Goal: Task Accomplishment & Management: Complete application form

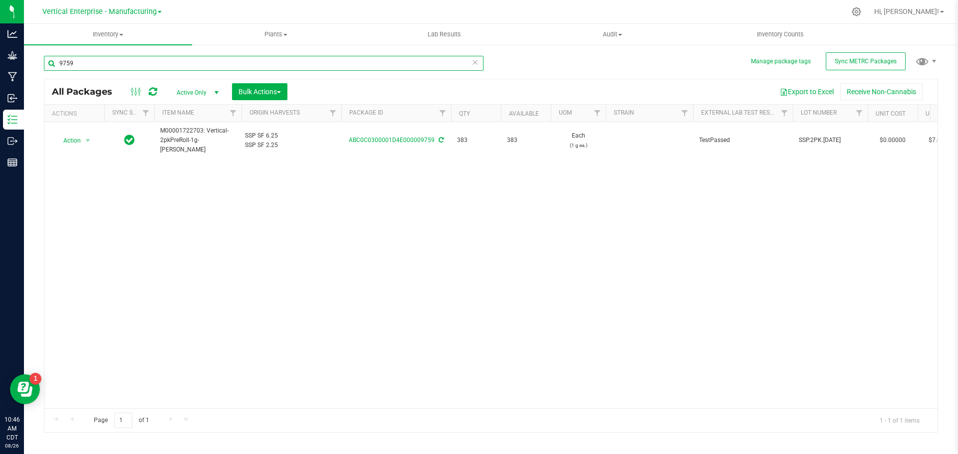
click at [107, 62] on input "9759" at bounding box center [263, 63] width 439 height 15
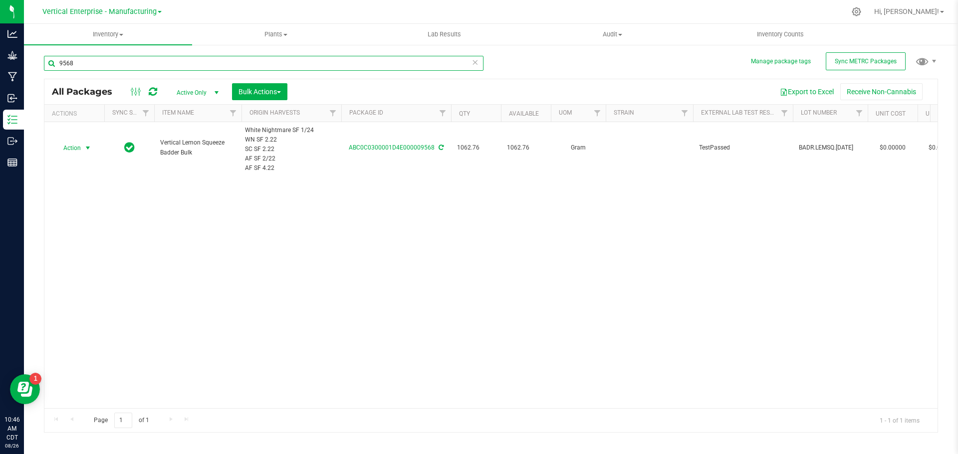
type input "9568"
click at [75, 144] on span "Action" at bounding box center [67, 148] width 27 height 14
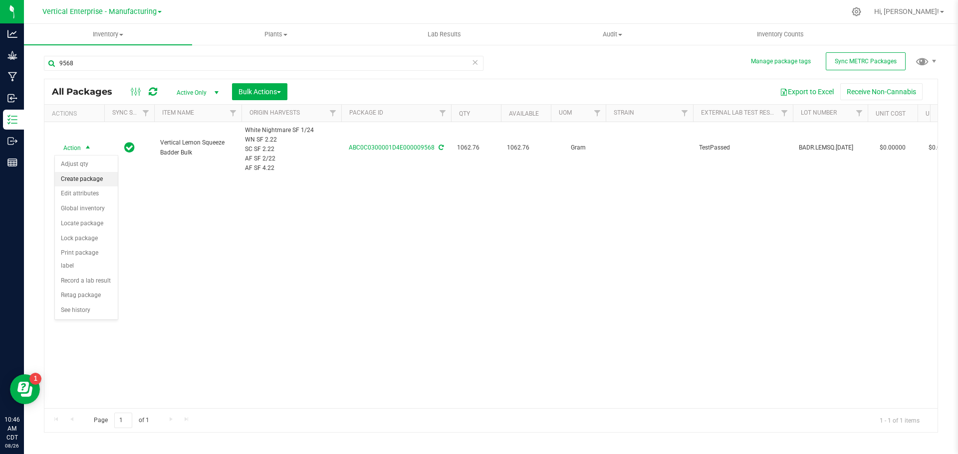
click at [89, 176] on li "Create package" at bounding box center [86, 179] width 63 height 15
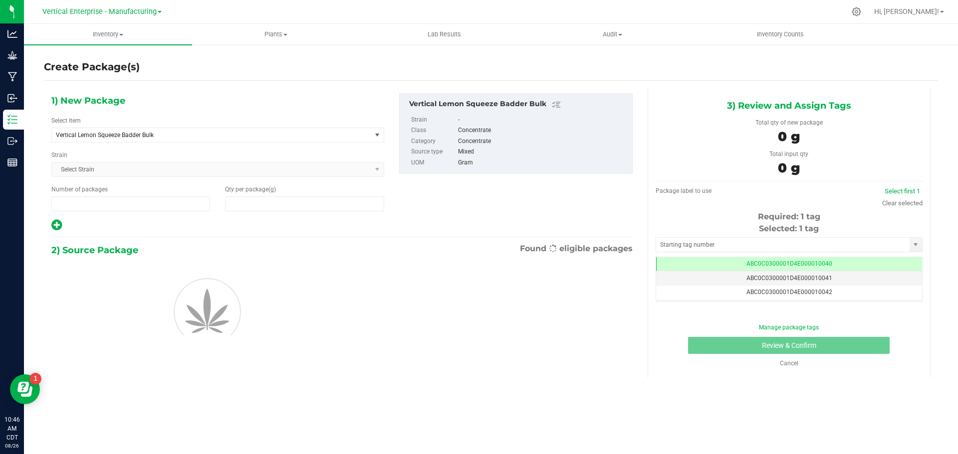
type input "1"
type input "0.0000"
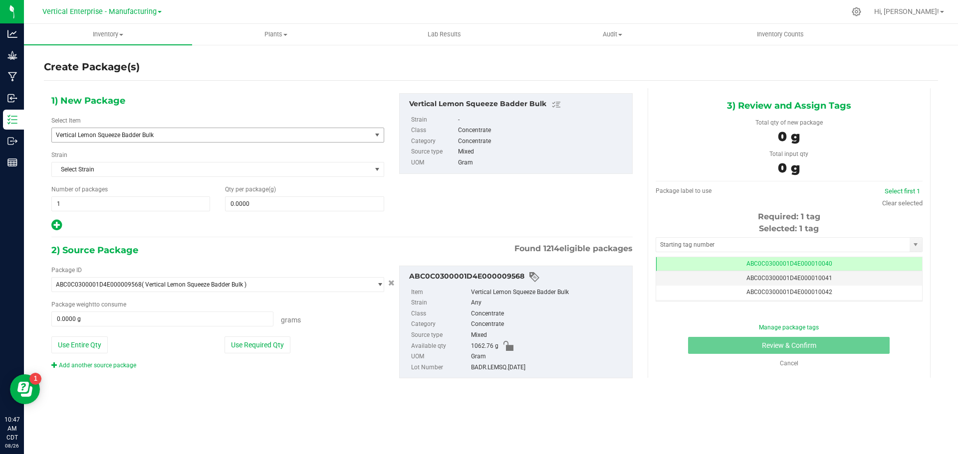
click at [115, 136] on span "Vertical Lemon Squeeze Badder Bulk" at bounding box center [205, 135] width 299 height 7
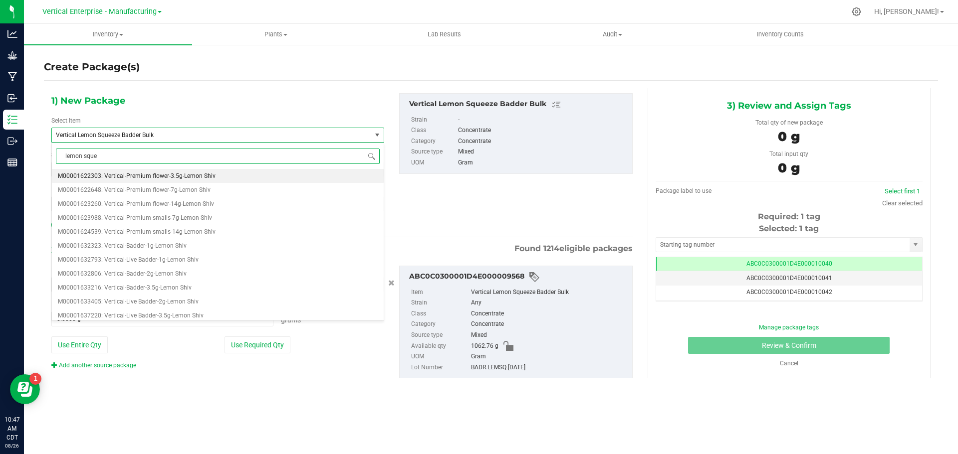
type input "lemon squee"
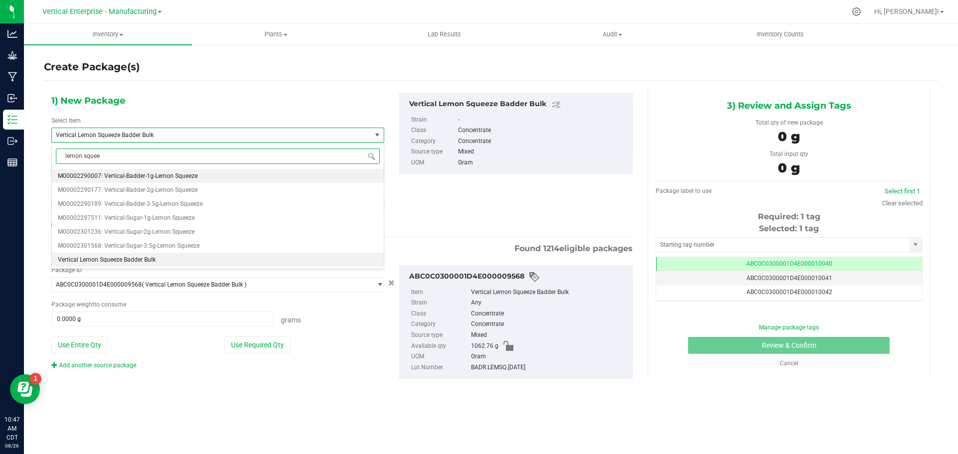
click at [149, 173] on span "M00002290007: Vertical-Badder-1g-Lemon Squeeze" at bounding box center [128, 176] width 140 height 7
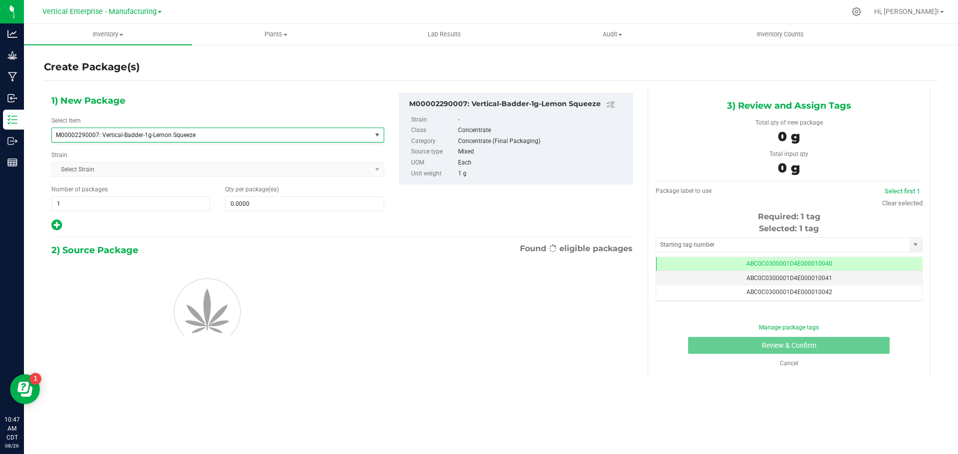
type input "0"
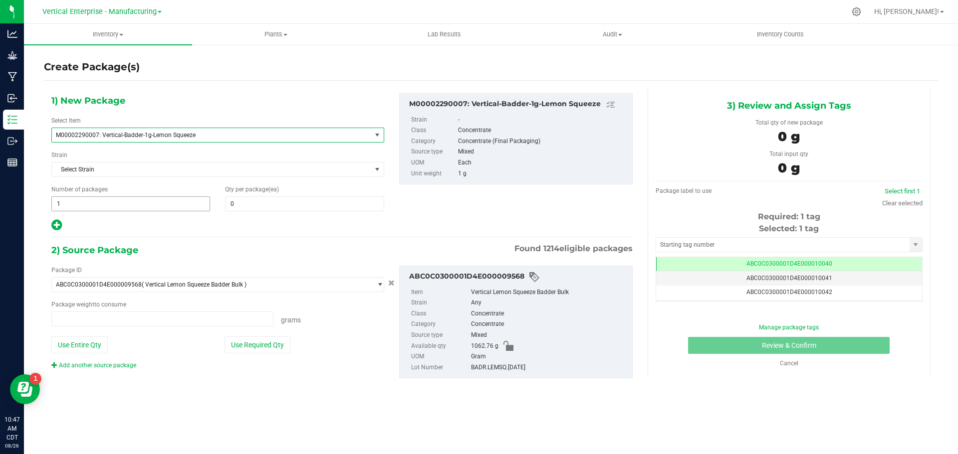
type input "0.0000 g"
click at [81, 207] on span "1 1" at bounding box center [130, 204] width 159 height 15
type input "10"
click at [286, 209] on span at bounding box center [304, 204] width 159 height 15
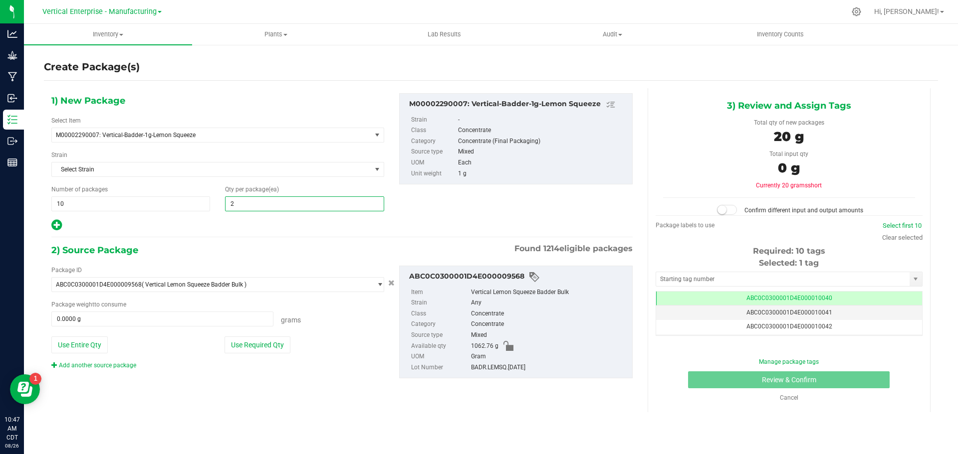
type input "20"
click at [248, 345] on button "Use Required Qty" at bounding box center [257, 345] width 66 height 17
type input "200.0000 g"
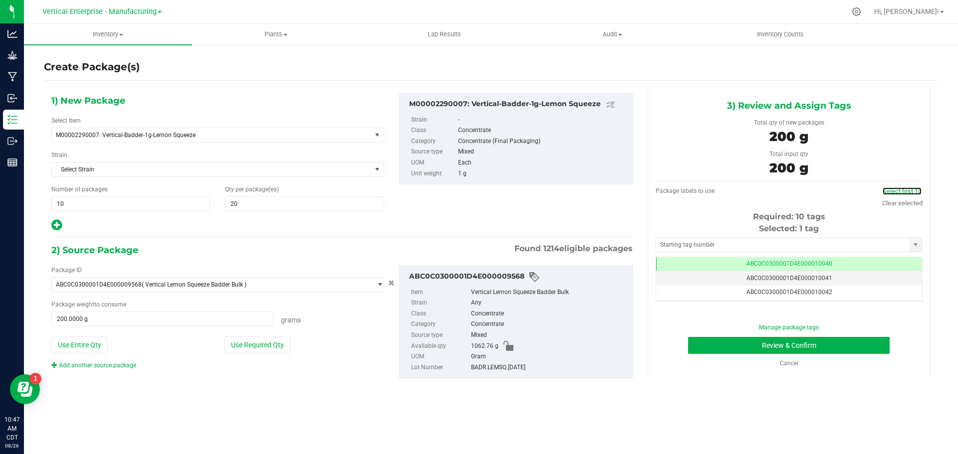
click at [912, 194] on link "Select first 10" at bounding box center [901, 191] width 39 height 7
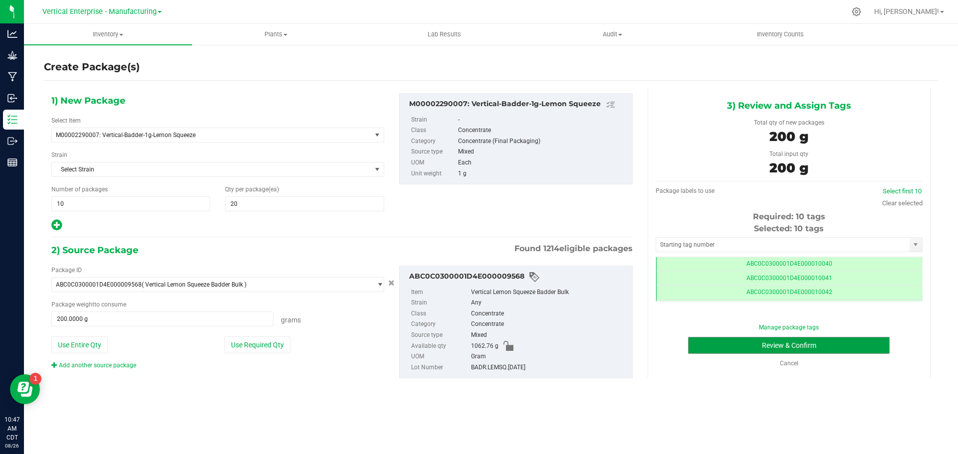
click at [787, 349] on button "Review & Confirm" at bounding box center [789, 345] width 202 height 17
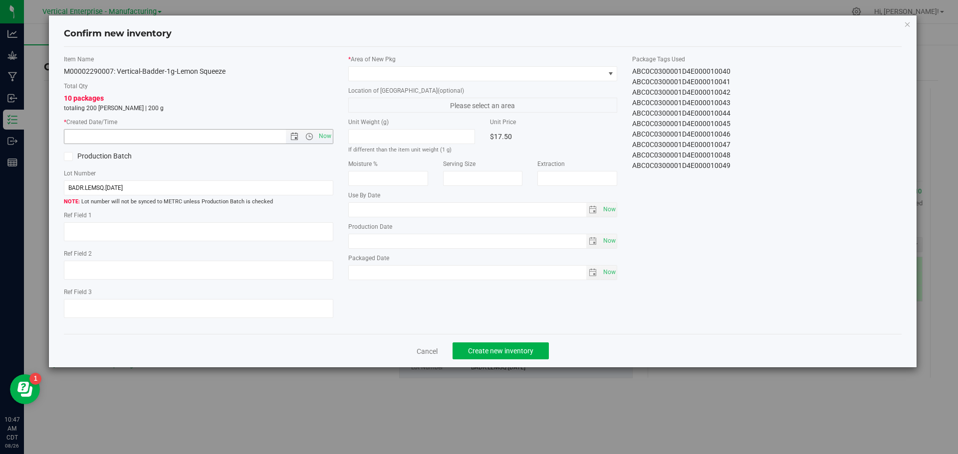
click at [316, 138] on span "Open the time view" at bounding box center [308, 137] width 17 height 8
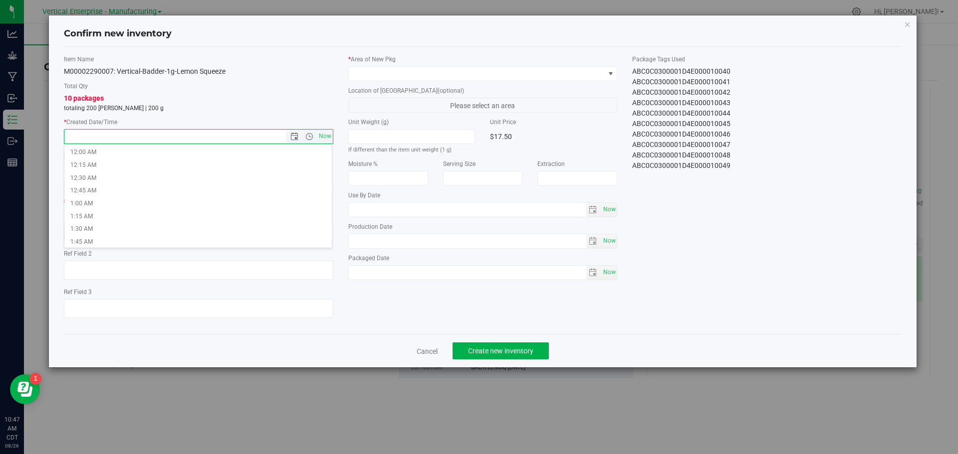
click at [329, 137] on span "Now" at bounding box center [324, 136] width 17 height 14
type input "[DATE] 10:47 AM"
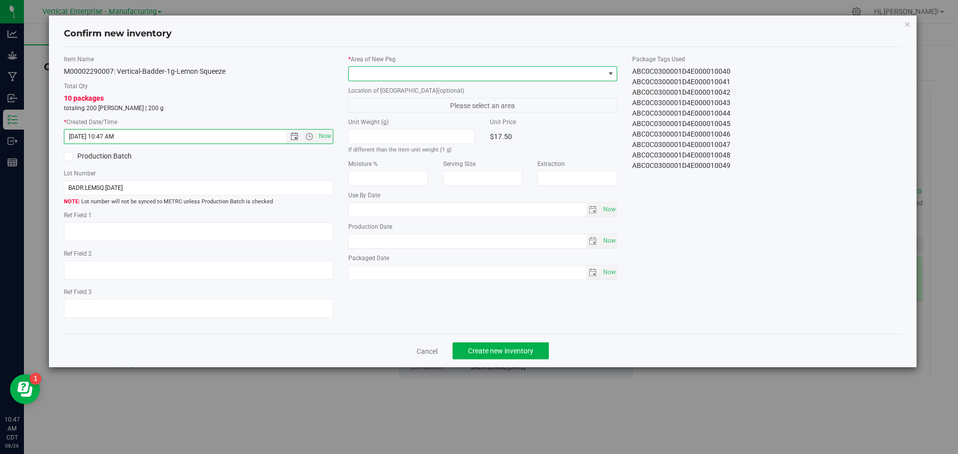
click at [373, 73] on span at bounding box center [477, 74] width 256 height 14
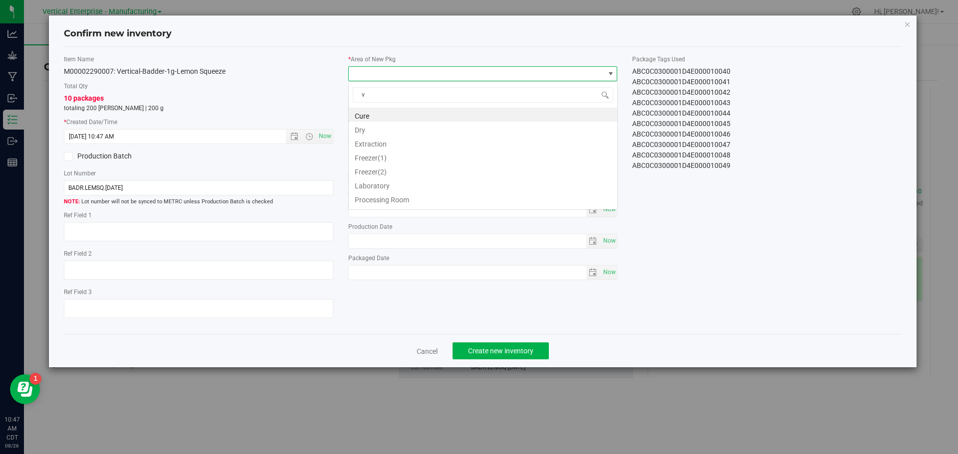
scroll to position [49864, 49609]
type input "va"
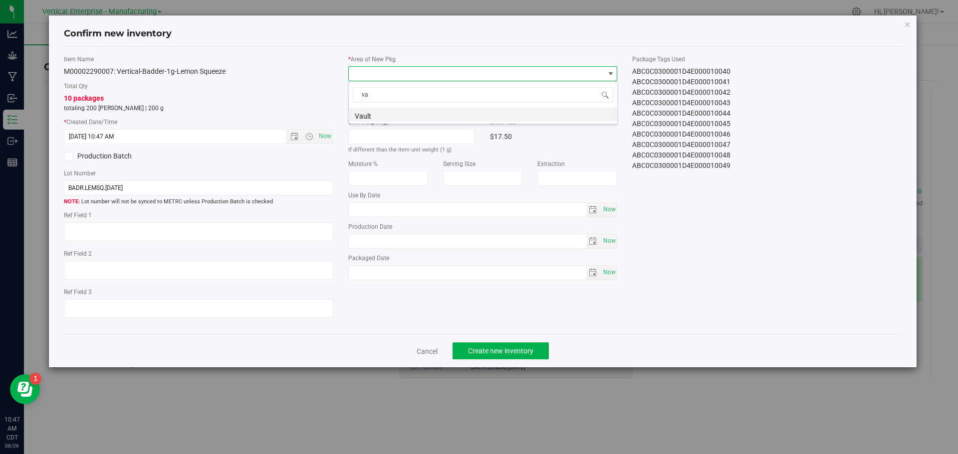
click at [375, 116] on li "Vault" at bounding box center [483, 115] width 268 height 14
click at [527, 353] on span "Create new inventory" at bounding box center [500, 351] width 65 height 8
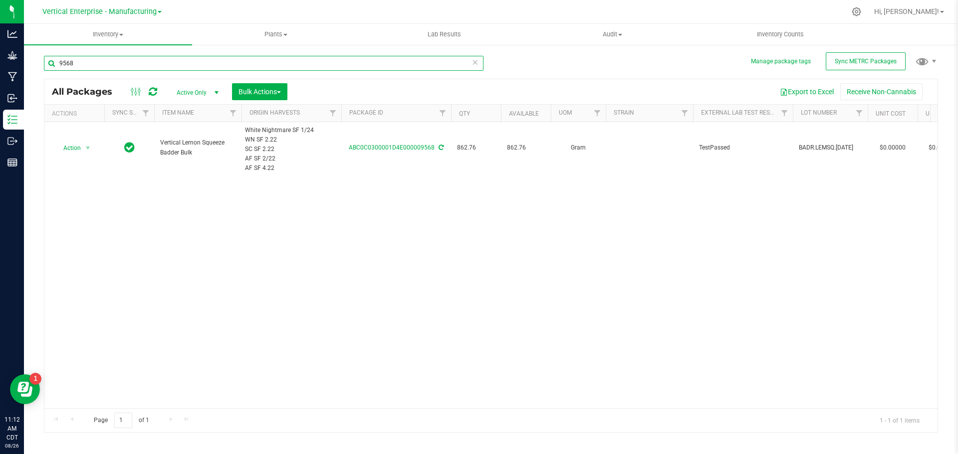
click at [105, 66] on input "9568" at bounding box center [263, 63] width 439 height 15
type input "9"
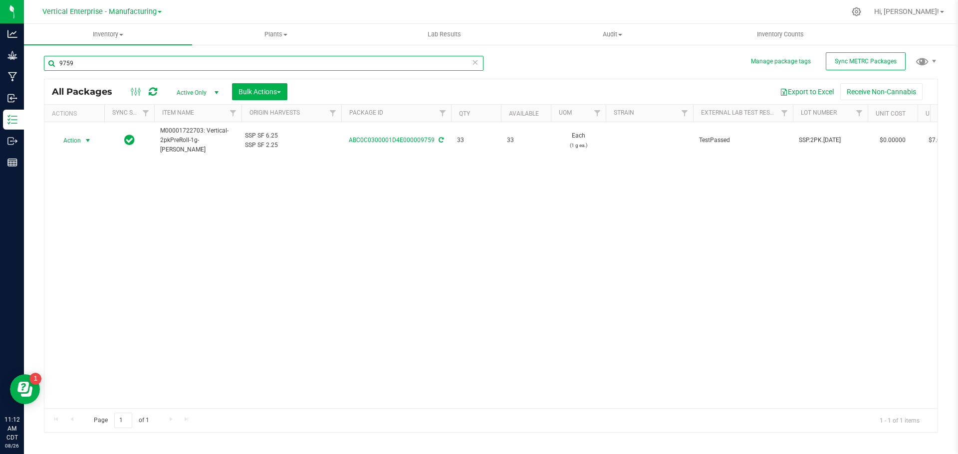
type input "9759"
click at [78, 139] on span "Action" at bounding box center [67, 141] width 27 height 14
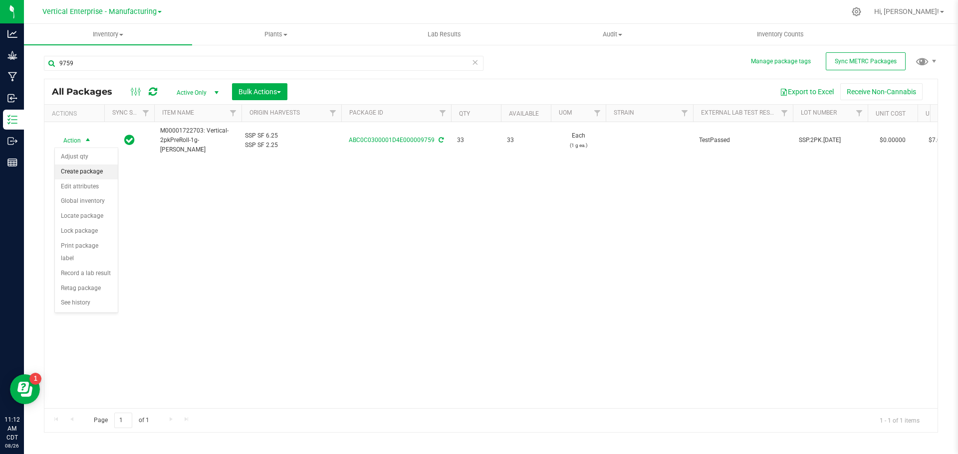
click at [77, 170] on li "Create package" at bounding box center [86, 172] width 63 height 15
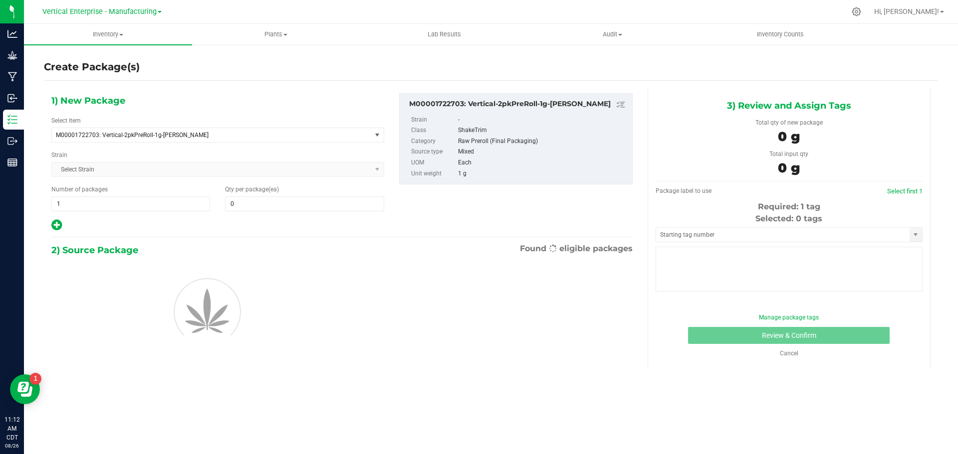
type input "0"
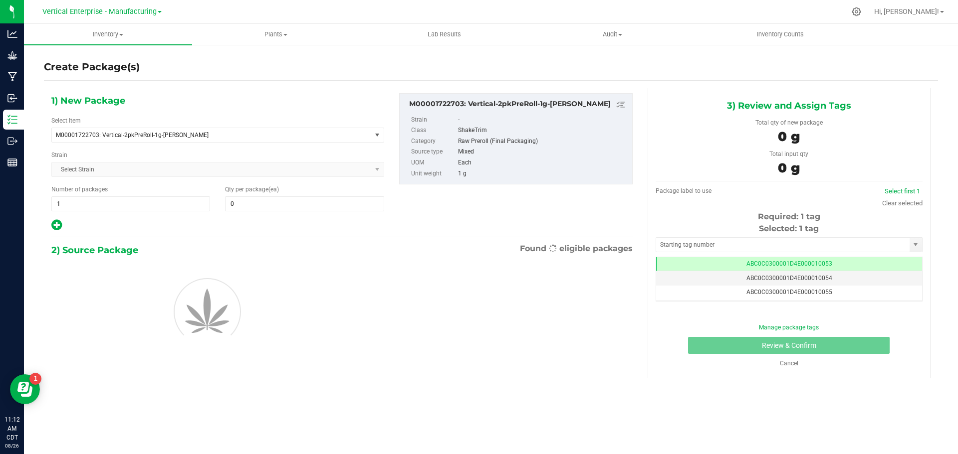
scroll to position [0, 0]
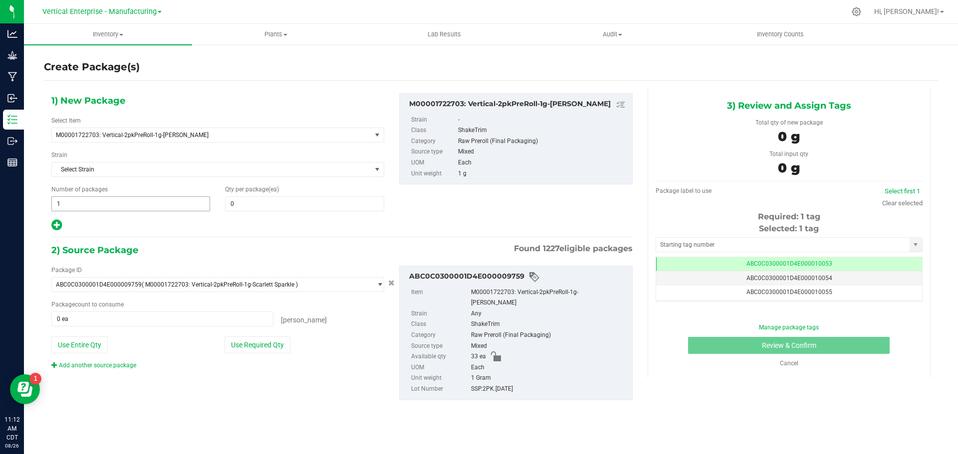
click at [98, 202] on span "1 1" at bounding box center [130, 204] width 159 height 15
click at [255, 202] on span at bounding box center [304, 204] width 159 height 15
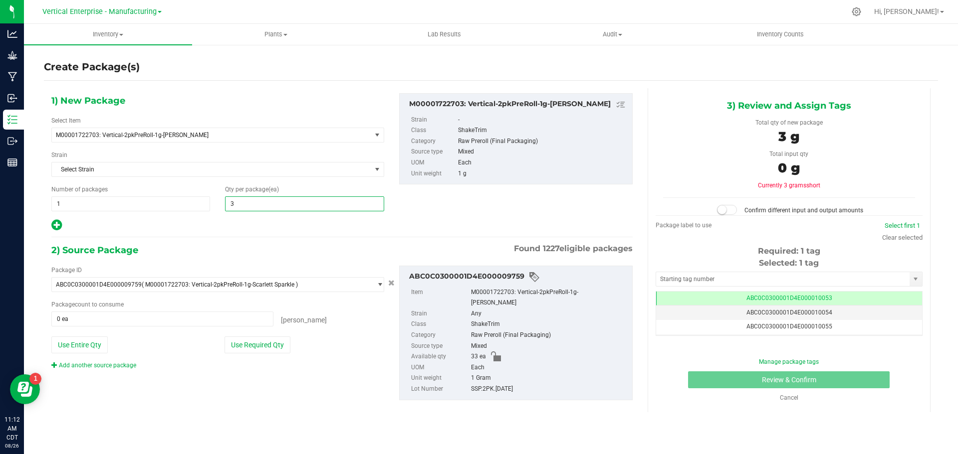
type input "31"
click at [255, 344] on button "Use Required Qty" at bounding box center [257, 345] width 66 height 17
type input "31 ea"
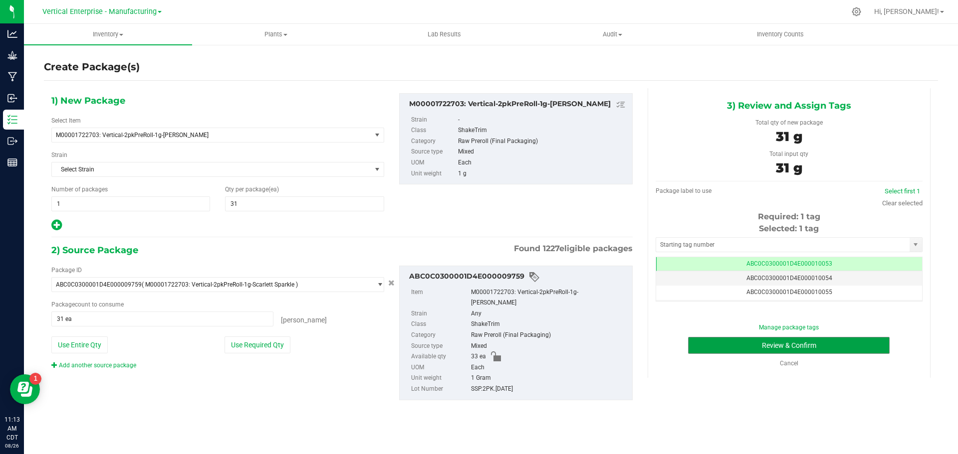
click at [819, 344] on button "Review & Confirm" at bounding box center [789, 345] width 202 height 17
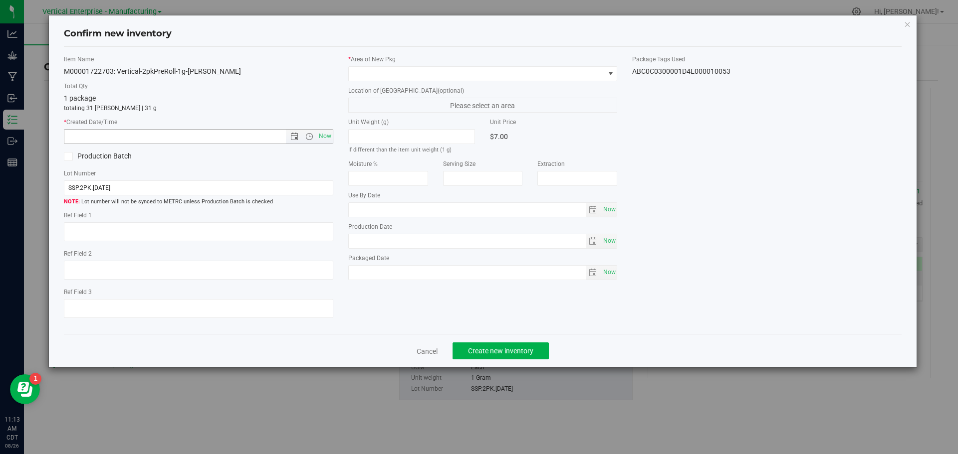
click at [322, 137] on span "Now" at bounding box center [324, 136] width 17 height 14
type input "[DATE] 11:13 AM"
click at [387, 65] on div "* Area of [GEOGRAPHIC_DATA]" at bounding box center [482, 68] width 269 height 26
click at [379, 78] on span at bounding box center [477, 74] width 256 height 14
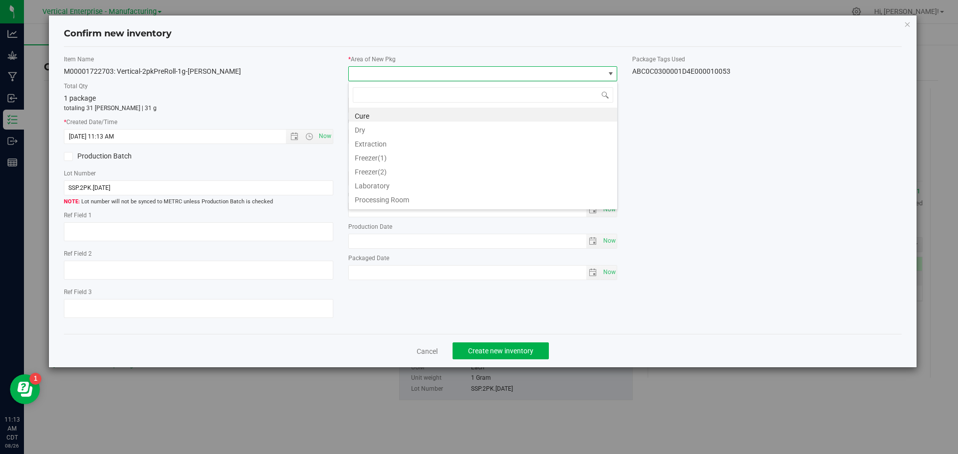
scroll to position [15, 269]
type input "va"
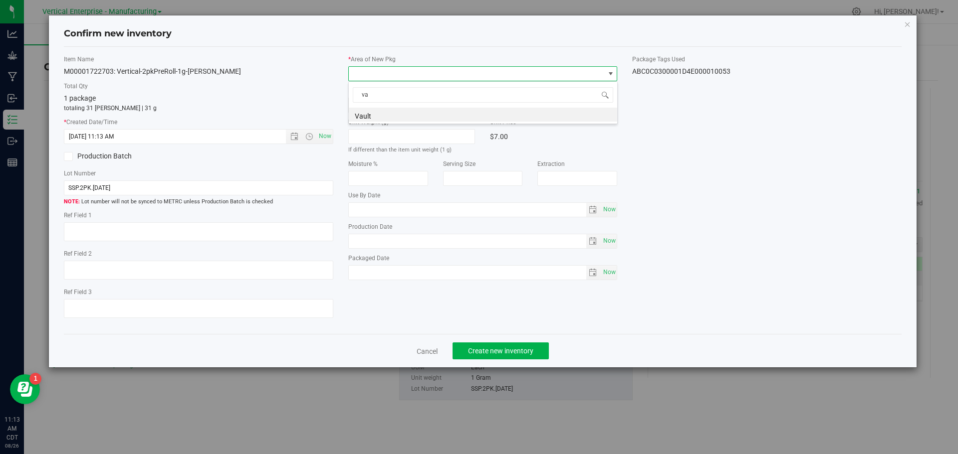
click at [377, 116] on li "Vault" at bounding box center [483, 115] width 268 height 14
click at [503, 355] on span "Create new inventory" at bounding box center [500, 351] width 65 height 8
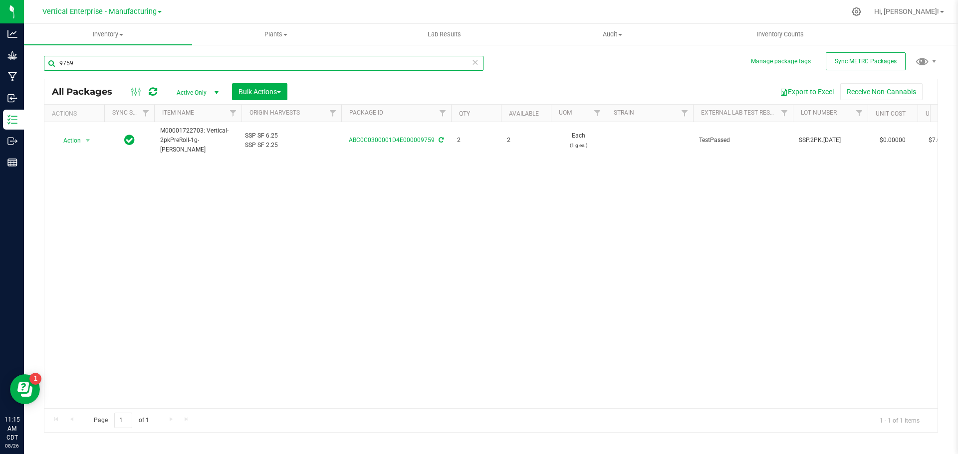
click at [100, 59] on input "9759" at bounding box center [263, 63] width 439 height 15
type input "9"
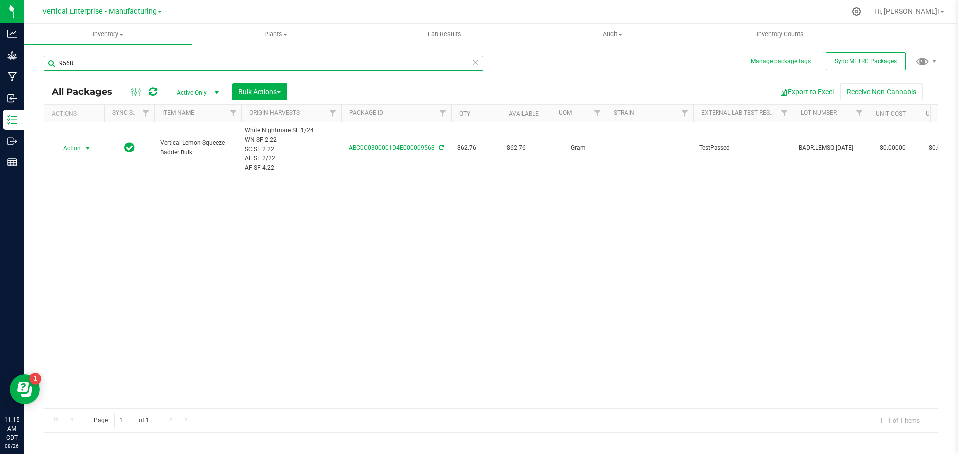
type input "9568"
click at [61, 149] on span "Action" at bounding box center [67, 148] width 27 height 14
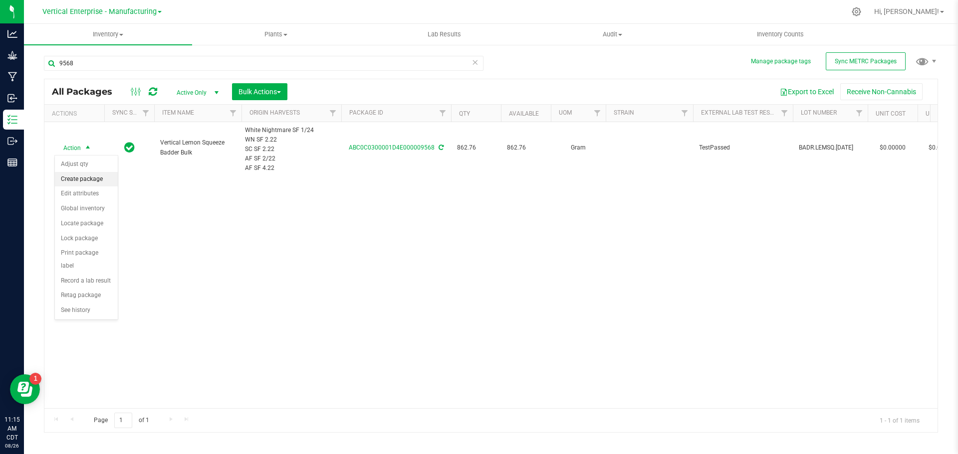
click at [72, 176] on li "Create package" at bounding box center [86, 179] width 63 height 15
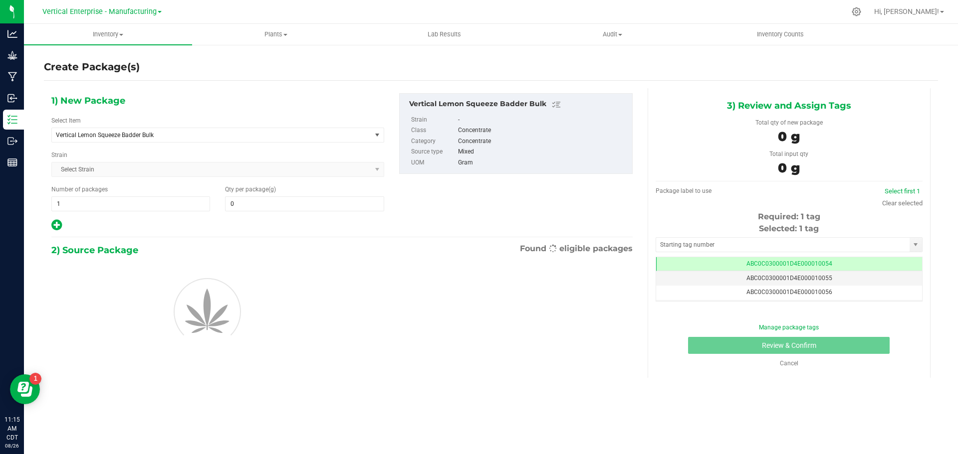
type input "0.0000"
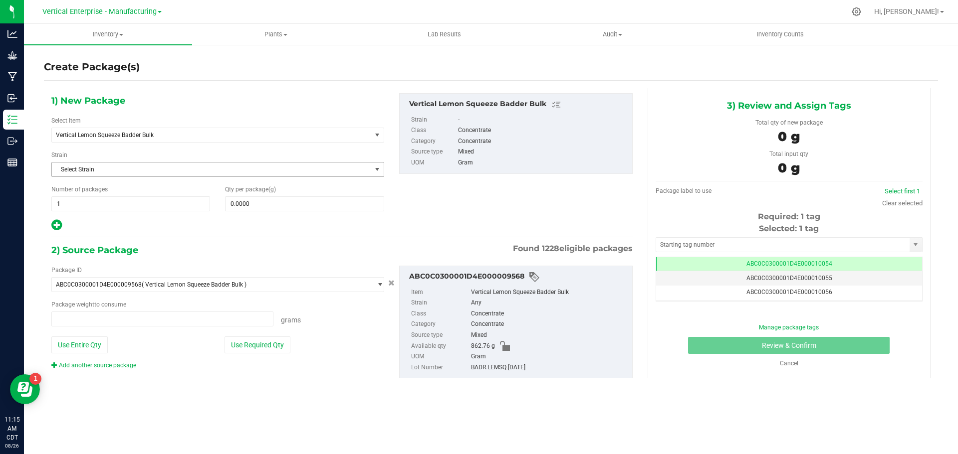
type input "0.0000 g"
click at [97, 129] on div "Select Item Vertical Lemon Squeeze Badder Bulk Badder_NSS Badder_NSS_Bulk Budde…" at bounding box center [217, 129] width 333 height 26
click at [101, 134] on span "Vertical Lemon Squeeze Badder Bulk" at bounding box center [205, 135] width 299 height 7
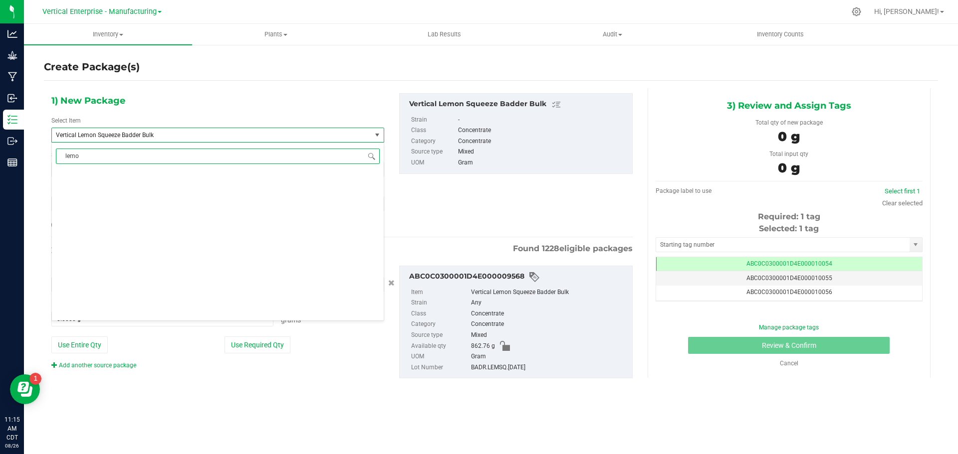
scroll to position [0, 0]
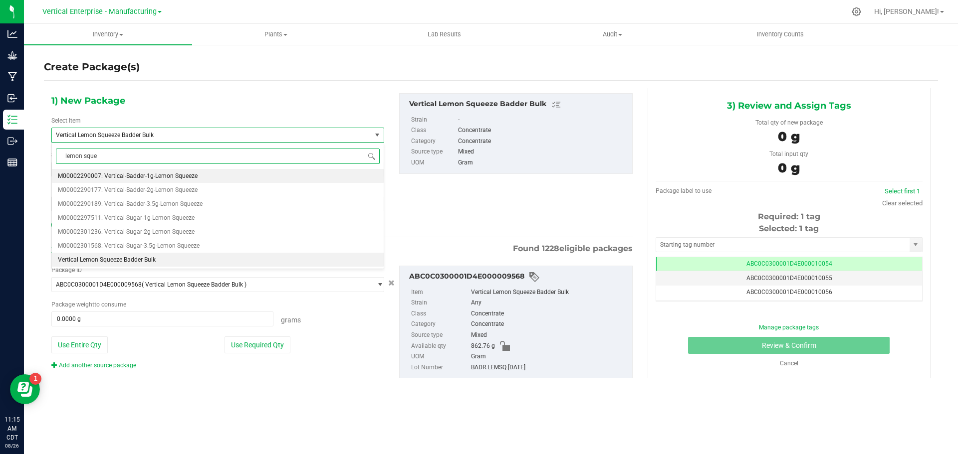
type input "lemon squee"
click at [121, 173] on span "M00002290007: Vertical-Badder-1g-Lemon Squeeze" at bounding box center [128, 176] width 140 height 7
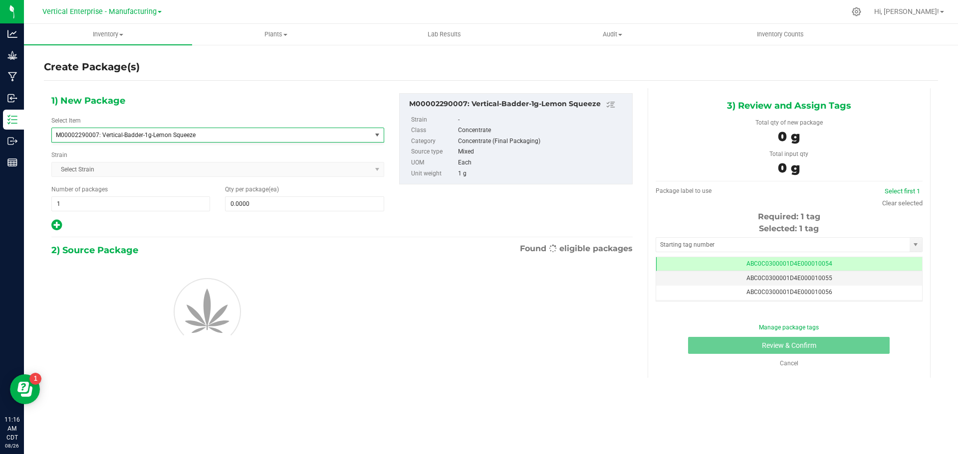
type input "0"
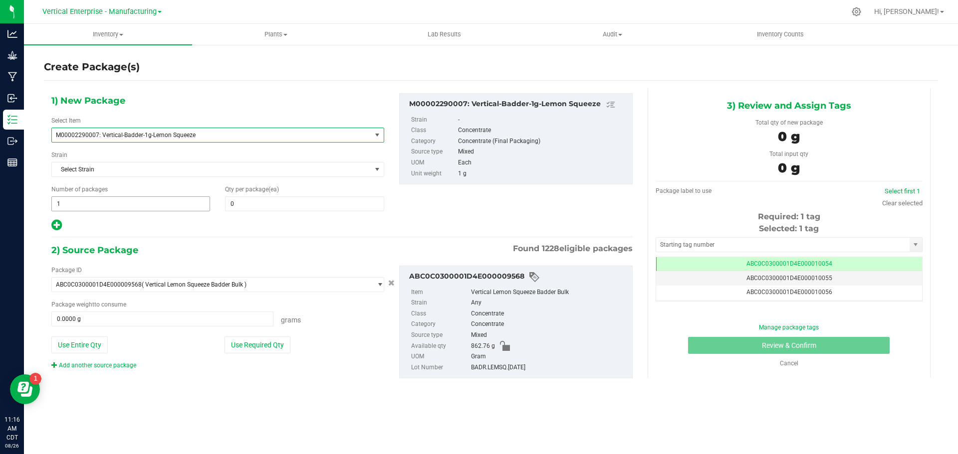
click at [137, 208] on span "1 1" at bounding box center [130, 204] width 159 height 15
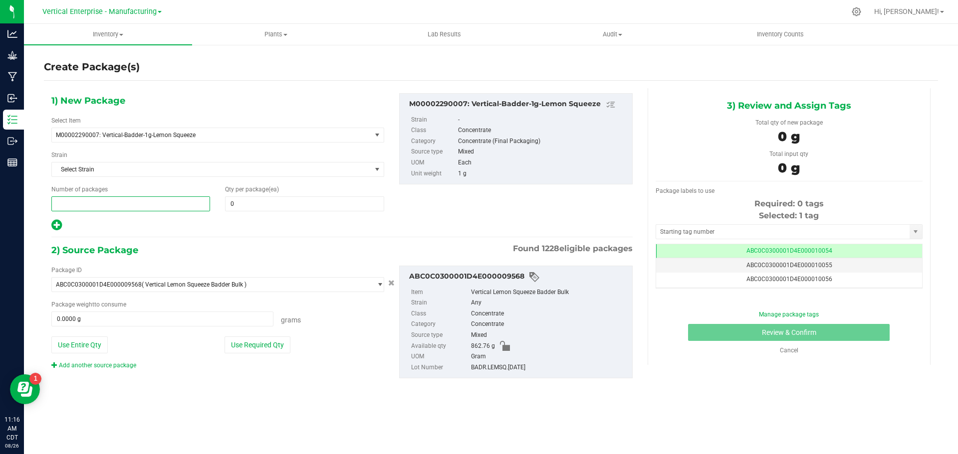
type input "3"
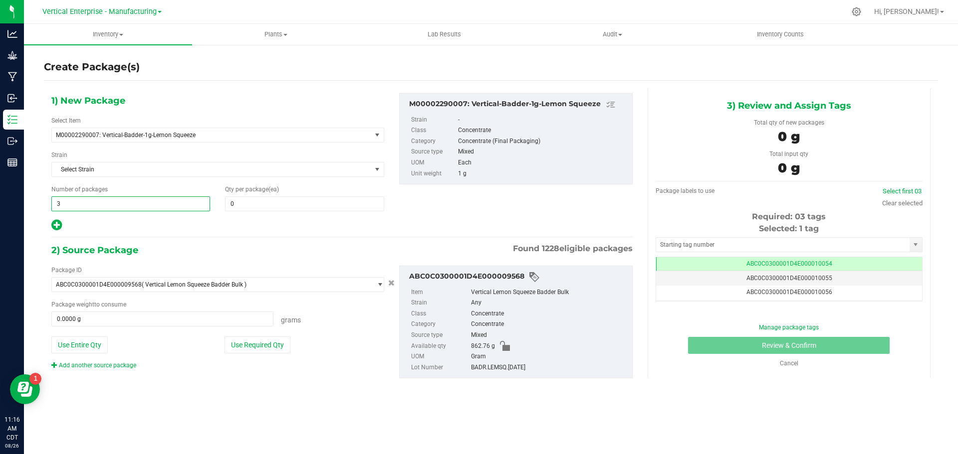
type input "3"
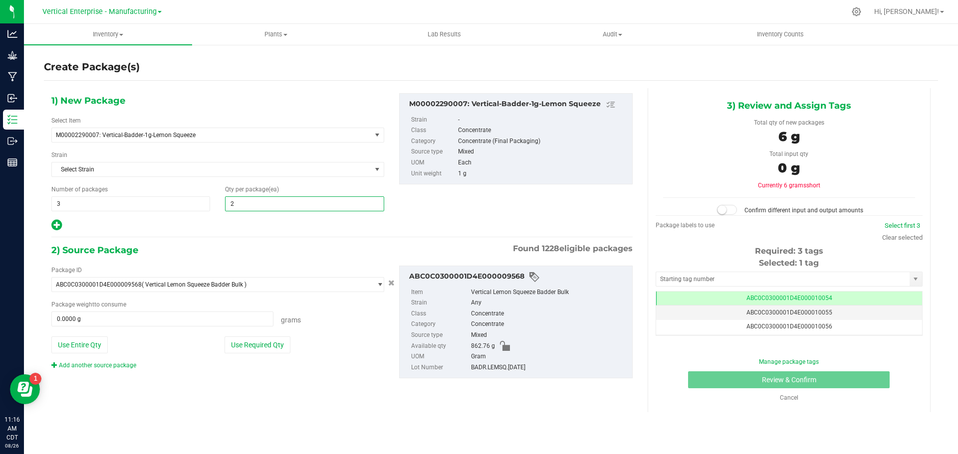
type input "20"
drag, startPoint x: 233, startPoint y: 364, endPoint x: 242, endPoint y: 349, distance: 17.7
click at [234, 357] on div "Package ID ABC0C0300001D4E000009568 ( Vertical Lemon Squeeze Badder Bulk ) 1A40…" at bounding box center [218, 318] width 348 height 104
click at [247, 352] on button "Use Required Qty" at bounding box center [257, 345] width 66 height 17
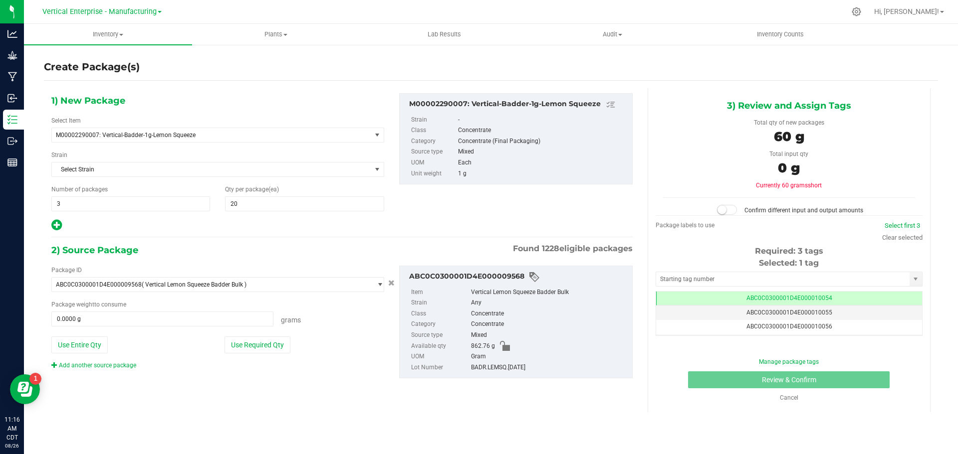
type input "60.0000 g"
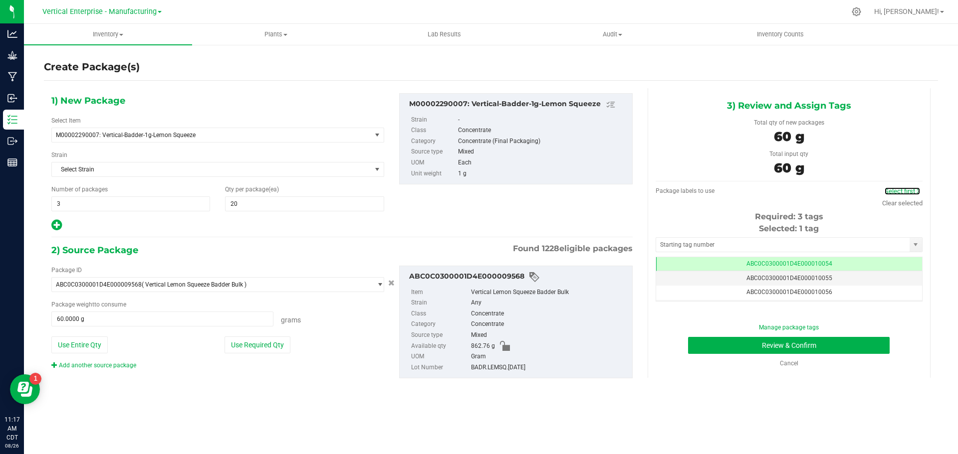
click at [915, 193] on link "Select first 3" at bounding box center [901, 191] width 35 height 7
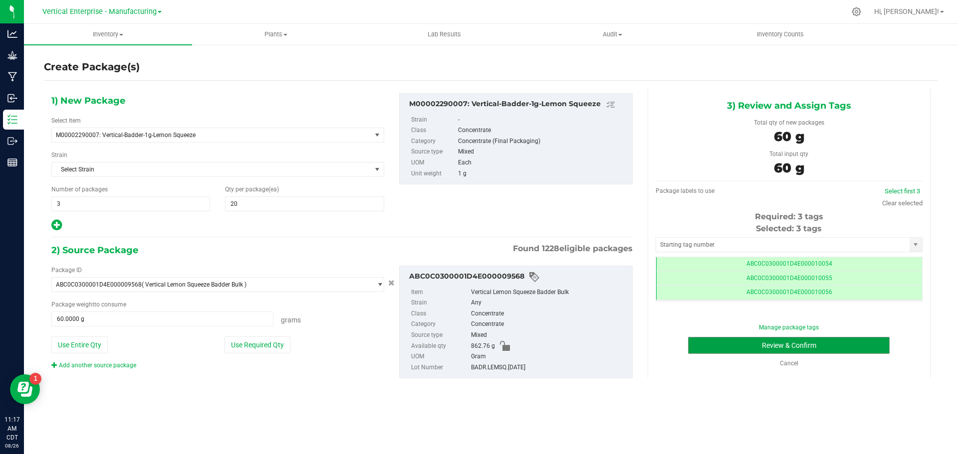
click at [829, 346] on button "Review & Confirm" at bounding box center [789, 345] width 202 height 17
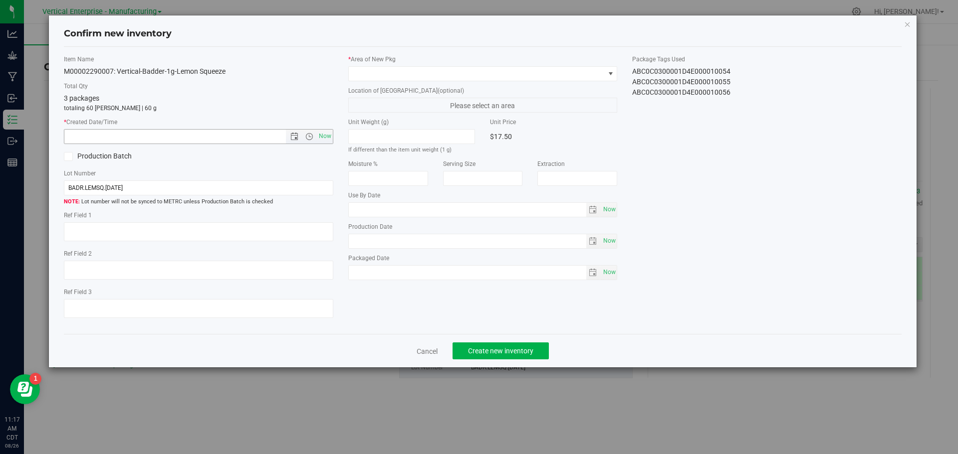
click at [330, 135] on span "Now" at bounding box center [324, 136] width 17 height 14
type input "[DATE] 11:17 AM"
click at [373, 78] on span at bounding box center [477, 74] width 256 height 14
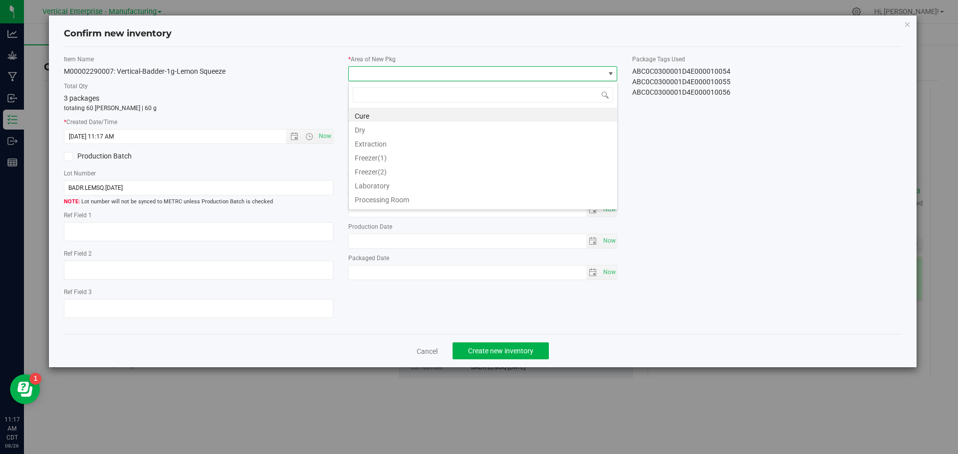
scroll to position [15, 269]
type input "va"
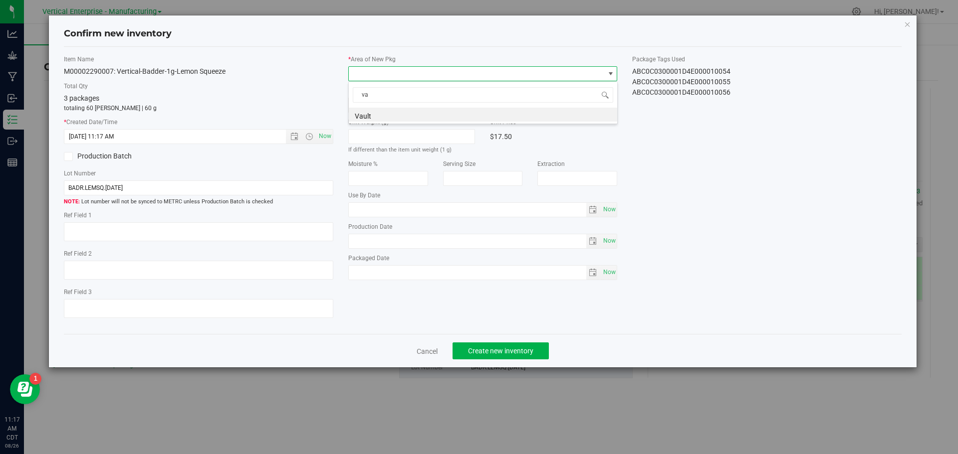
click at [382, 111] on li "Vault" at bounding box center [483, 115] width 268 height 14
click at [497, 344] on button "Create new inventory" at bounding box center [500, 351] width 96 height 17
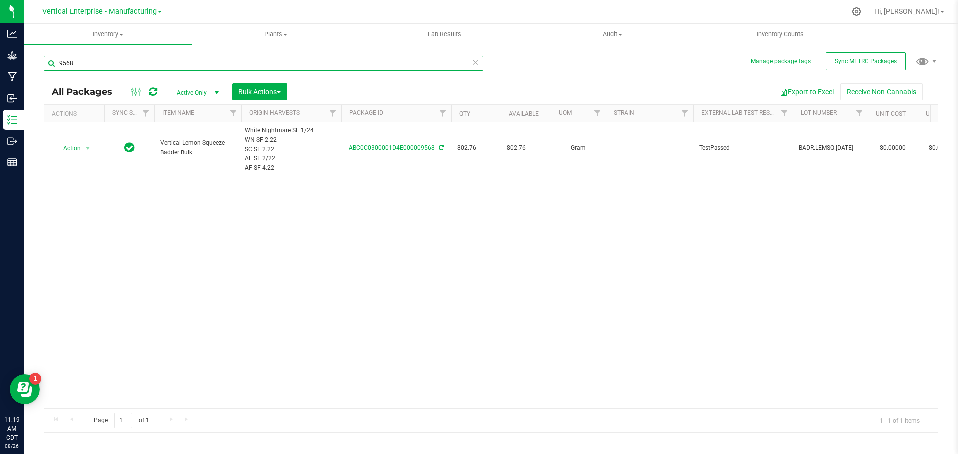
click at [114, 64] on input "9568" at bounding box center [263, 63] width 439 height 15
click at [75, 144] on span "Action" at bounding box center [67, 148] width 27 height 14
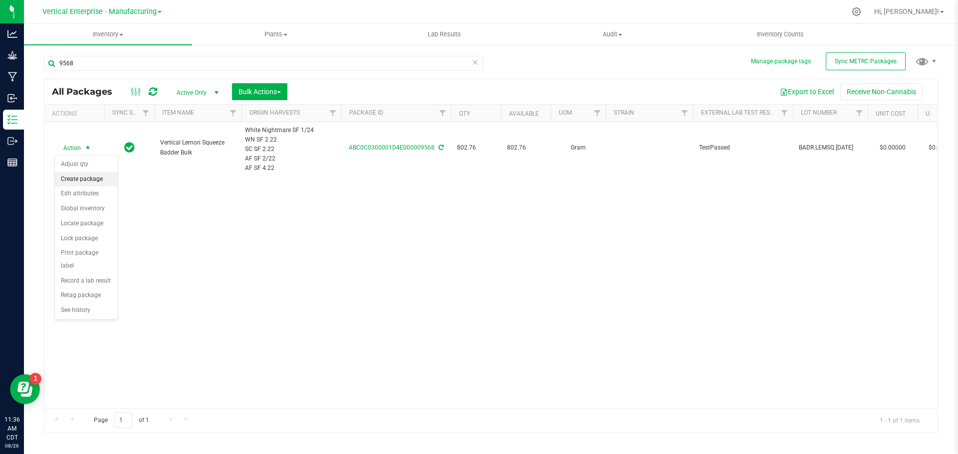
click at [84, 182] on li "Create package" at bounding box center [86, 179] width 63 height 15
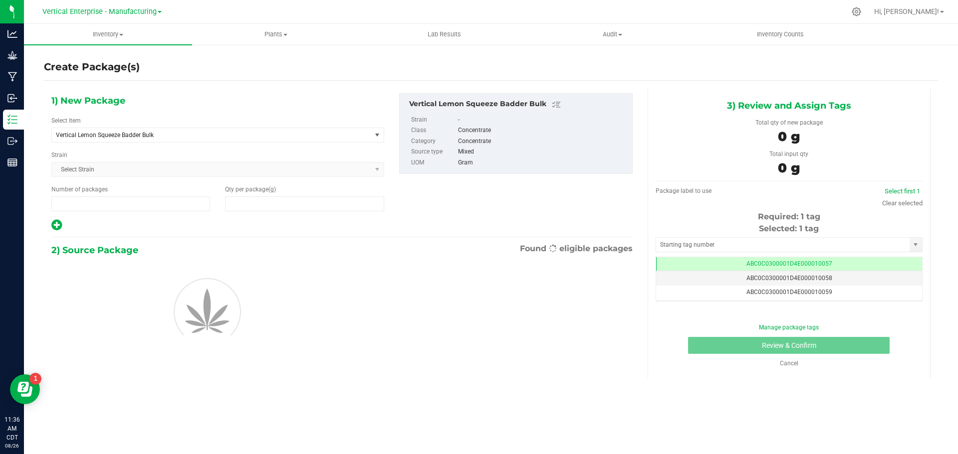
type input "1"
type input "0.0000"
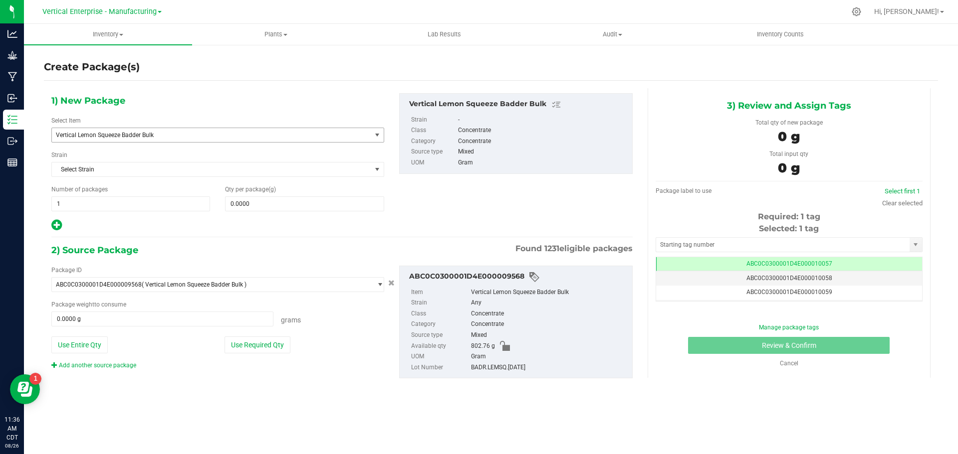
click at [151, 134] on span "Vertical Lemon Squeeze Badder Bulk" at bounding box center [205, 135] width 299 height 7
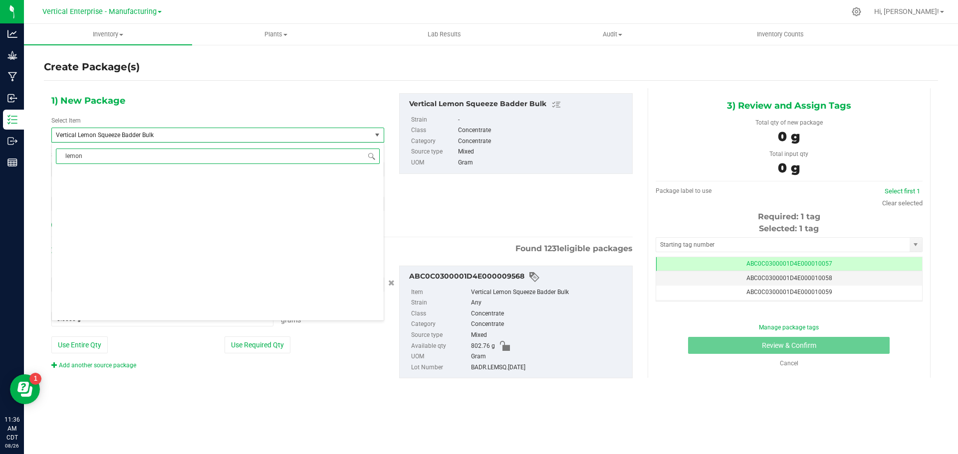
scroll to position [0, 0]
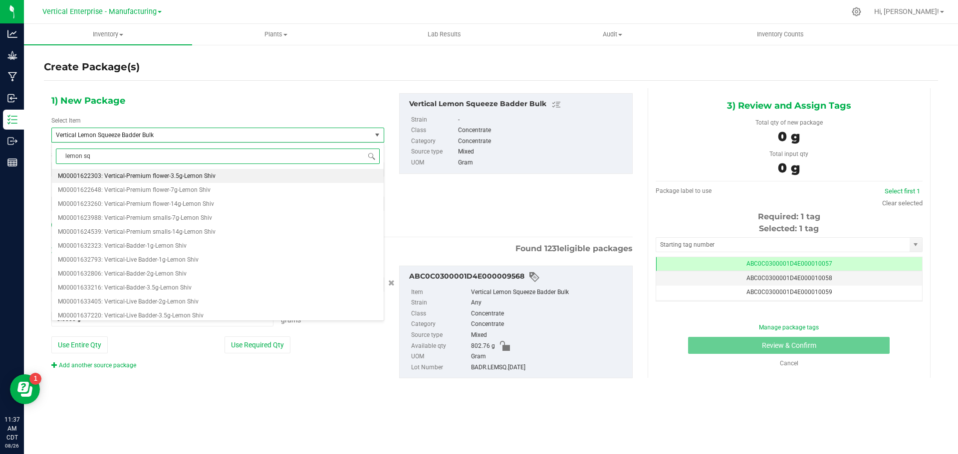
type input "lemon squ"
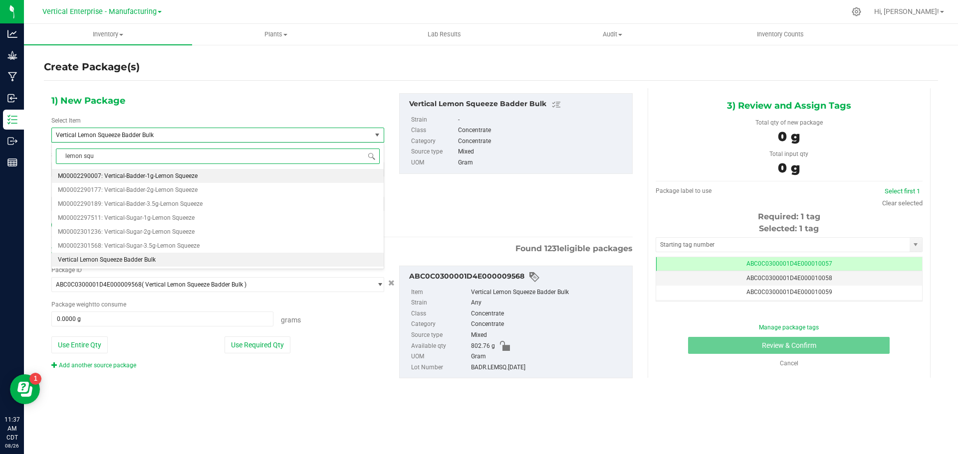
click at [158, 177] on span "M00002290007: Vertical-Badder-1g-Lemon Squeeze" at bounding box center [128, 176] width 140 height 7
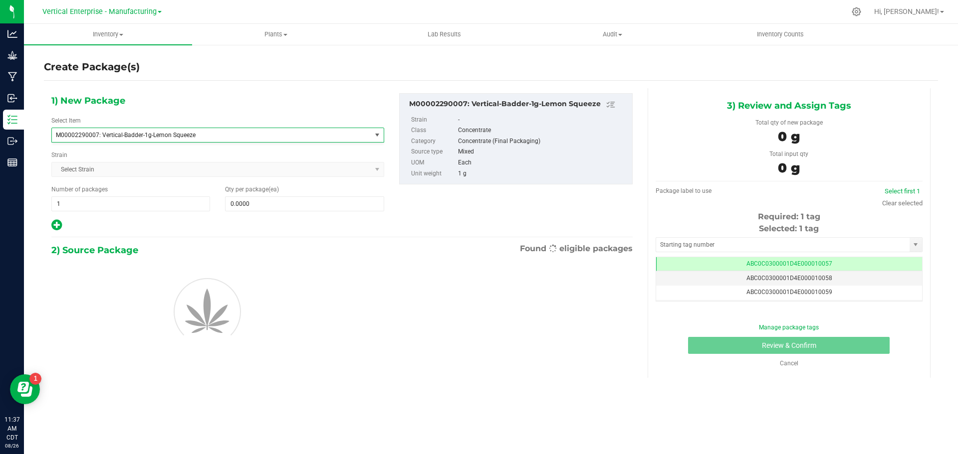
type input "0"
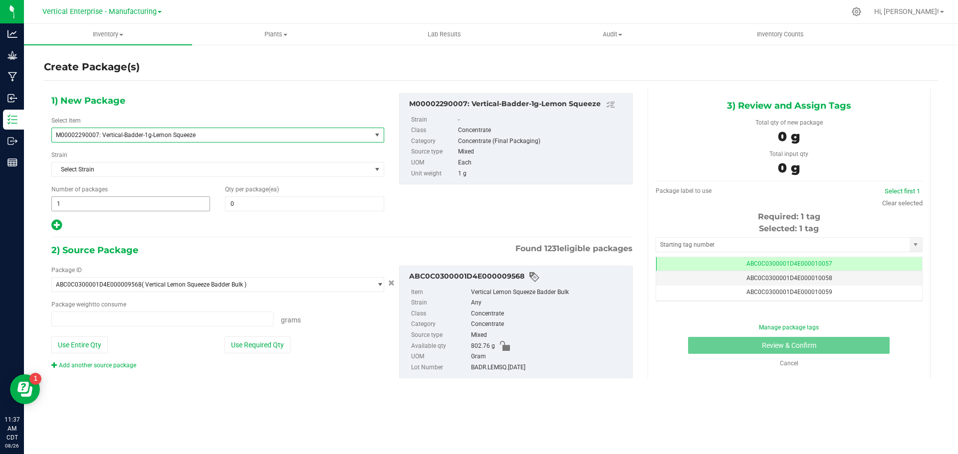
type input "0.0000 g"
click at [86, 210] on span "1 1" at bounding box center [130, 204] width 159 height 15
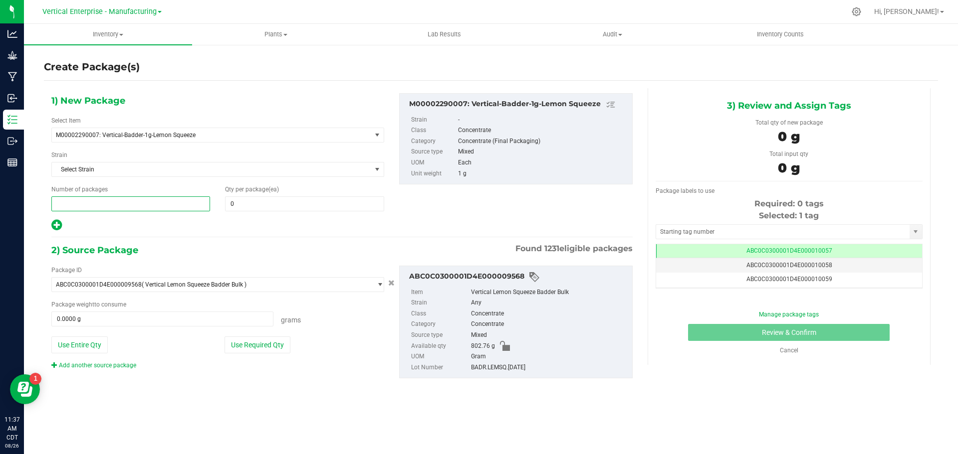
type input "3"
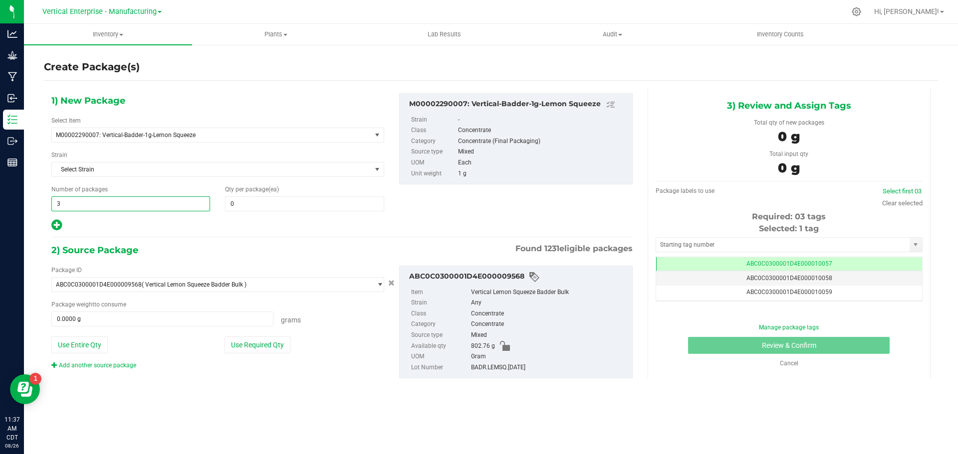
type input "3"
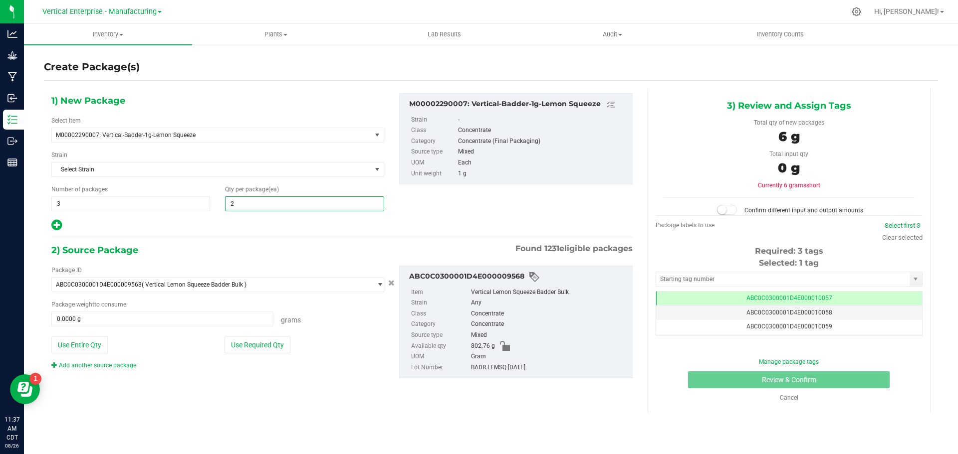
type input "20"
click at [273, 346] on button "Use Required Qty" at bounding box center [257, 345] width 66 height 17
type input "60.0000 g"
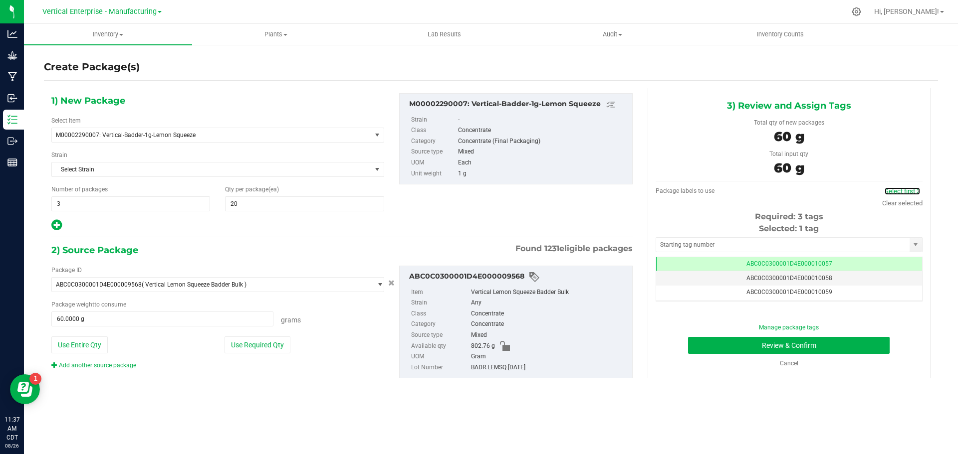
click at [896, 192] on link "Select first 3" at bounding box center [901, 191] width 35 height 7
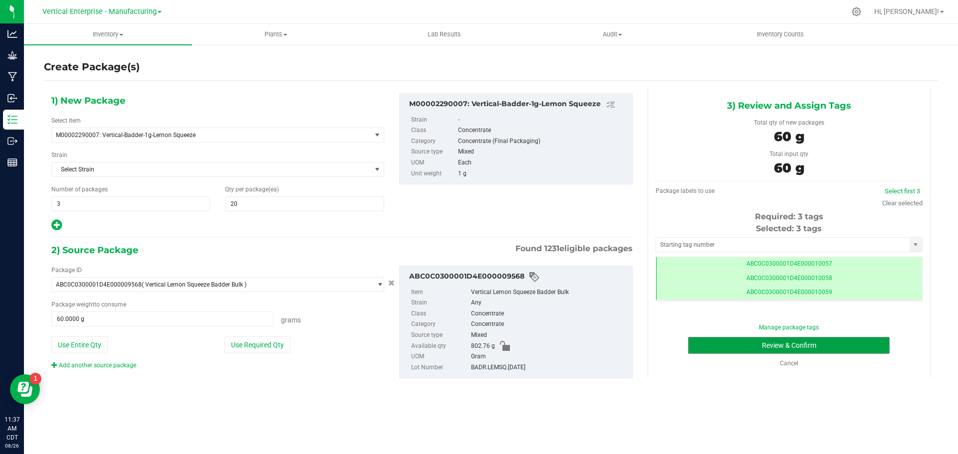
click at [816, 341] on button "Review & Confirm" at bounding box center [789, 345] width 202 height 17
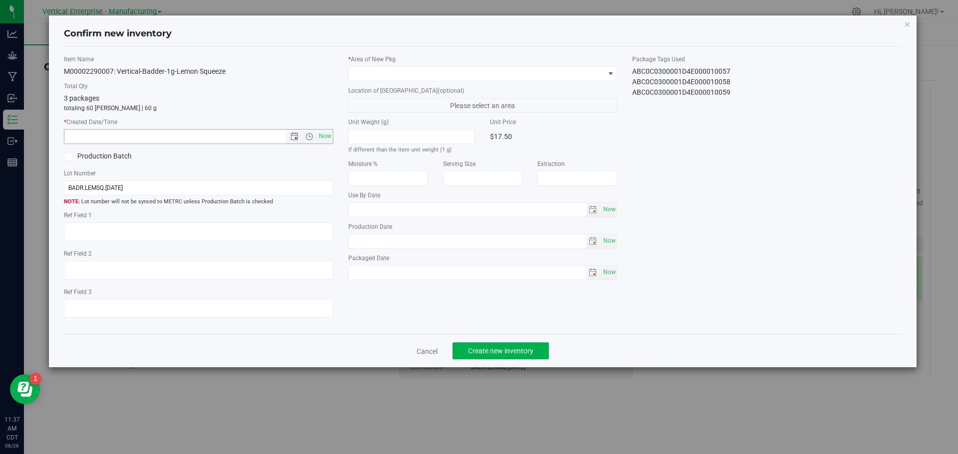
click at [328, 135] on span "Now" at bounding box center [324, 136] width 17 height 14
type input "[DATE] 11:37 AM"
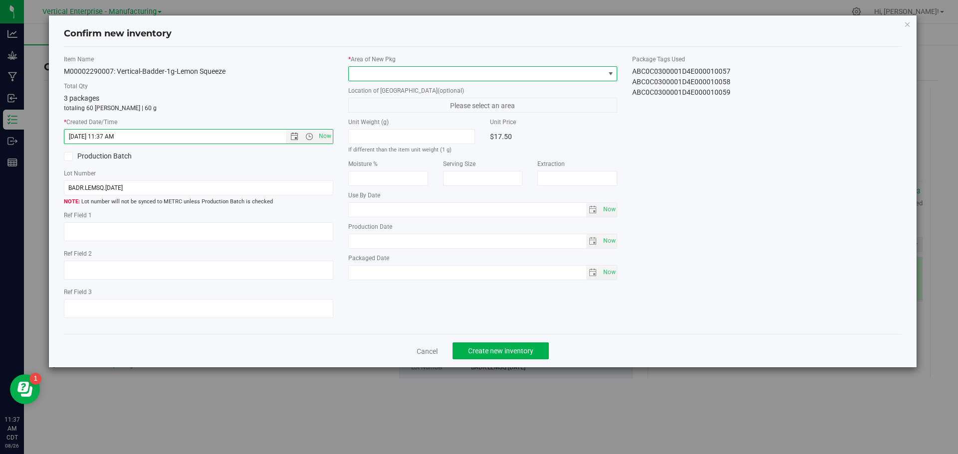
click at [399, 77] on span at bounding box center [477, 74] width 256 height 14
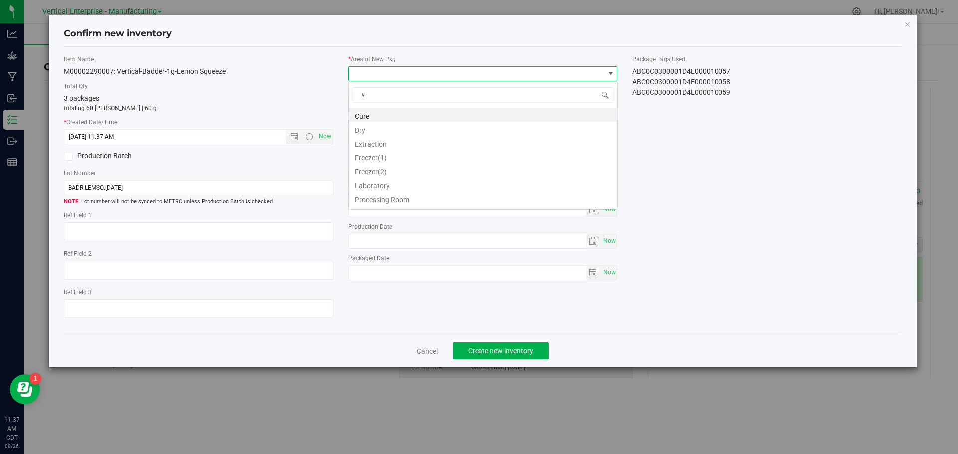
type input "va"
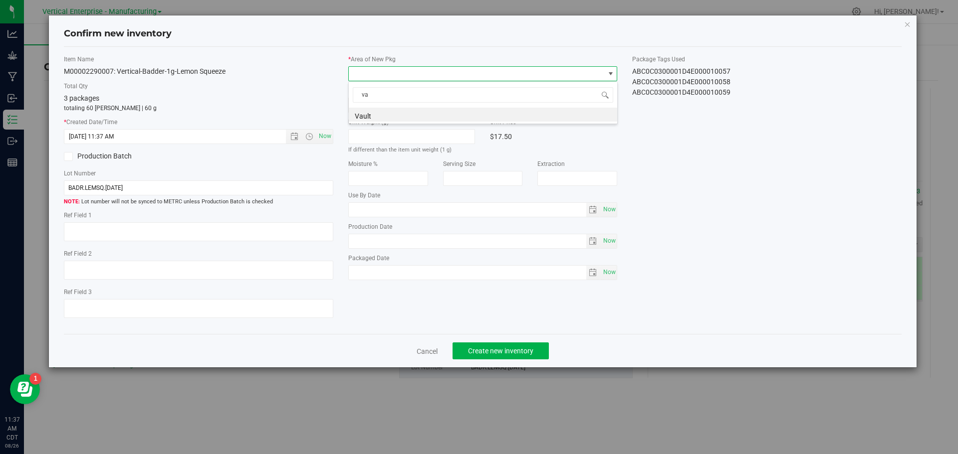
click at [367, 111] on li "Vault" at bounding box center [483, 115] width 268 height 14
click at [518, 343] on div "Cancel Create new inventory" at bounding box center [483, 350] width 838 height 33
click at [518, 350] on span "Create new inventory" at bounding box center [500, 351] width 65 height 8
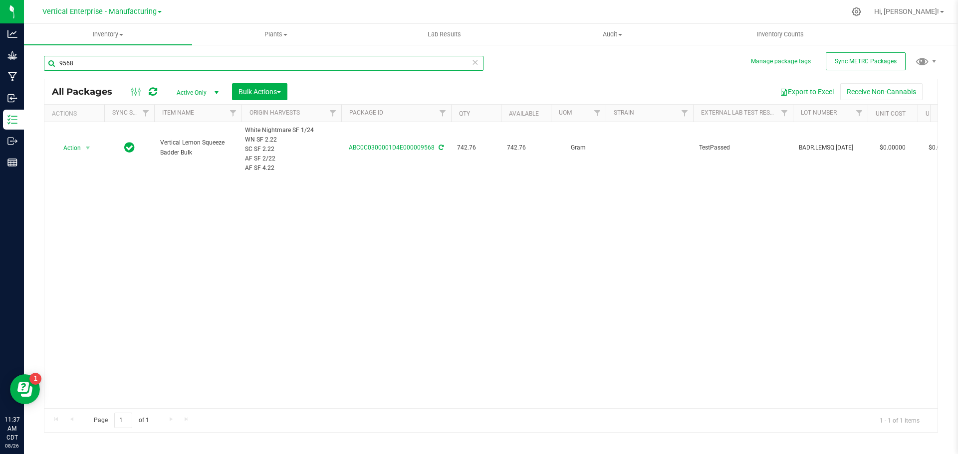
drag, startPoint x: 95, startPoint y: 66, endPoint x: 26, endPoint y: 63, distance: 68.9
click at [26, 63] on div "Manage package tags Sync METRC Packages 9568 All Packages Active Only Active On…" at bounding box center [491, 196] width 934 height 304
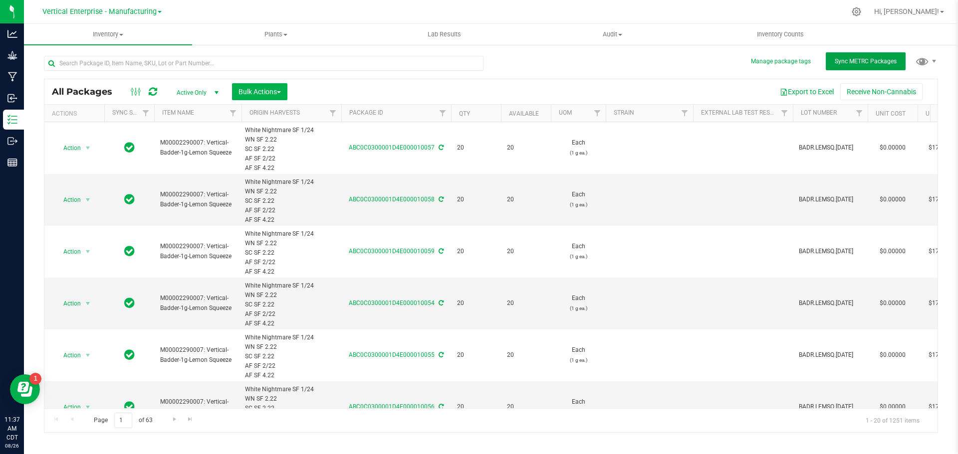
click at [843, 60] on span "Sync METRC Packages" at bounding box center [865, 61] width 62 height 7
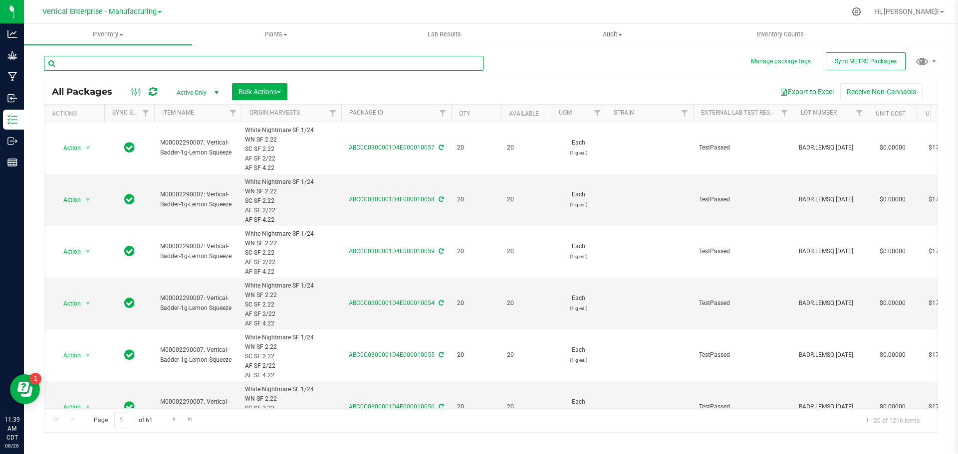
click at [216, 62] on input "text" at bounding box center [263, 63] width 439 height 15
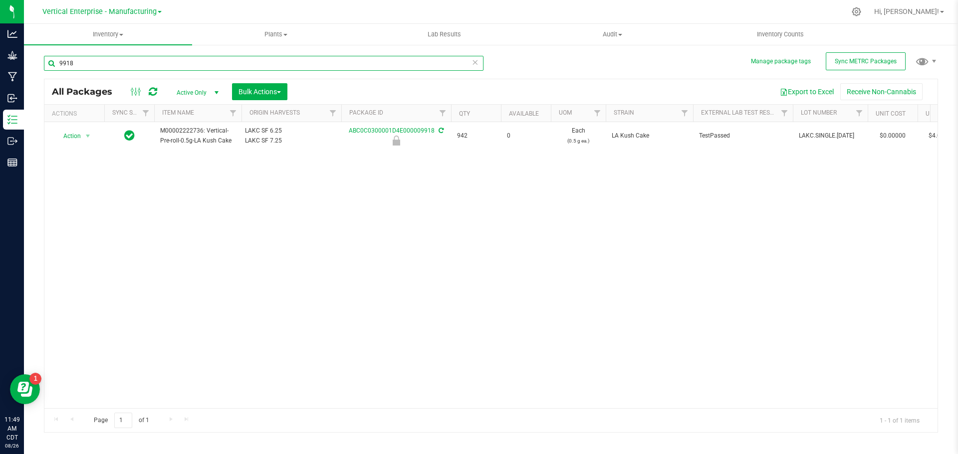
type input "9918"
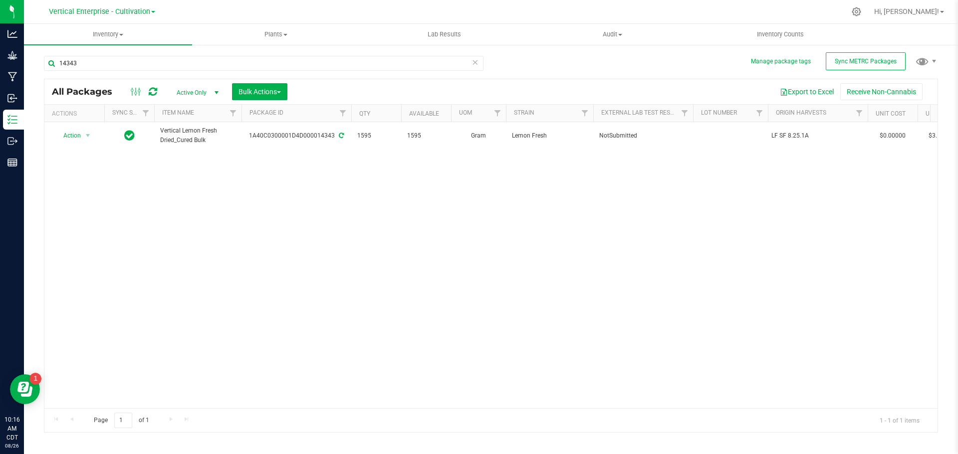
click at [113, 66] on input "14343" at bounding box center [263, 63] width 439 height 15
type input "14339"
click at [68, 129] on span "Action" at bounding box center [67, 136] width 27 height 14
click at [72, 164] on li "Create package" at bounding box center [86, 167] width 63 height 15
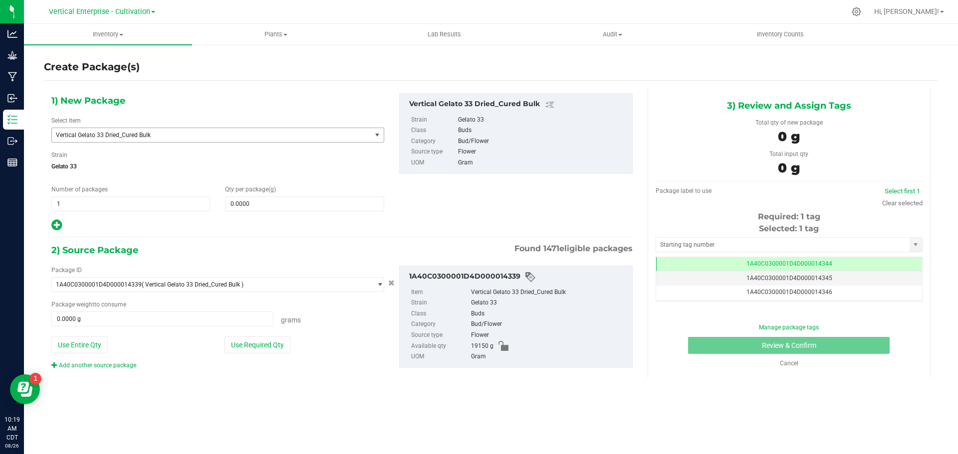
click at [154, 139] on span "Vertical Gelato 33 Dried_Cured Bulk" at bounding box center [211, 135] width 319 height 14
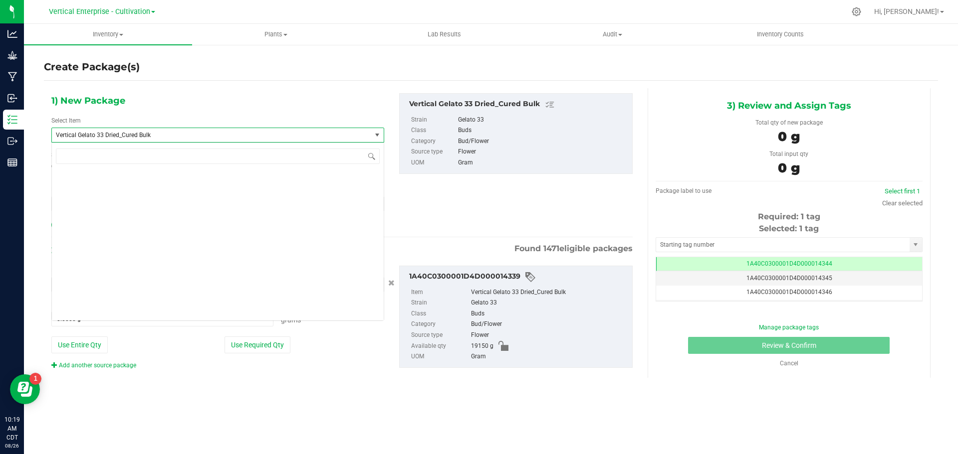
scroll to position [27820, 0]
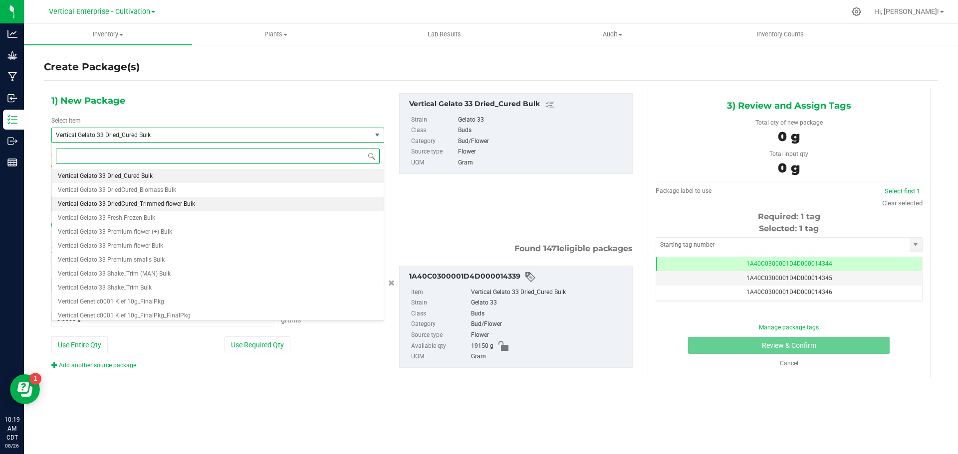
click at [162, 201] on span "Vertical Gelato 33 DriedCured_Trimmed flower Bulk" at bounding box center [126, 204] width 137 height 7
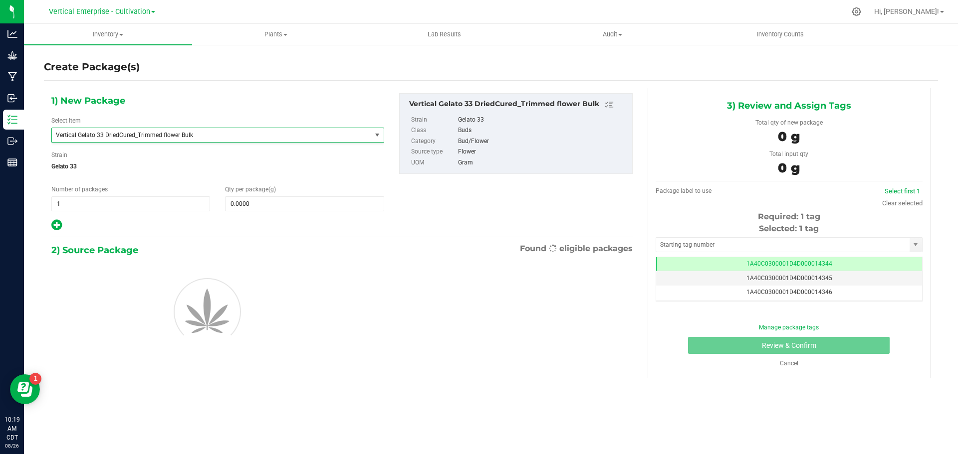
type input "0.0000"
click at [314, 201] on span at bounding box center [304, 204] width 159 height 15
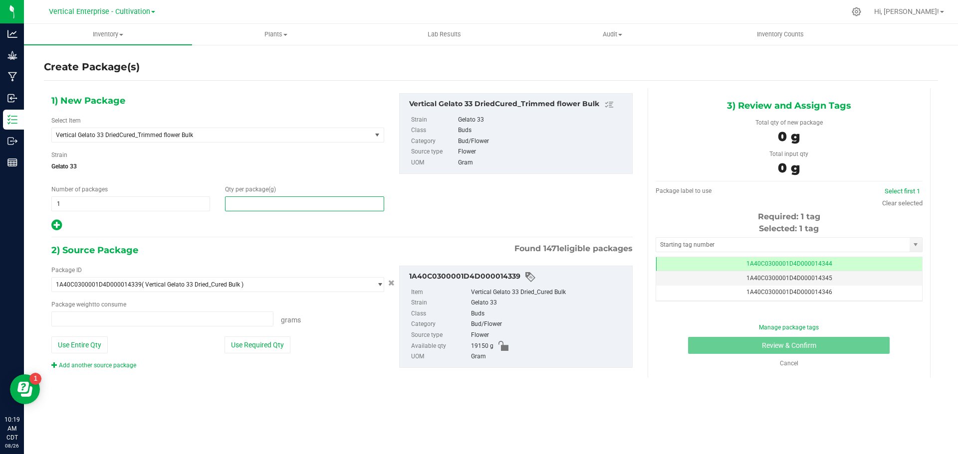
type input "0.0000 g"
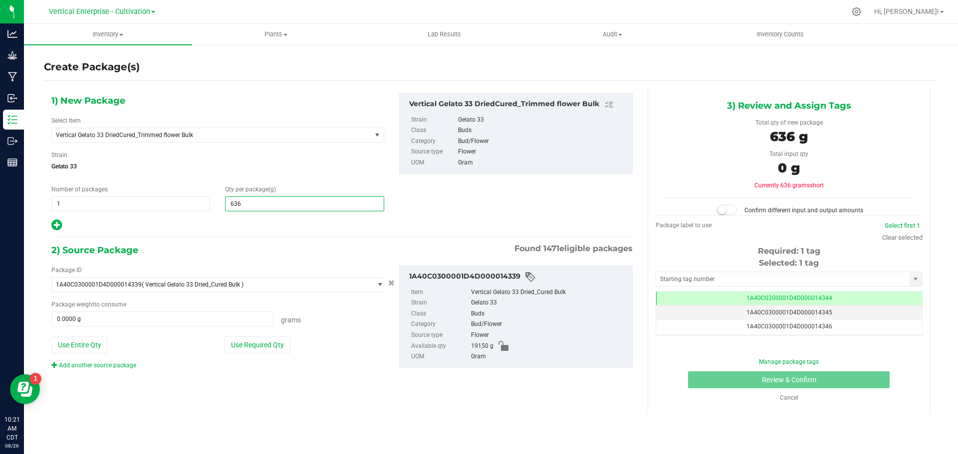
type input "6360"
type input "6,360.0000"
click at [262, 348] on button "Use Required Qty" at bounding box center [257, 345] width 66 height 17
type input "6360.0000 g"
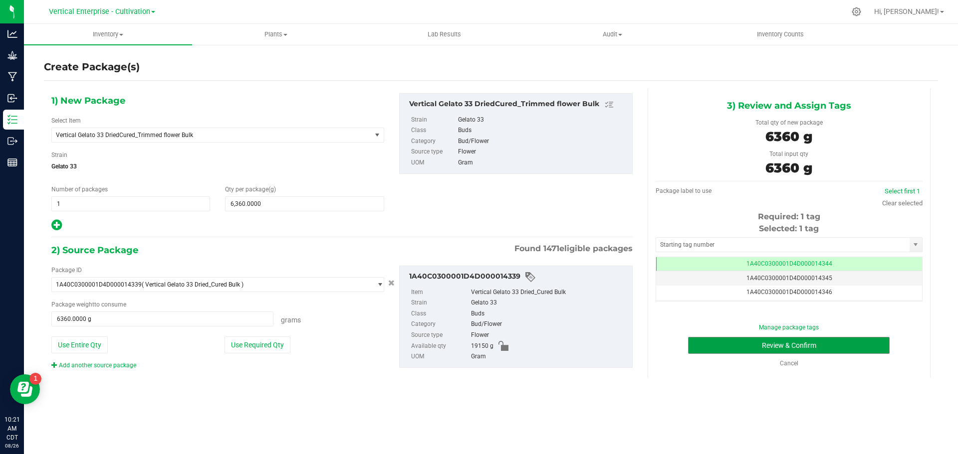
click at [746, 348] on button "Review & Confirm" at bounding box center [789, 345] width 202 height 17
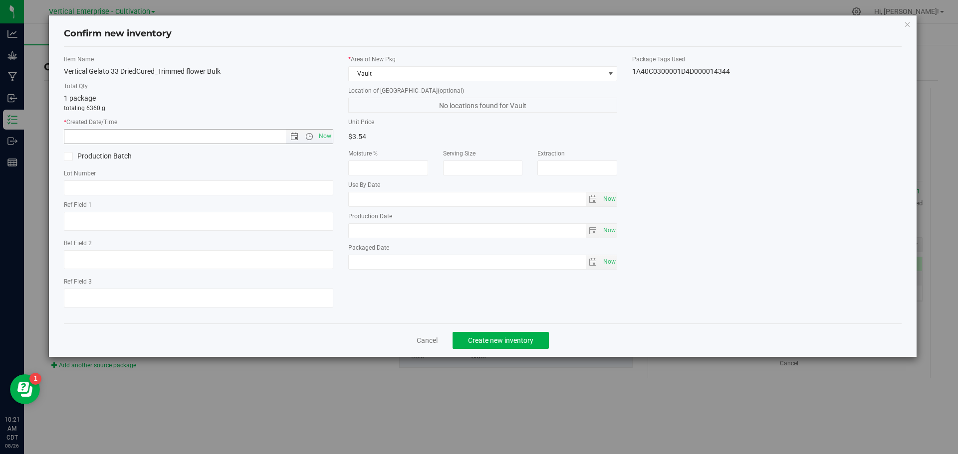
click at [327, 133] on span "Now" at bounding box center [324, 136] width 17 height 14
type input "8/26/2025 10:21 AM"
click at [73, 161] on label "Production Batch" at bounding box center [127, 156] width 127 height 10
click at [0, 0] on input "Production Batch" at bounding box center [0, 0] width 0 height 0
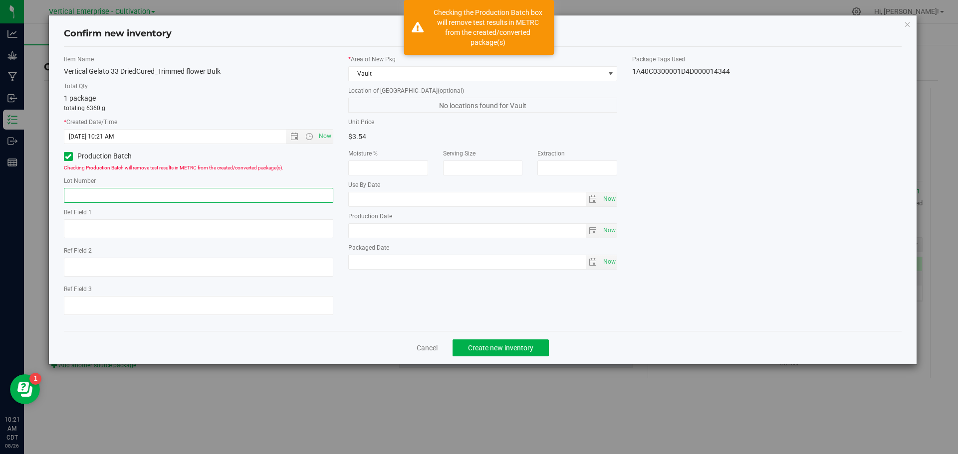
click at [82, 201] on input "text" at bounding box center [198, 195] width 269 height 15
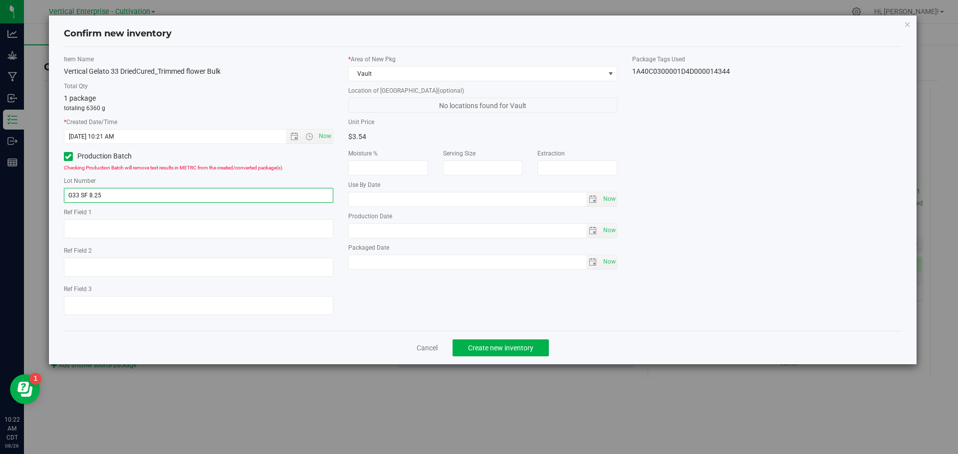
type input "G33 SF 8.25"
click at [509, 342] on button "Create new inventory" at bounding box center [500, 348] width 96 height 17
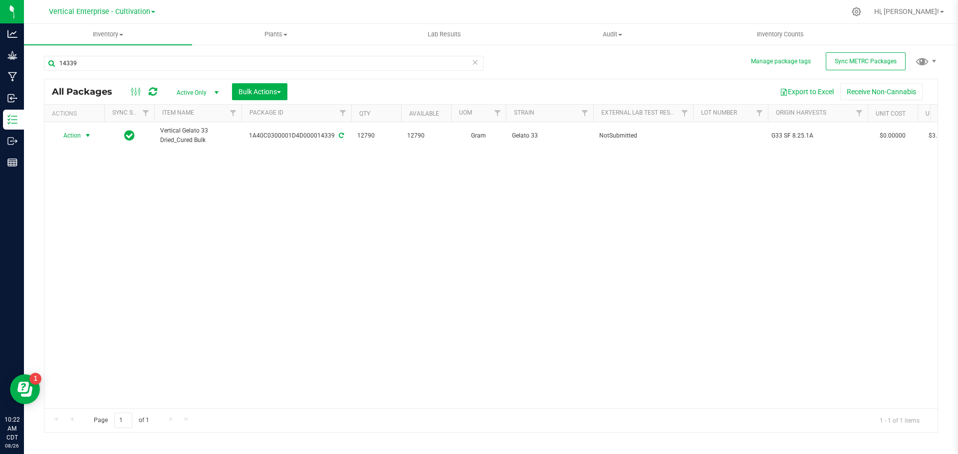
click at [73, 139] on span "Action" at bounding box center [67, 136] width 27 height 14
click at [78, 167] on li "Create package" at bounding box center [86, 167] width 63 height 15
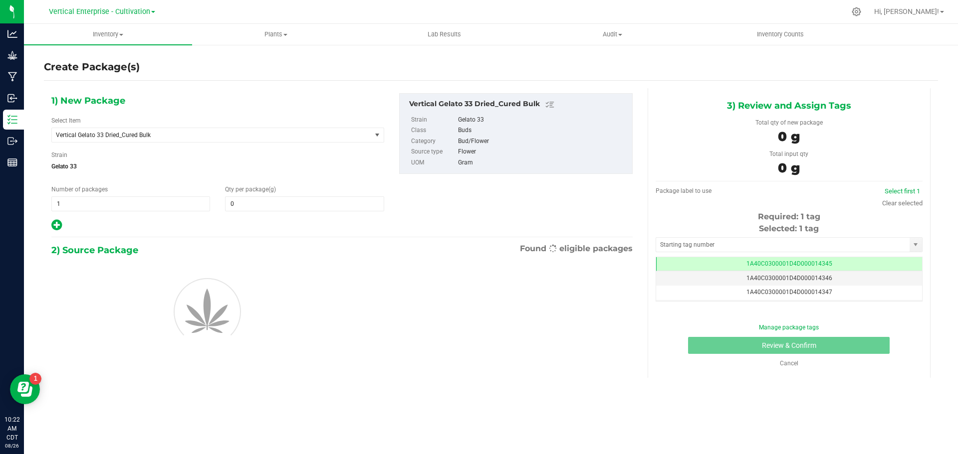
type input "0.0000"
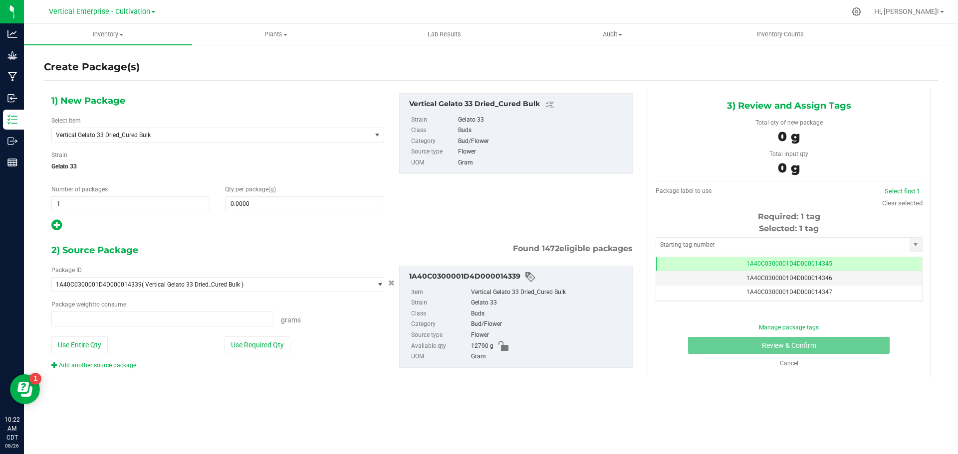
type input "0.0000 g"
click at [139, 135] on span "Vertical Gelato 33 Dried_Cured Bulk" at bounding box center [205, 135] width 299 height 7
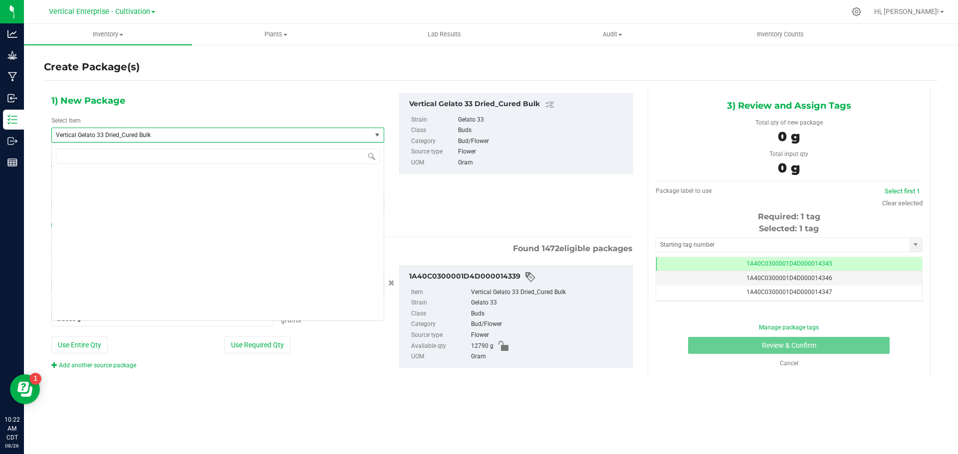
scroll to position [27820, 0]
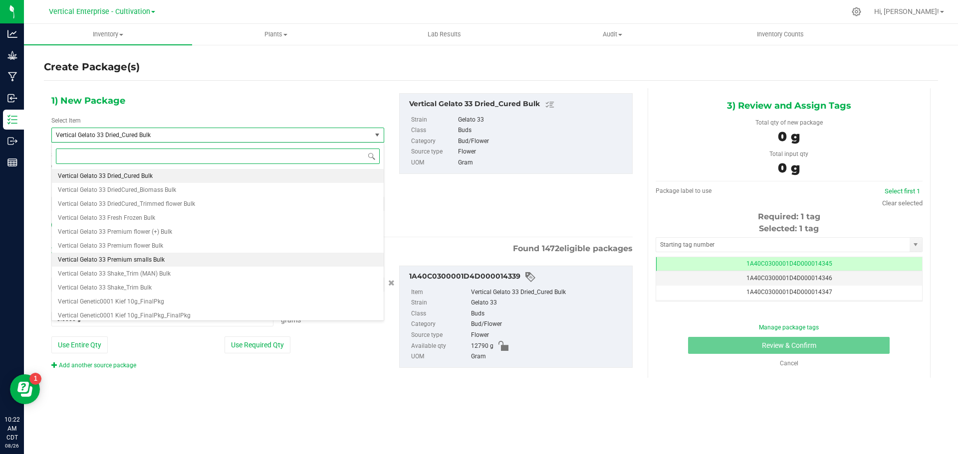
click at [129, 258] on span "Vertical Gelato 33 Premium smalls Bulk" at bounding box center [111, 259] width 107 height 7
type input "0.0000"
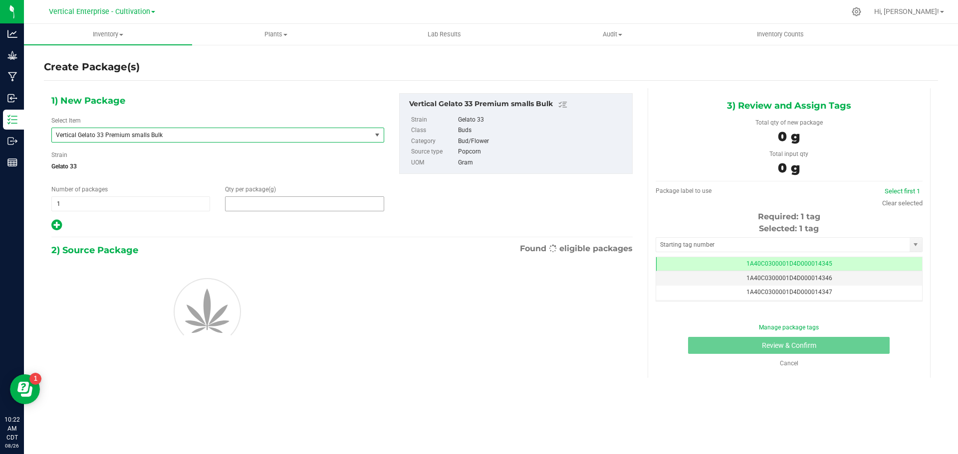
drag, startPoint x: 293, startPoint y: 209, endPoint x: 287, endPoint y: 208, distance: 5.6
click at [292, 208] on span at bounding box center [304, 204] width 159 height 15
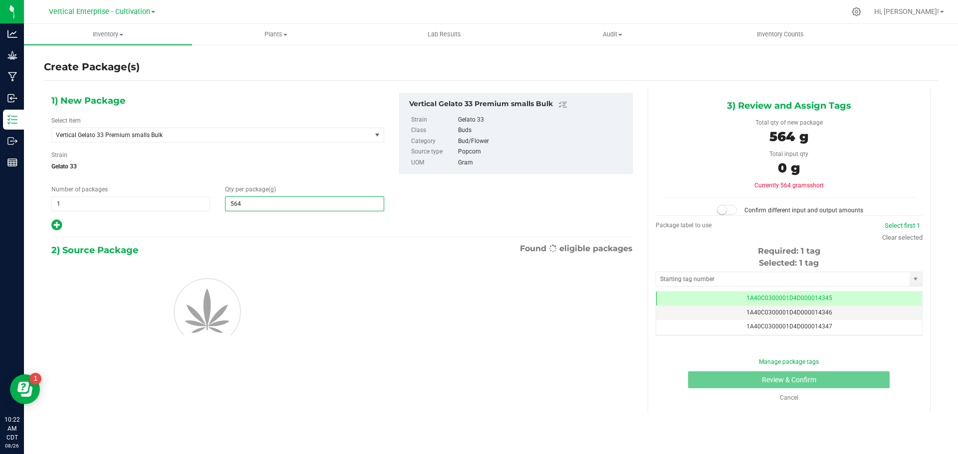
type input "5640"
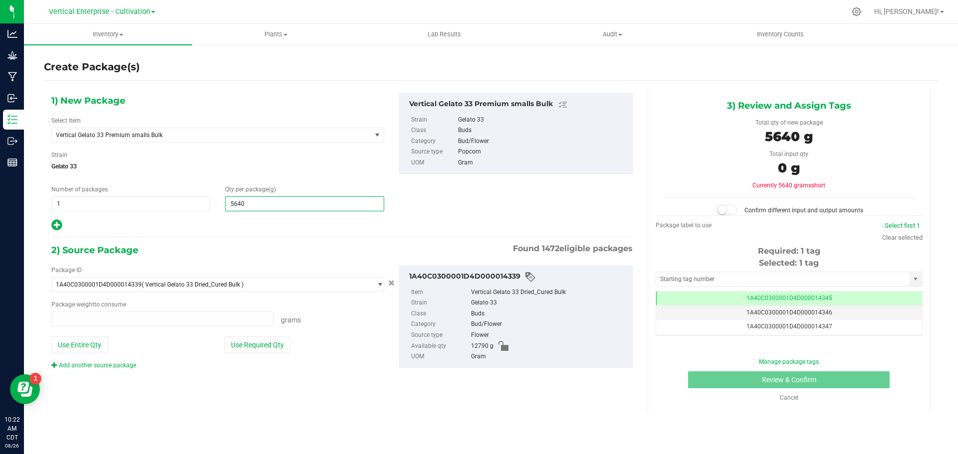
type input "0.0000 g"
type input "5,640.0000"
click at [246, 345] on button "Use Required Qty" at bounding box center [257, 345] width 66 height 17
type input "5640.0000 g"
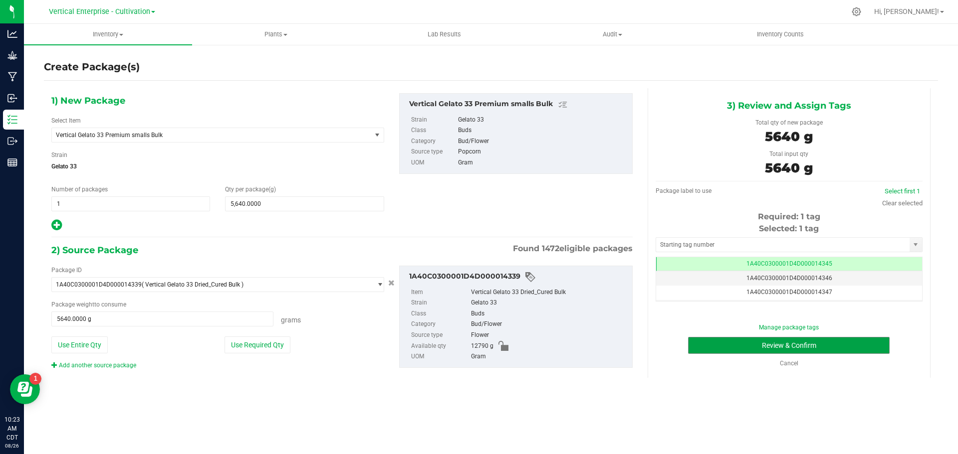
click at [835, 345] on button "Review & Confirm" at bounding box center [789, 345] width 202 height 17
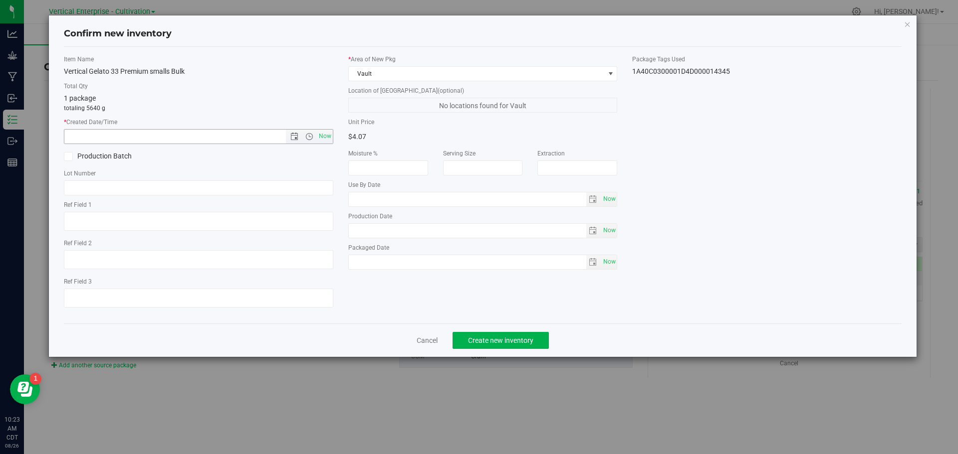
click at [328, 136] on span "Now" at bounding box center [324, 136] width 17 height 14
type input "8/26/2025 10:23 AM"
click at [72, 160] on span at bounding box center [68, 156] width 9 height 9
click at [0, 0] on input "Production Batch" at bounding box center [0, 0] width 0 height 0
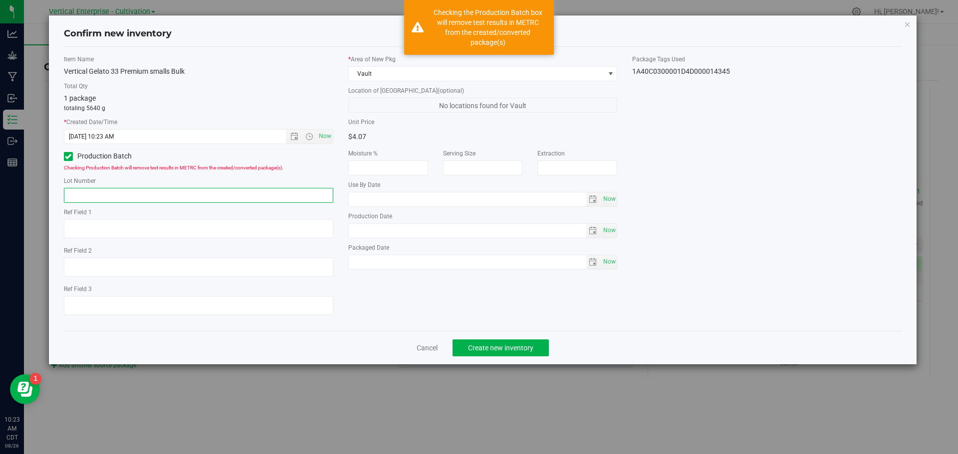
click at [111, 194] on input "text" at bounding box center [198, 195] width 269 height 15
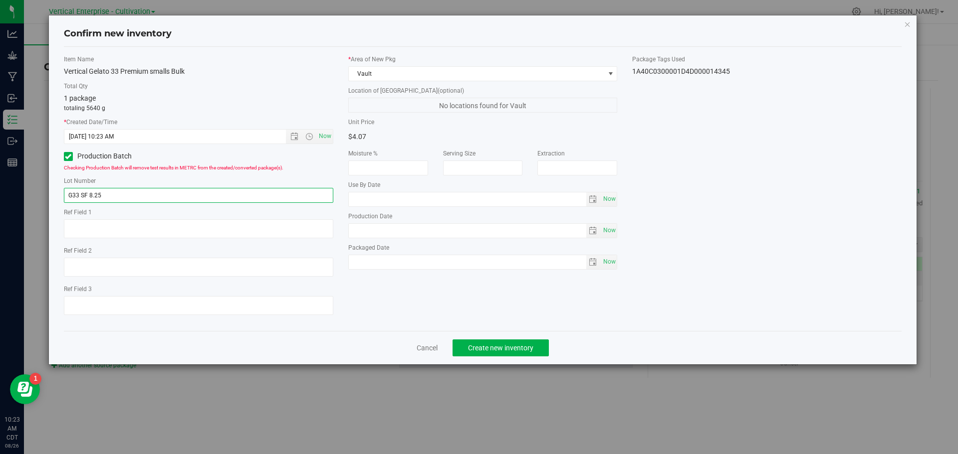
type input "G33 SF 8.25"
click at [506, 347] on span "Create new inventory" at bounding box center [500, 348] width 65 height 8
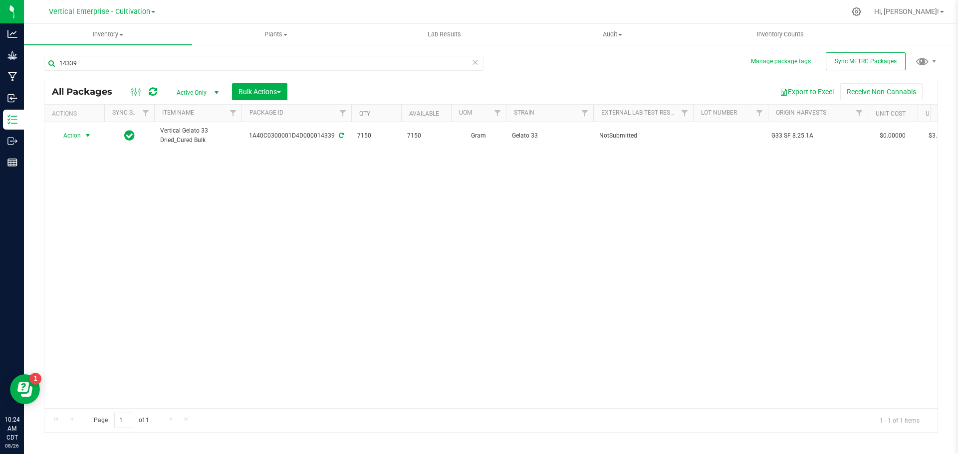
click at [69, 134] on span "Action" at bounding box center [67, 136] width 27 height 14
click at [68, 166] on li "Create package" at bounding box center [86, 167] width 63 height 15
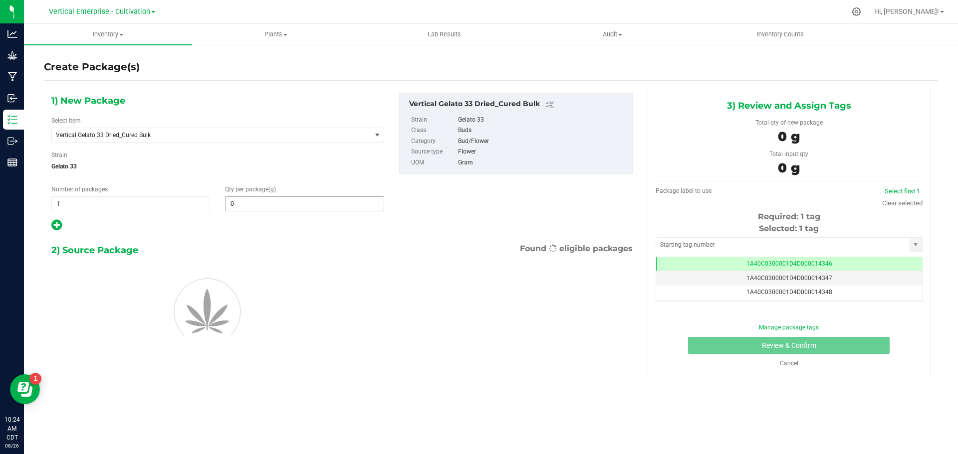
type input "0.0000"
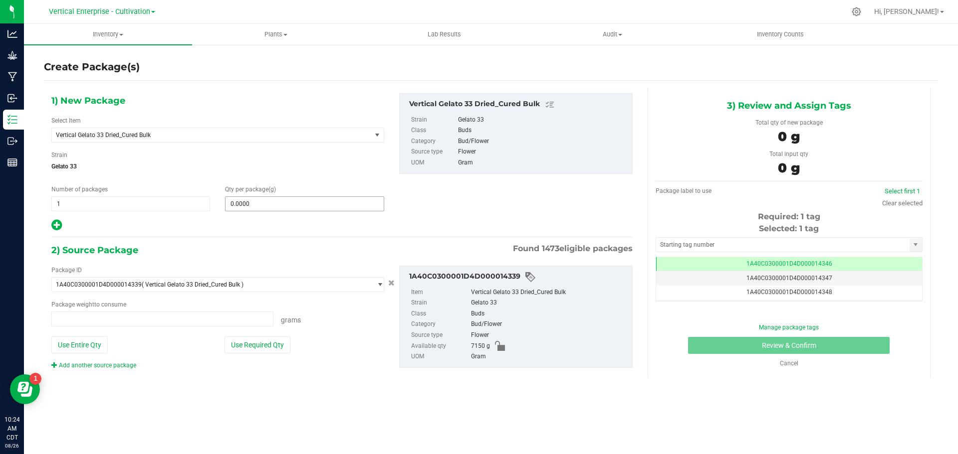
type input "0.0000 g"
click at [137, 139] on span "Vertical Gelato 33 Dried_Cured Bulk" at bounding box center [211, 135] width 319 height 14
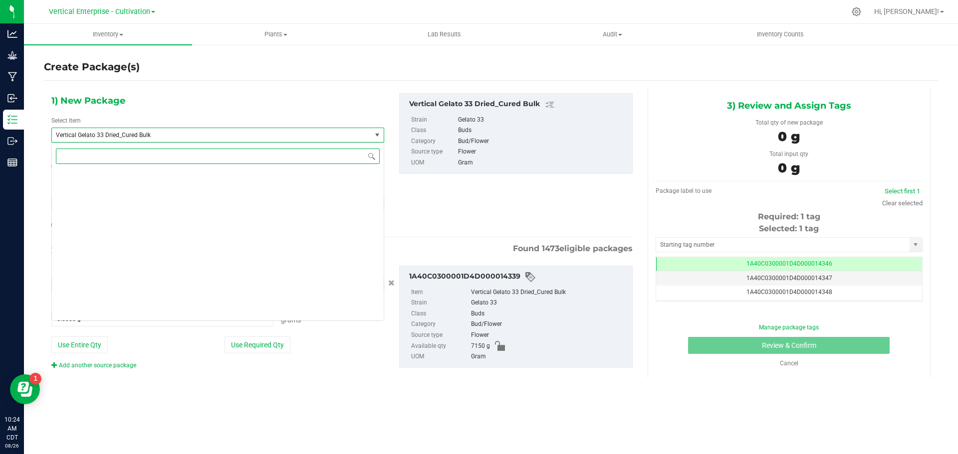
scroll to position [27820, 0]
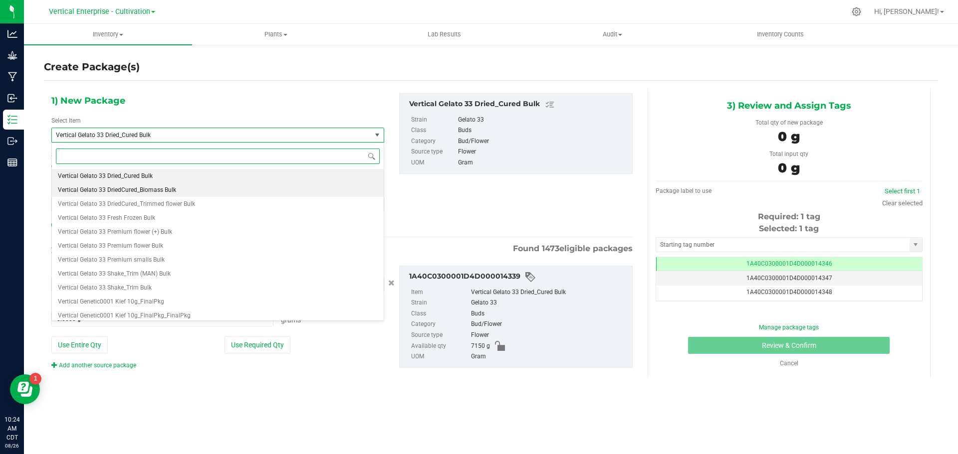
click at [147, 190] on span "Vertical Gelato 33 DriedCured_Biomass Bulk" at bounding box center [117, 190] width 118 height 7
type input "0.0000"
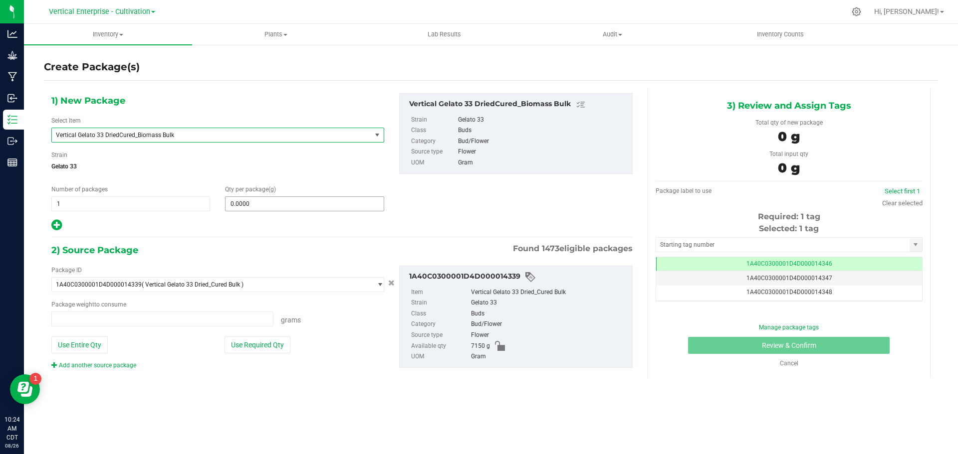
type input "0.0000 g"
click at [293, 201] on span at bounding box center [304, 204] width 159 height 15
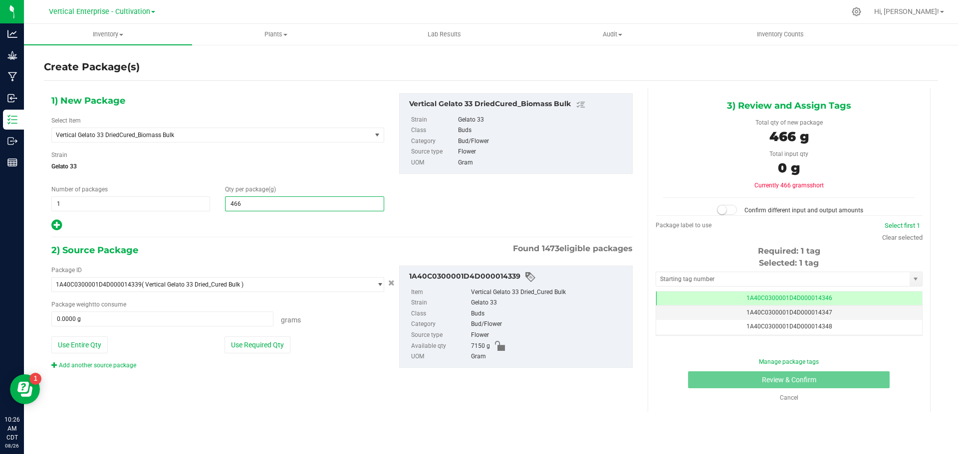
type input "4660"
type input "4,660.0000"
click at [271, 343] on button "Use Required Qty" at bounding box center [257, 345] width 66 height 17
type input "4660.0000 g"
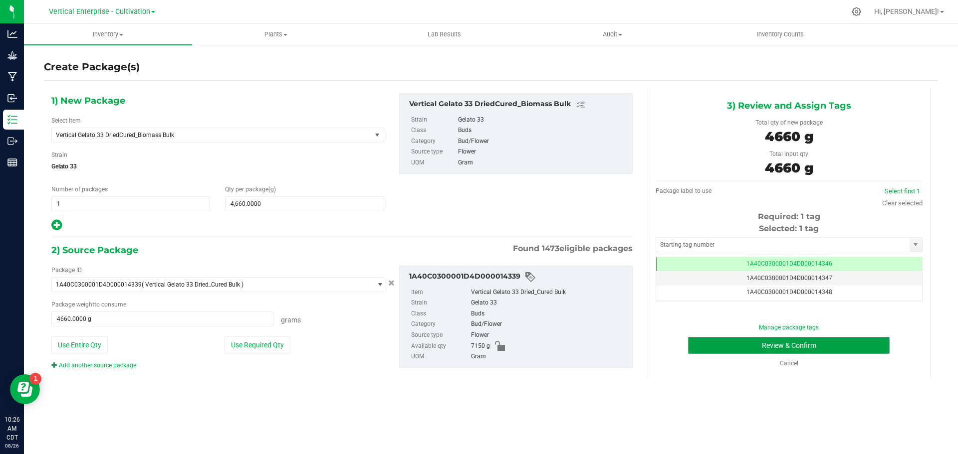
click at [835, 351] on button "Review & Confirm" at bounding box center [789, 345] width 202 height 17
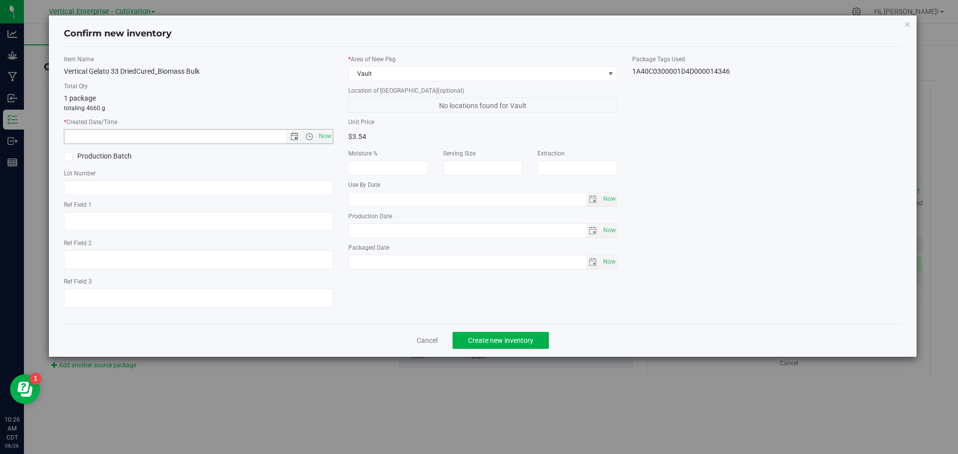
click at [322, 134] on span "Now" at bounding box center [324, 136] width 17 height 14
type input "8/26/2025 10:26 AM"
click at [68, 157] on icon at bounding box center [68, 157] width 6 height 0
click at [0, 0] on input "Production Batch" at bounding box center [0, 0] width 0 height 0
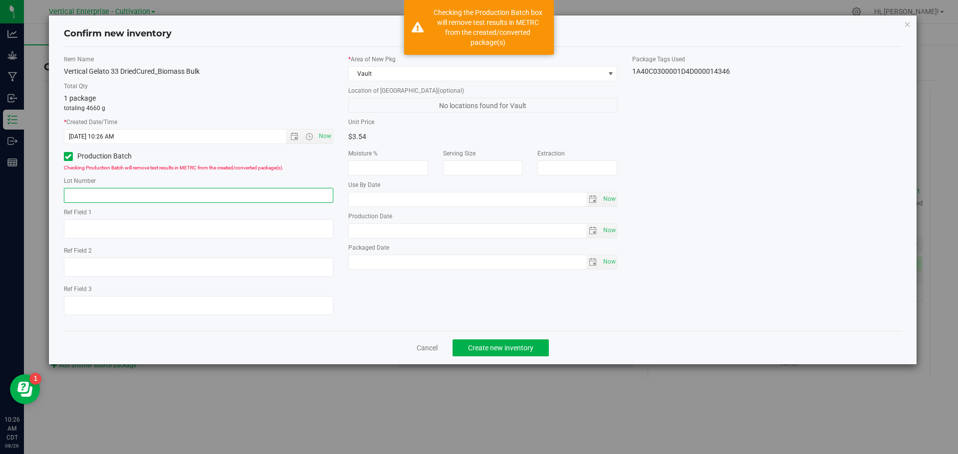
click at [104, 197] on input "text" at bounding box center [198, 195] width 269 height 15
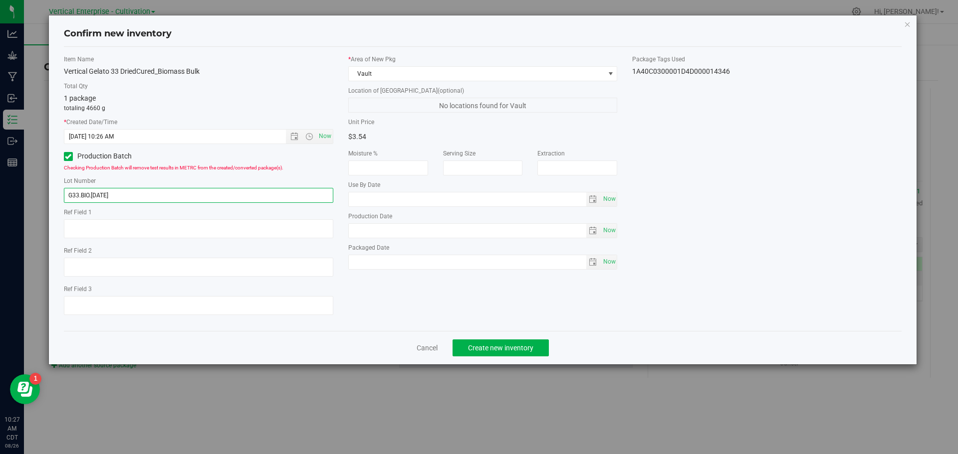
type input "G33.BIO.8.26.25"
click at [542, 340] on button "Create new inventory" at bounding box center [500, 348] width 96 height 17
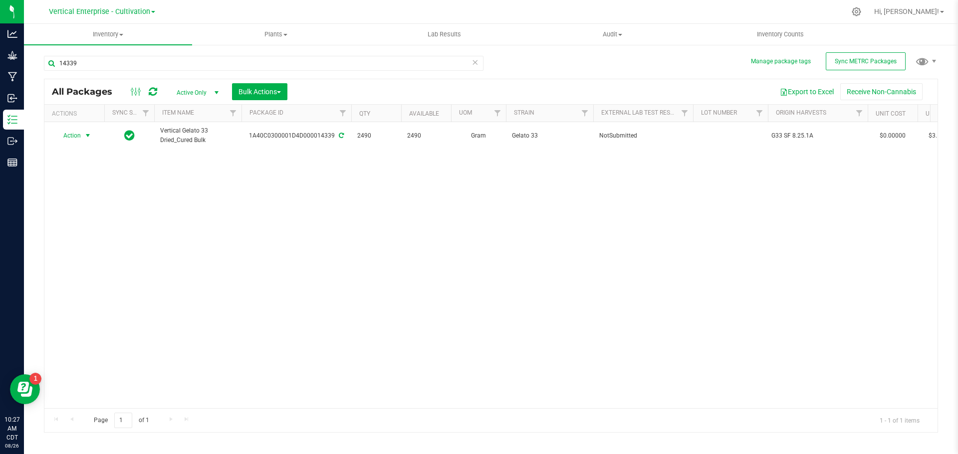
click at [71, 132] on span "Action" at bounding box center [67, 136] width 27 height 14
click at [85, 166] on li "Create package" at bounding box center [86, 167] width 63 height 15
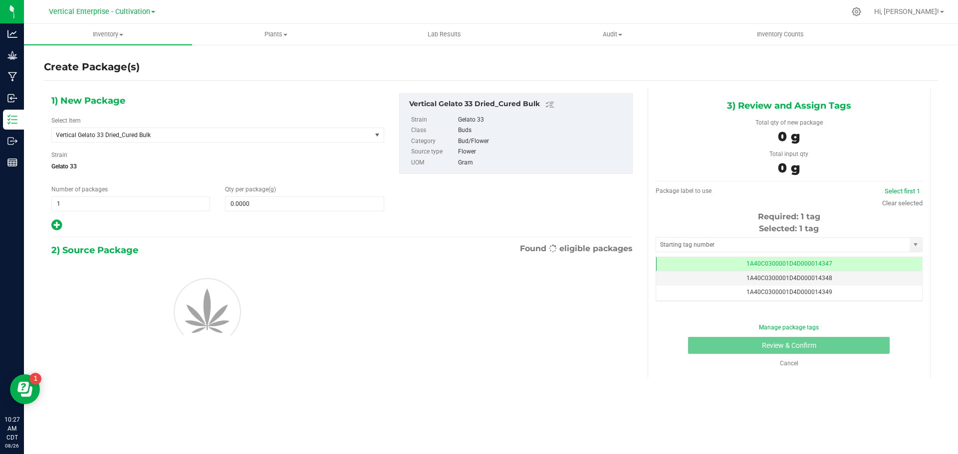
scroll to position [0, 0]
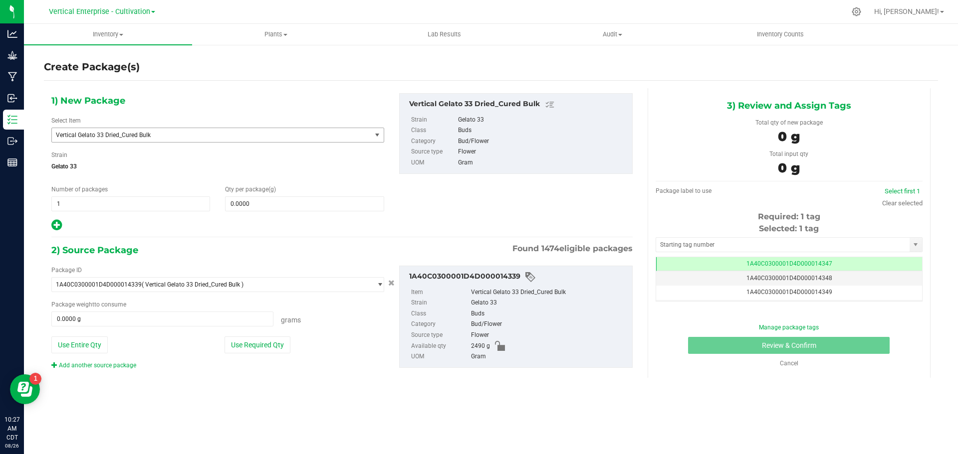
click at [147, 135] on span "Vertical Gelato 33 Dried_Cured Bulk" at bounding box center [205, 135] width 299 height 7
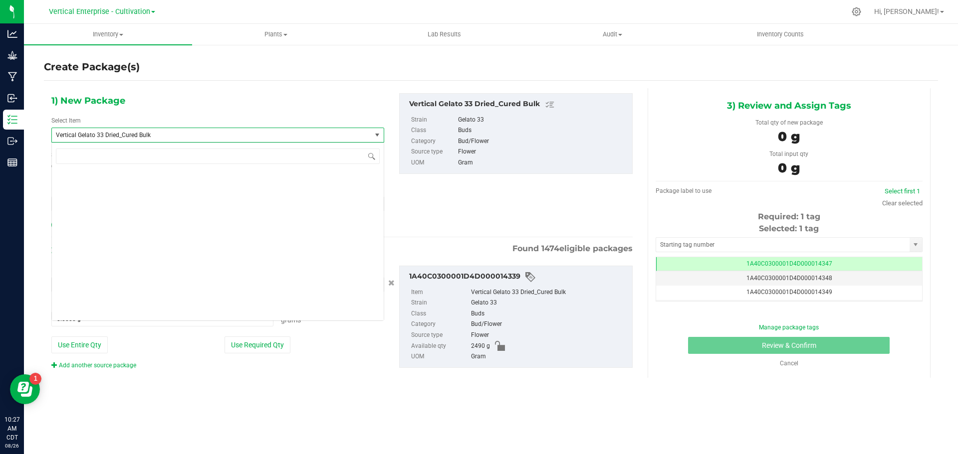
scroll to position [27820, 0]
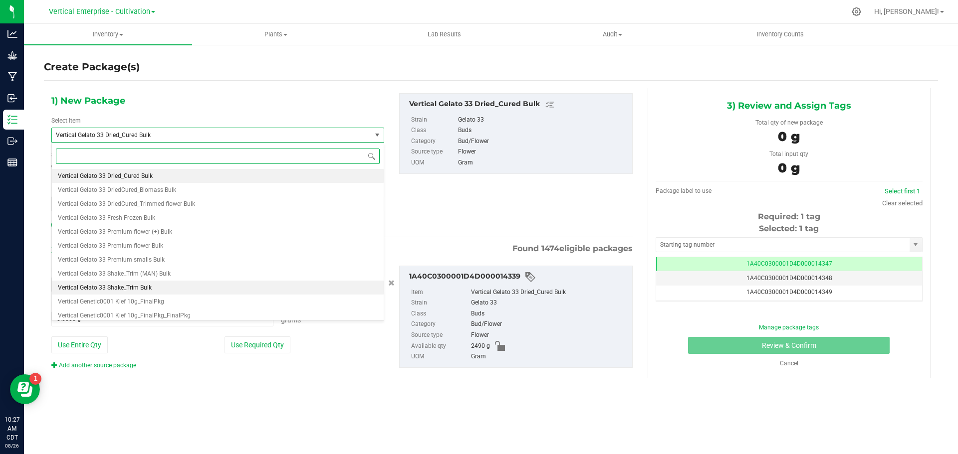
click at [193, 294] on li "Vertical Gelato 33 Shake_Trim Bulk" at bounding box center [218, 288] width 332 height 14
type input "0.0000"
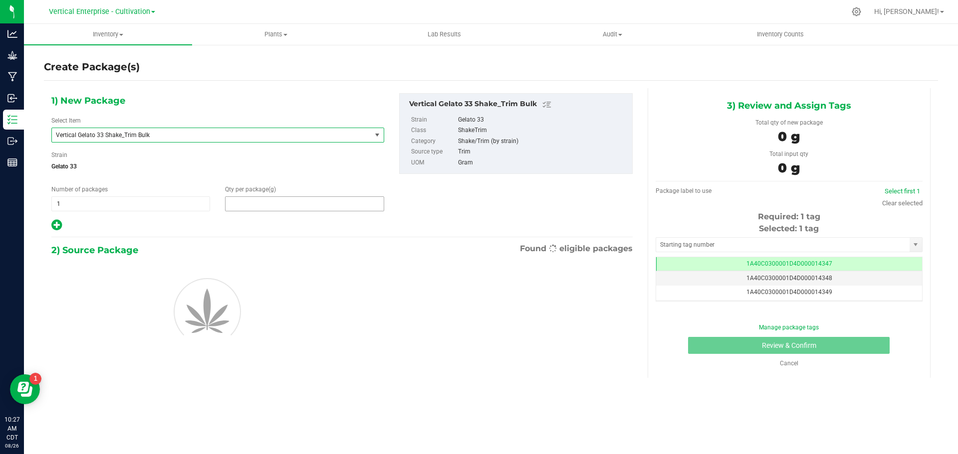
click at [262, 203] on span at bounding box center [304, 204] width 159 height 15
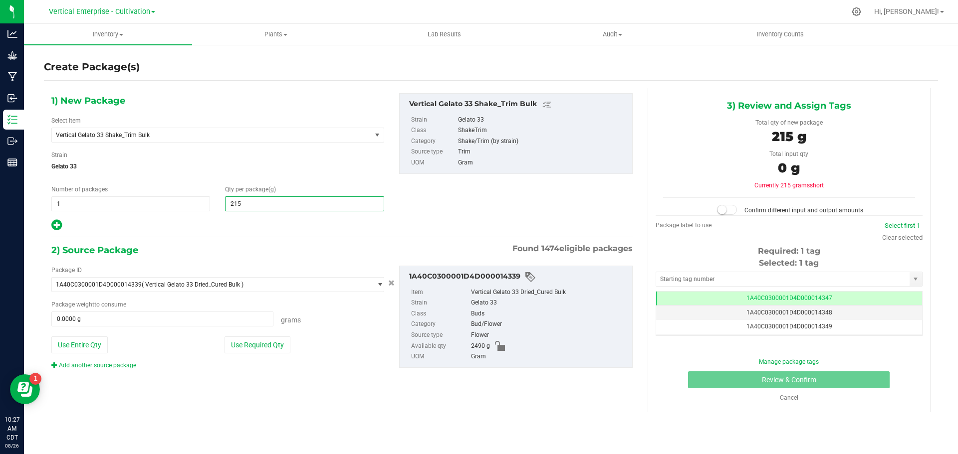
type input "2150"
type input "2,150.0000"
click at [83, 342] on button "Use Entire Qty" at bounding box center [79, 345] width 56 height 17
type input "2490.0000 g"
click at [726, 210] on small at bounding box center [721, 209] width 9 height 9
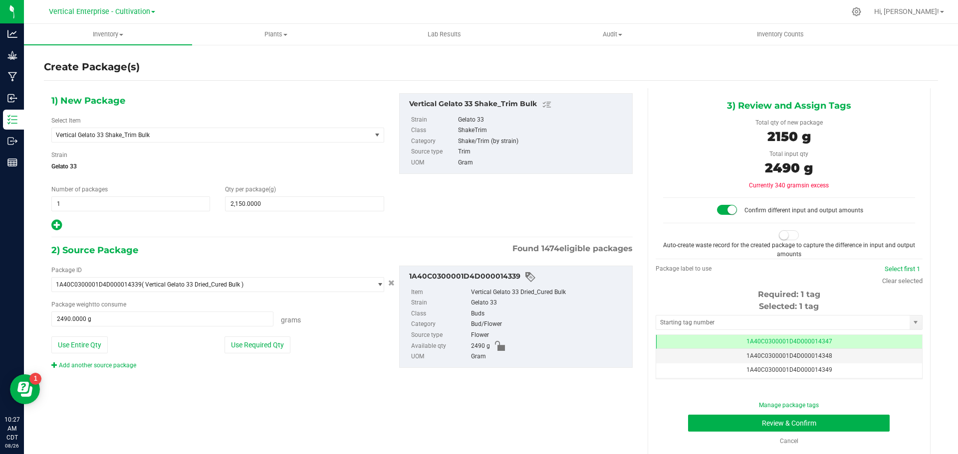
click at [779, 236] on small at bounding box center [783, 235] width 9 height 9
click at [816, 419] on button "Review & Confirm" at bounding box center [789, 423] width 202 height 17
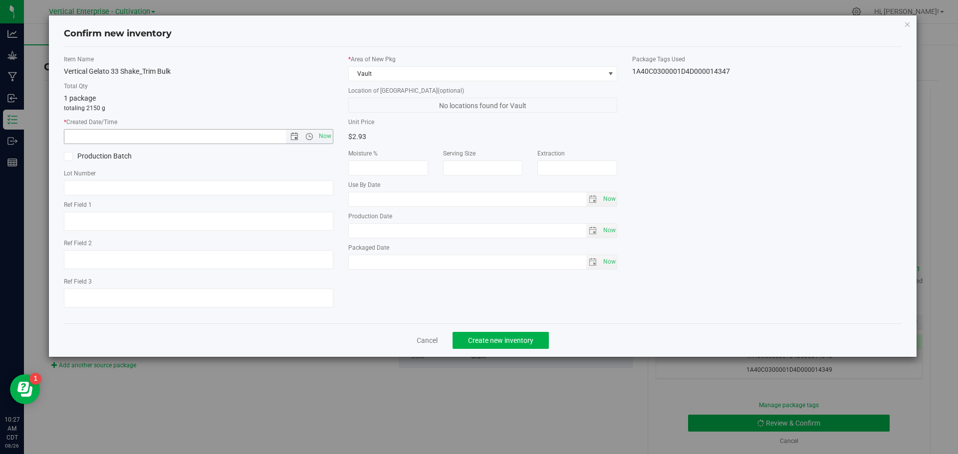
click at [328, 139] on span "Now" at bounding box center [324, 136] width 17 height 14
type input "8/26/2025 10:27 AM"
click at [72, 155] on label "Production Batch" at bounding box center [127, 156] width 127 height 10
click at [0, 0] on input "Production Batch" at bounding box center [0, 0] width 0 height 0
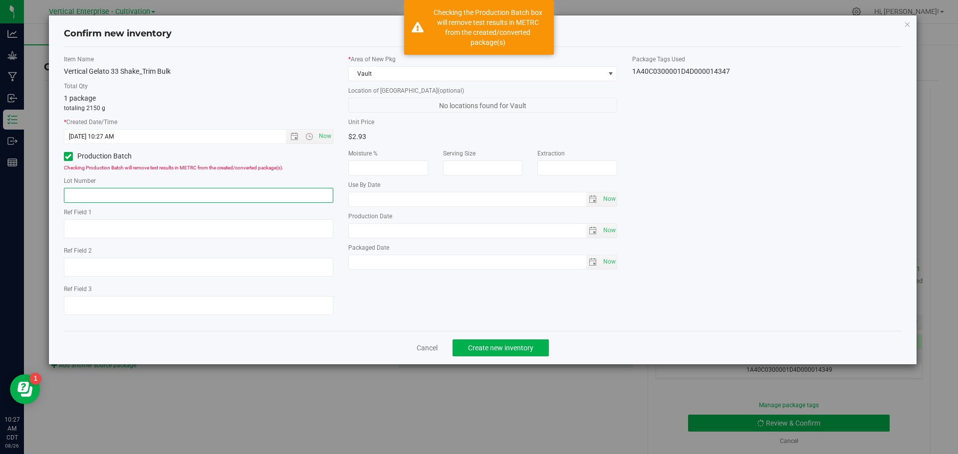
click at [83, 198] on input "text" at bounding box center [198, 195] width 269 height 15
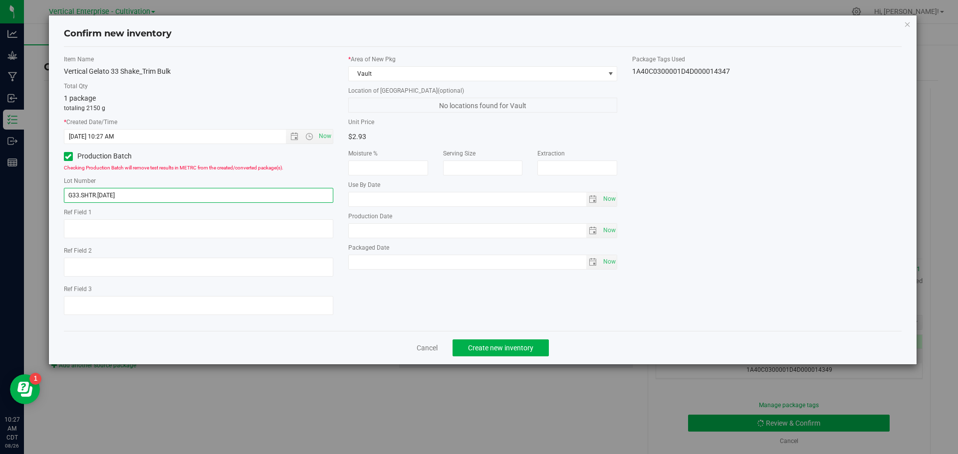
type input "G33.SHTR.8.26.25"
click at [508, 347] on span "Create new inventory" at bounding box center [500, 348] width 65 height 8
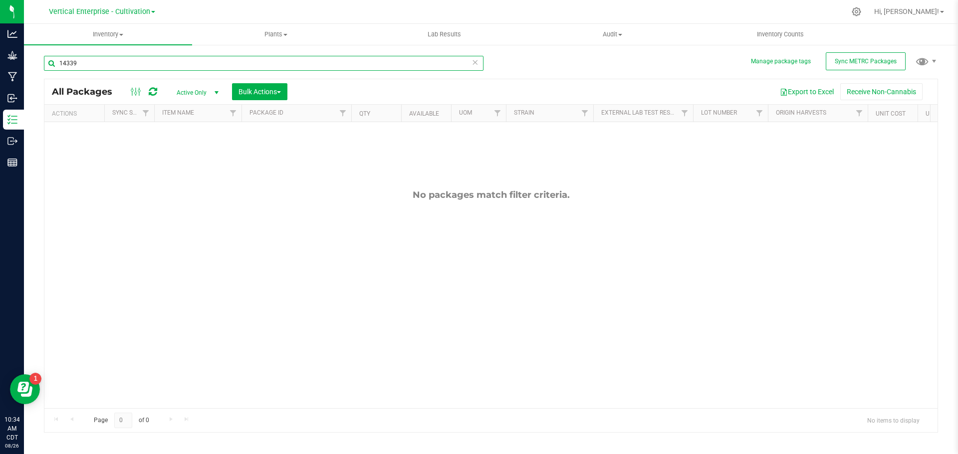
click at [102, 63] on input "14339" at bounding box center [263, 63] width 439 height 15
drag, startPoint x: 109, startPoint y: 63, endPoint x: 0, endPoint y: 65, distance: 109.3
click at [0, 65] on div "Analytics Grow Manufacturing Inbound Inventory Outbound Reports 10:34 AM CDT 08…" at bounding box center [479, 227] width 958 height 454
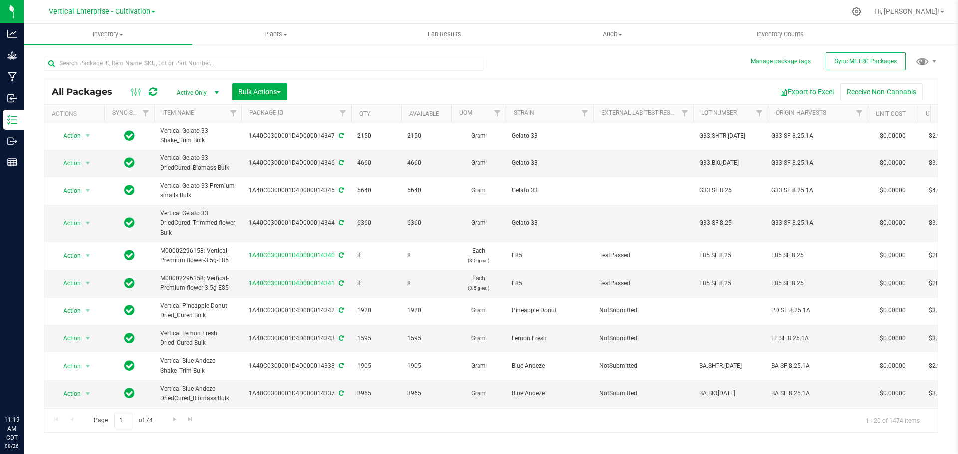
click at [80, 61] on input "text" at bounding box center [263, 63] width 439 height 15
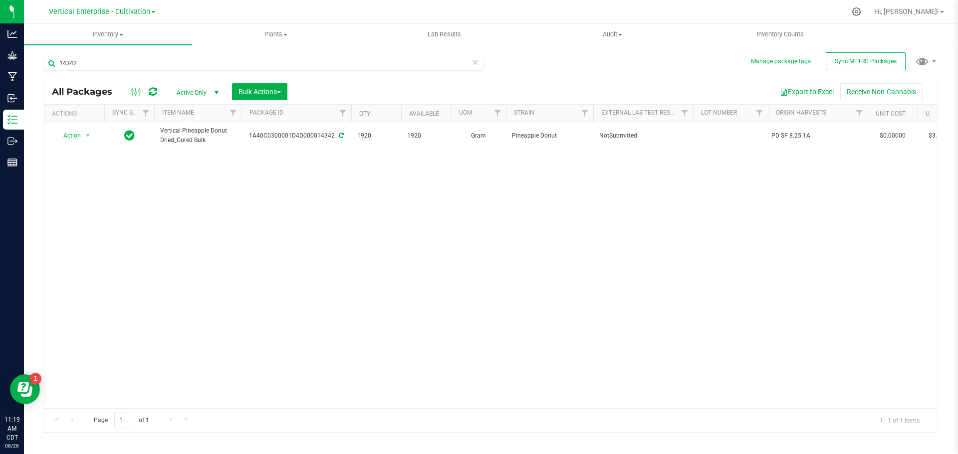
type input "14342"
click at [44, 145] on td "Action Action Adjust qty Create package Edit attributes Global inventory Locate…" at bounding box center [74, 135] width 60 height 27
click at [77, 135] on span "Action" at bounding box center [67, 136] width 27 height 14
click at [82, 160] on li "Create package" at bounding box center [86, 167] width 63 height 15
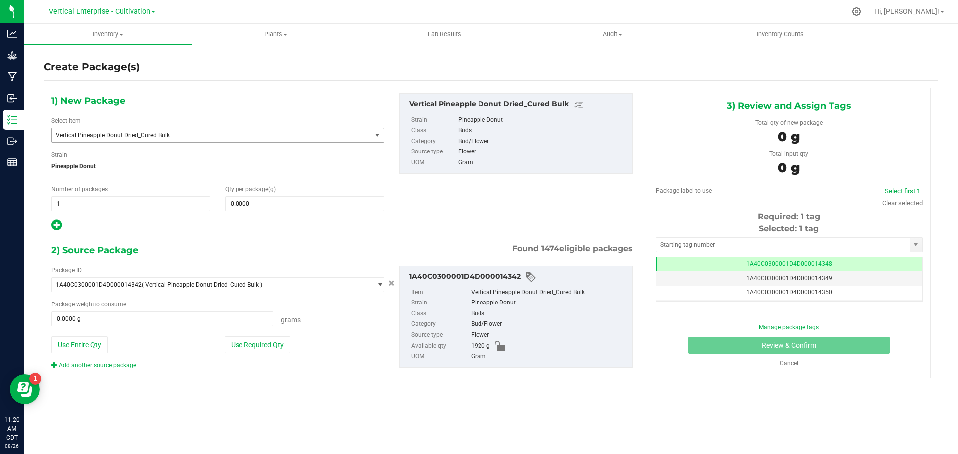
click at [155, 138] on span "Vertical Pineapple Donut Dried_Cured Bulk" at bounding box center [205, 135] width 299 height 7
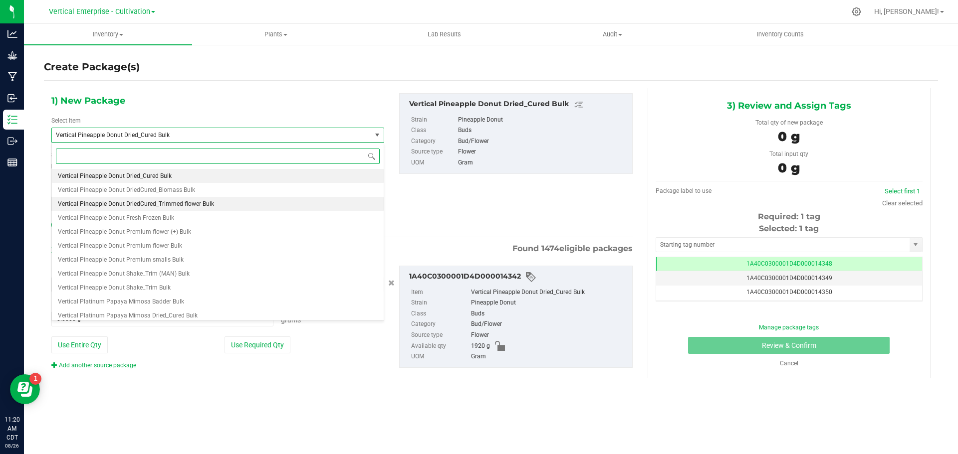
click at [172, 205] on span "Vertical Pineapple Donut DriedCured_Trimmed flower Bulk" at bounding box center [136, 204] width 156 height 7
type input "0.0000"
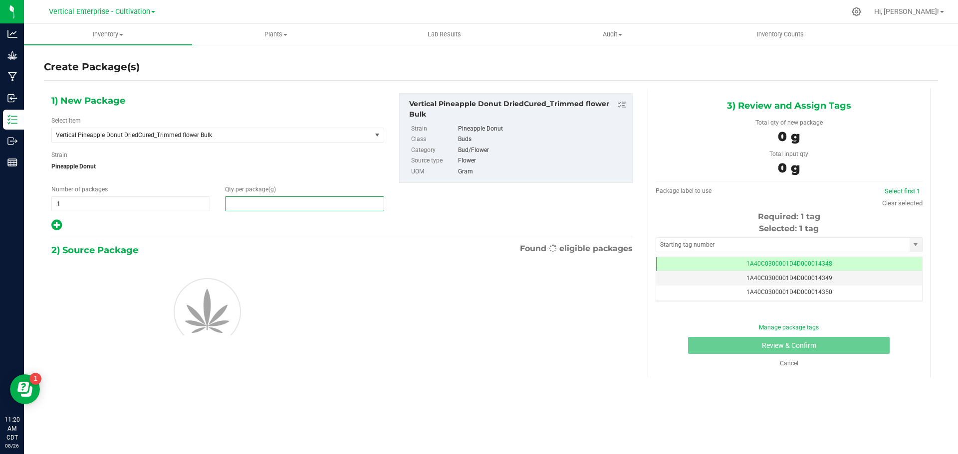
click at [250, 205] on span at bounding box center [304, 204] width 159 height 15
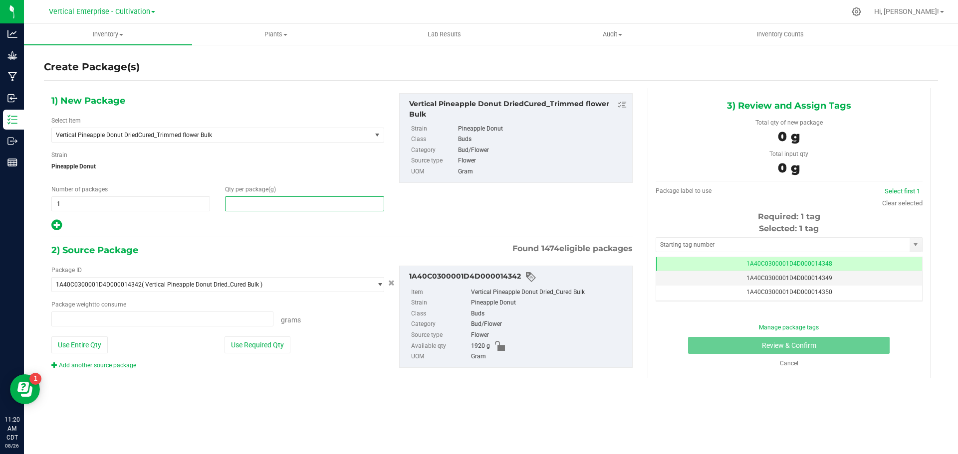
type input "0.0000 g"
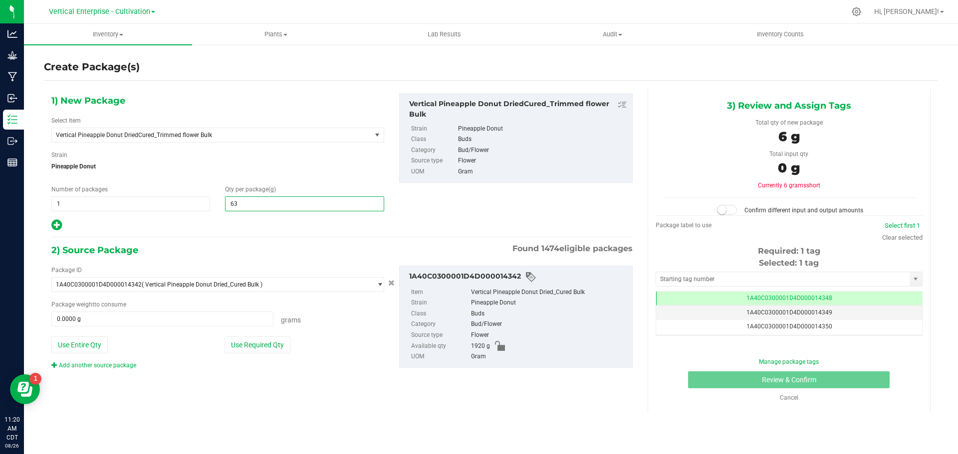
type input "630"
type input "630.0000"
click at [228, 349] on button "Use Required Qty" at bounding box center [257, 345] width 66 height 17
type input "630.0000 g"
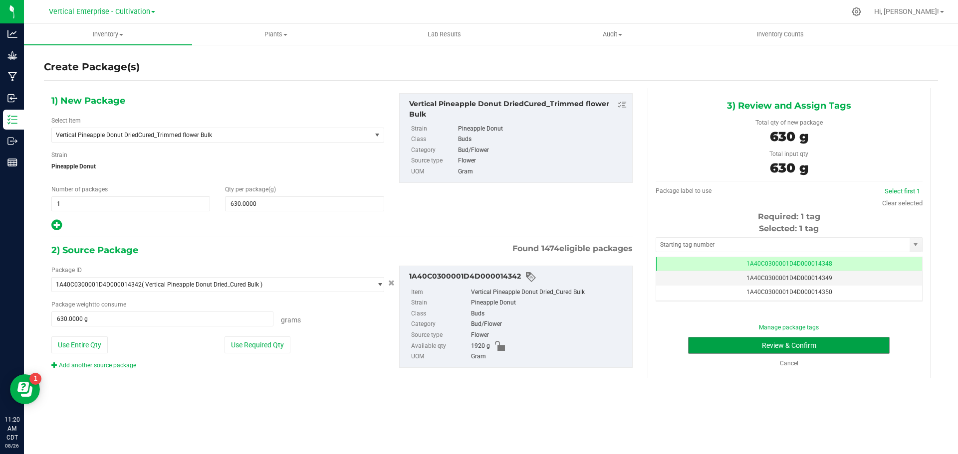
click at [862, 343] on button "Review & Confirm" at bounding box center [789, 345] width 202 height 17
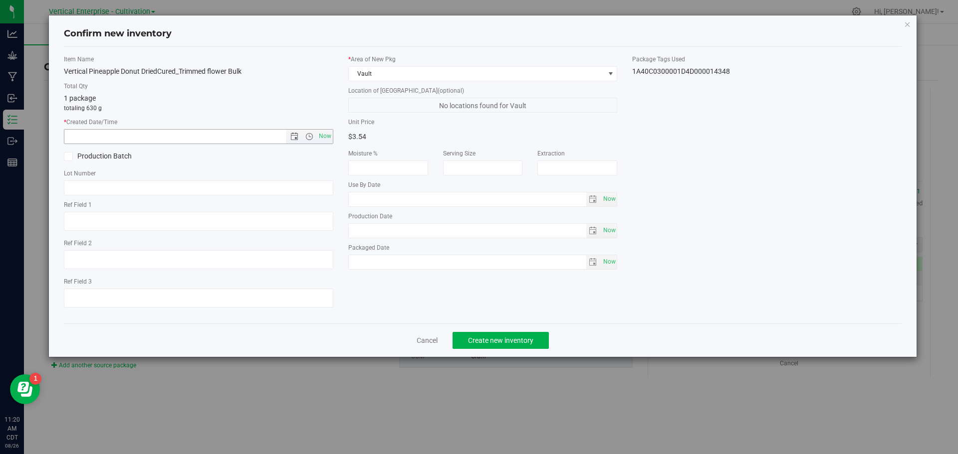
click at [329, 136] on span "Now" at bounding box center [324, 136] width 17 height 14
type input "8/26/2025 11:20 AM"
click at [72, 155] on span at bounding box center [68, 156] width 9 height 9
click at [0, 0] on input "Production Batch" at bounding box center [0, 0] width 0 height 0
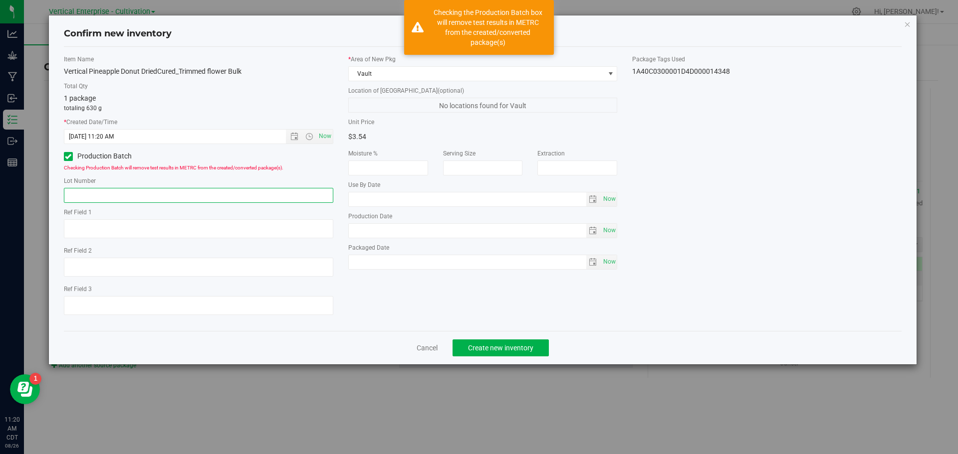
click at [93, 196] on input "text" at bounding box center [198, 195] width 269 height 15
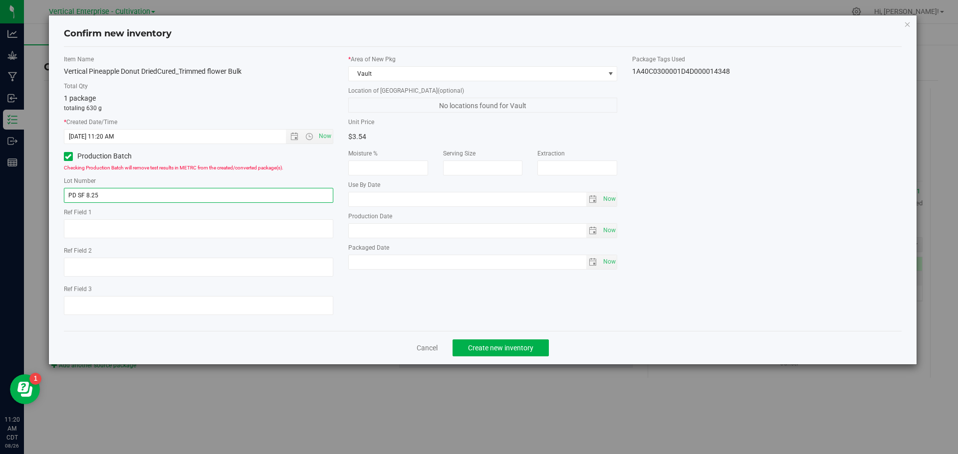
type input "PD SF 8.25"
click at [498, 344] on span "Create new inventory" at bounding box center [500, 348] width 65 height 8
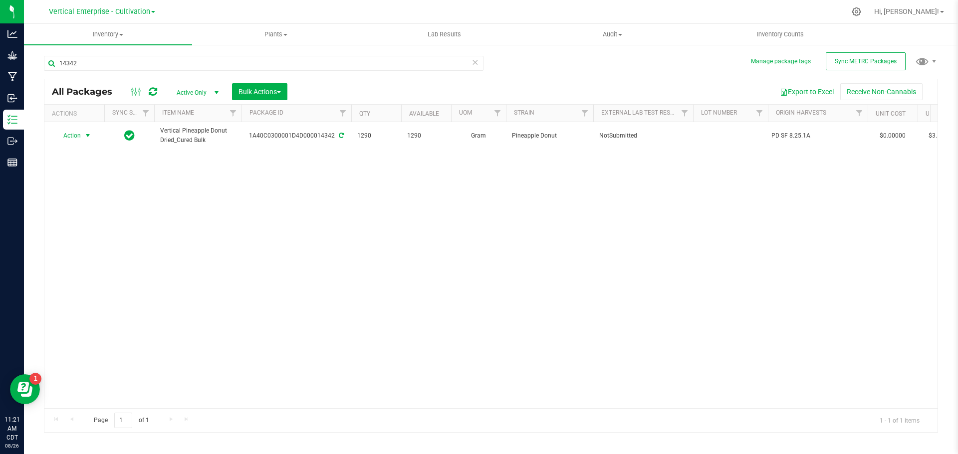
click at [72, 138] on span "Action" at bounding box center [67, 136] width 27 height 14
click at [73, 164] on li "Create package" at bounding box center [86, 167] width 63 height 15
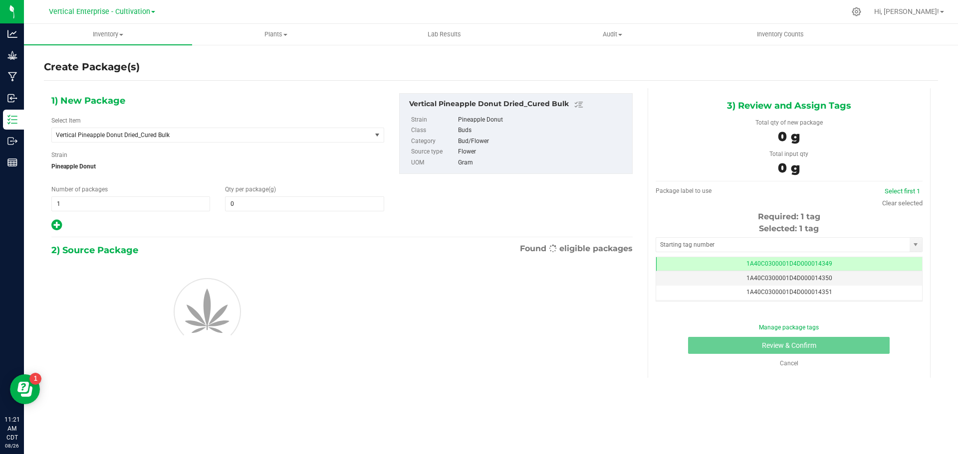
type input "0.0000"
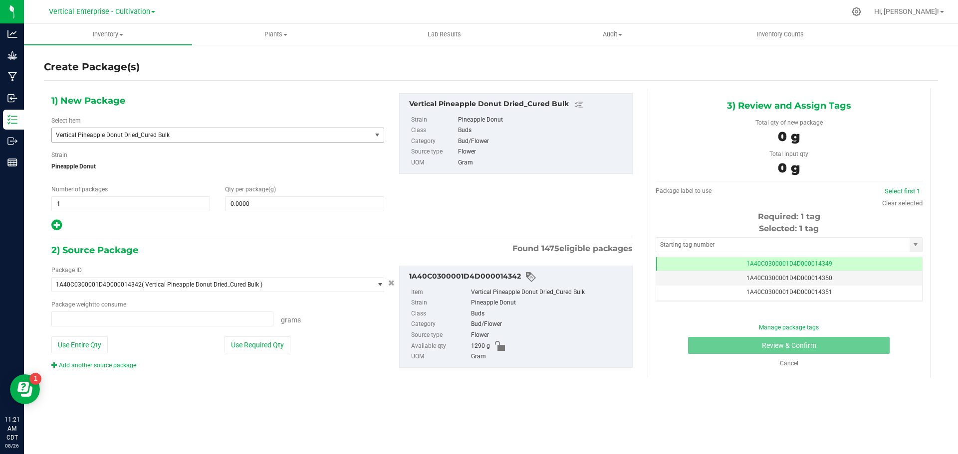
type input "0.0000 g"
click at [146, 135] on span "Vertical Pineapple Donut Dried_Cured Bulk" at bounding box center [205, 135] width 299 height 7
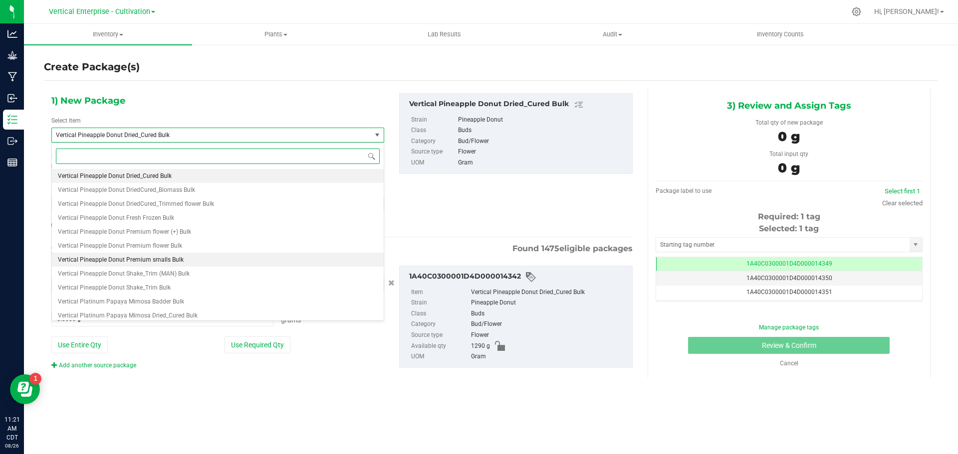
click at [141, 261] on span "Vertical Pineapple Donut Premium smalls Bulk" at bounding box center [121, 259] width 126 height 7
type input "0.0000"
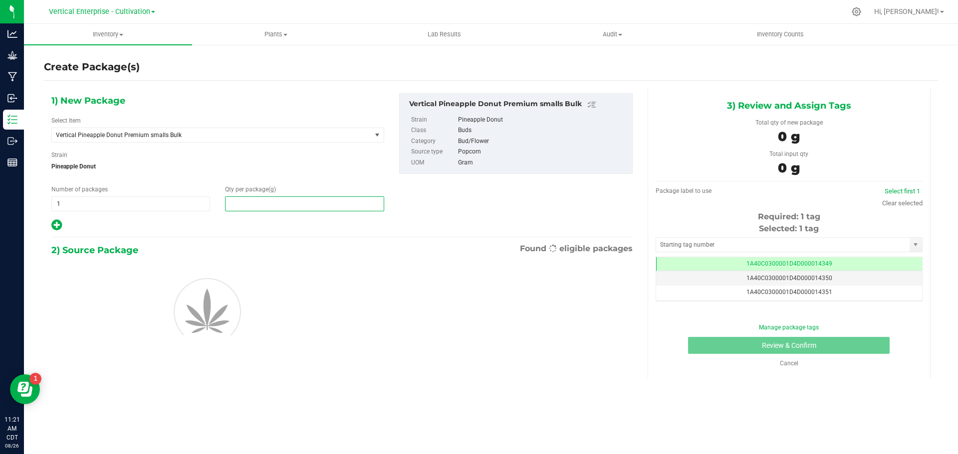
click at [257, 206] on span at bounding box center [304, 204] width 159 height 15
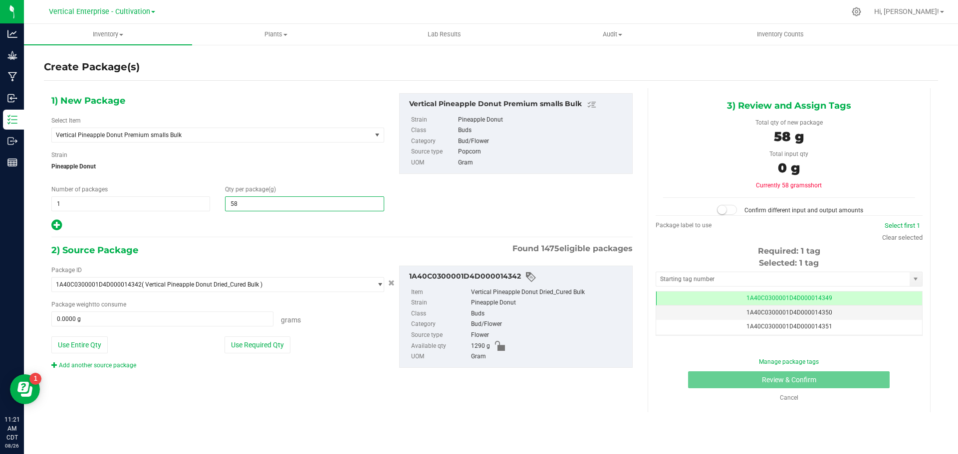
type input "580"
type input "580.0000"
click at [270, 347] on button "Use Required Qty" at bounding box center [257, 345] width 66 height 17
type input "580.0000 g"
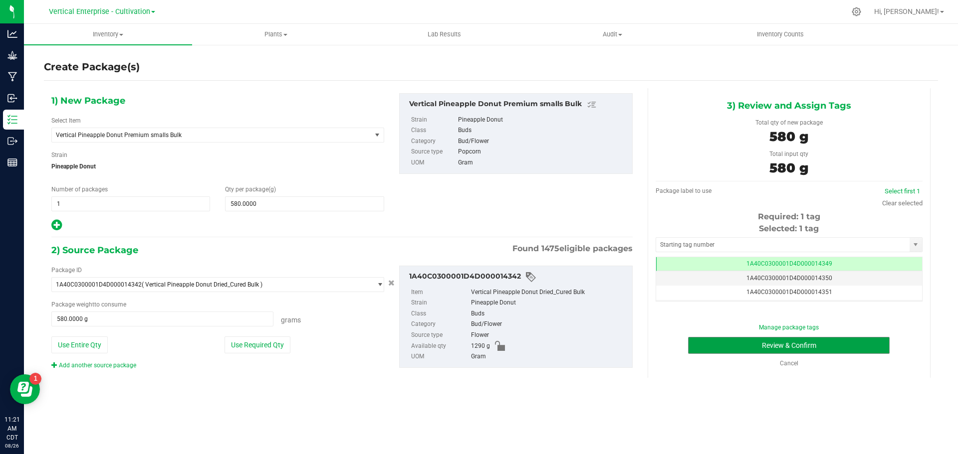
click at [767, 345] on button "Review & Confirm" at bounding box center [789, 345] width 202 height 17
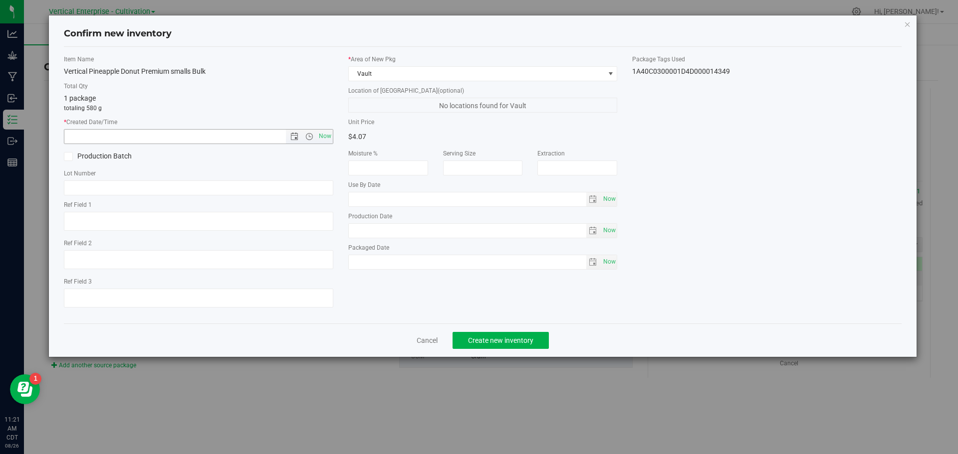
click at [319, 135] on span "Now" at bounding box center [324, 136] width 17 height 14
type input "8/26/2025 11:21 AM"
click at [82, 157] on label "Production Batch" at bounding box center [127, 156] width 127 height 10
click at [0, 0] on input "Production Batch" at bounding box center [0, 0] width 0 height 0
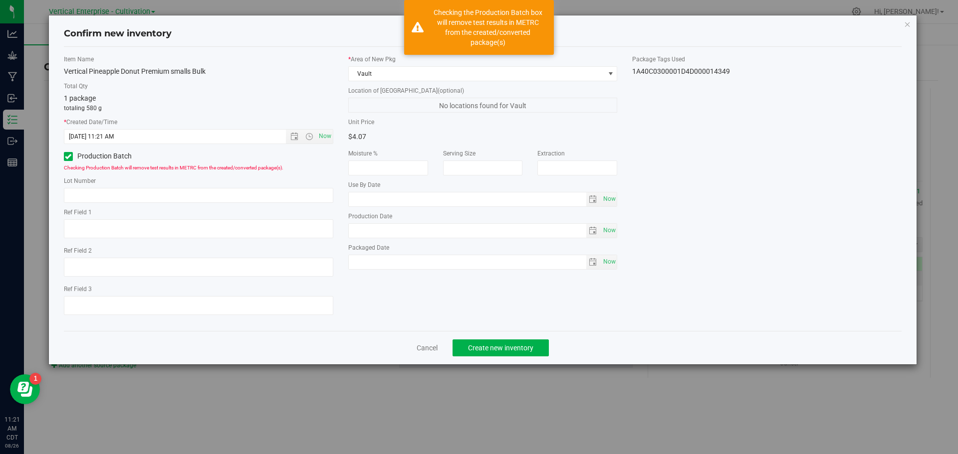
click at [99, 186] on div "Lot Number" at bounding box center [198, 190] width 269 height 26
click at [115, 195] on input "text" at bounding box center [198, 195] width 269 height 15
type input "p"
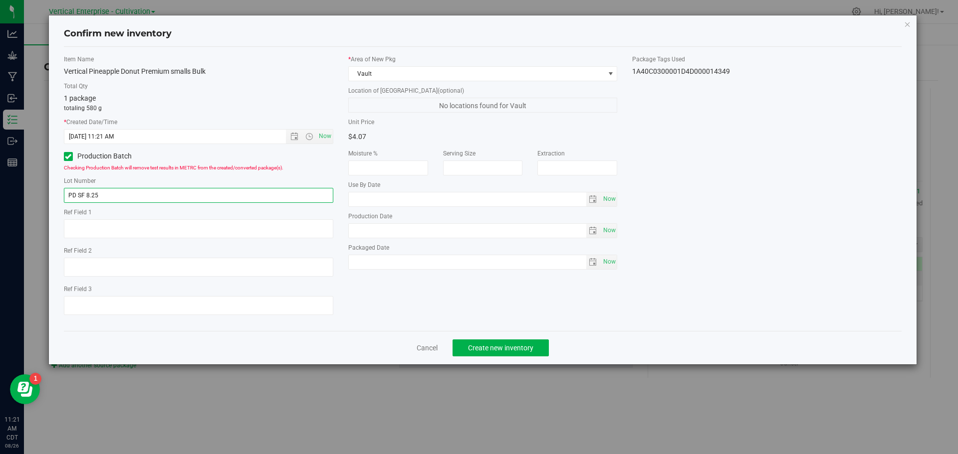
type input "PD SF 8.25"
click at [509, 347] on span "Create new inventory" at bounding box center [500, 348] width 65 height 8
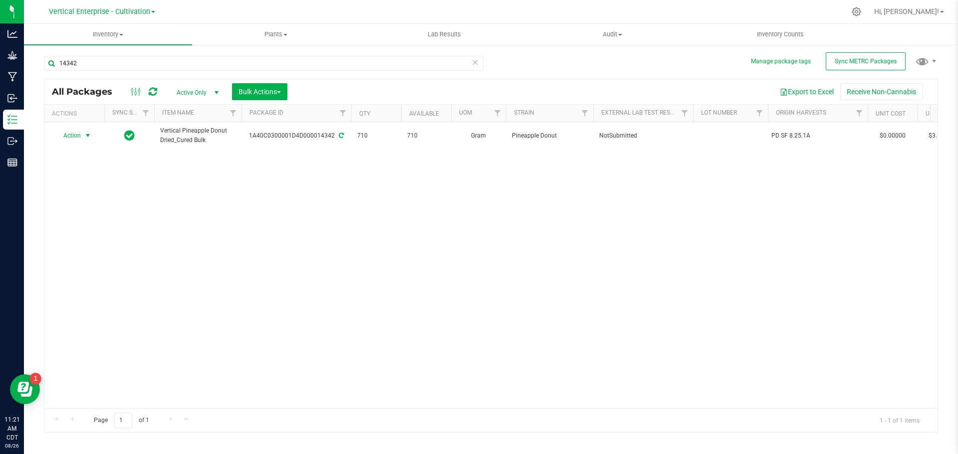
click at [67, 132] on span "Action" at bounding box center [67, 136] width 27 height 14
click at [68, 161] on li "Create package" at bounding box center [86, 167] width 63 height 15
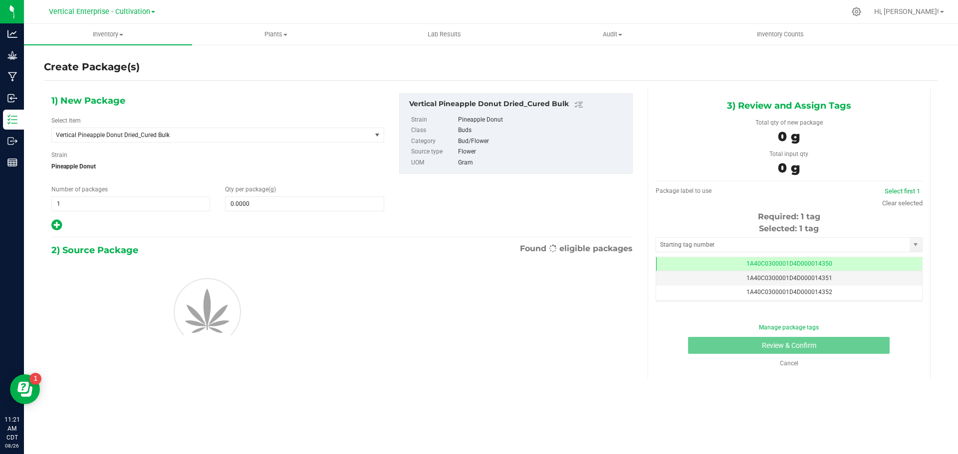
scroll to position [0, 0]
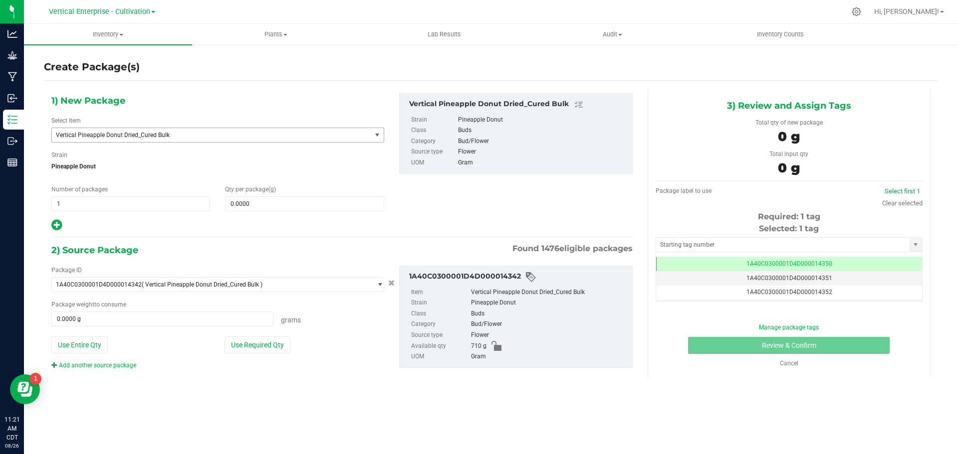
click at [154, 137] on span "Vertical Pineapple Donut Dried_Cured Bulk" at bounding box center [211, 135] width 319 height 14
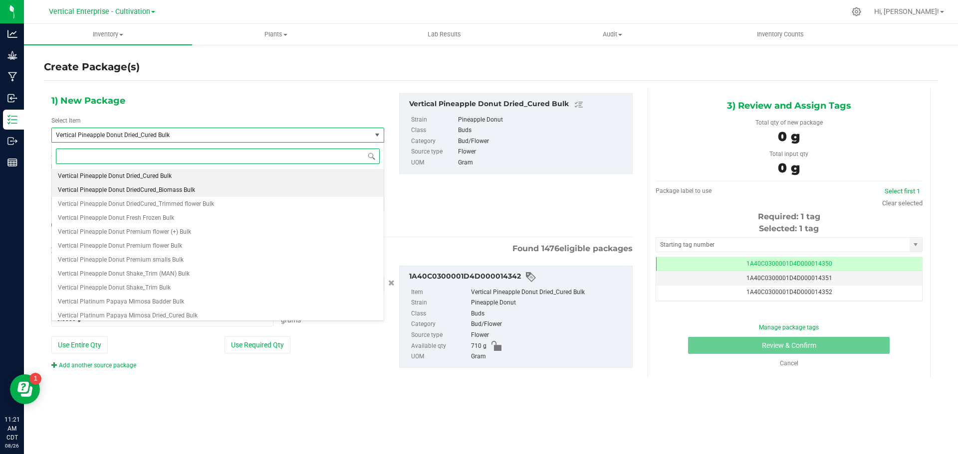
click at [178, 188] on span "Vertical Pineapple Donut DriedCured_Biomass Bulk" at bounding box center [126, 190] width 137 height 7
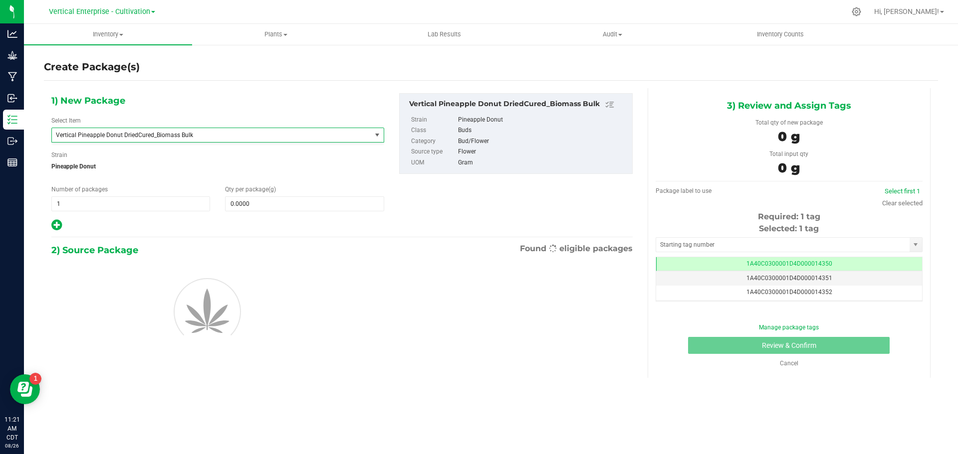
type input "0.0000"
click at [252, 204] on input "0.0000" at bounding box center [304, 204] width 158 height 14
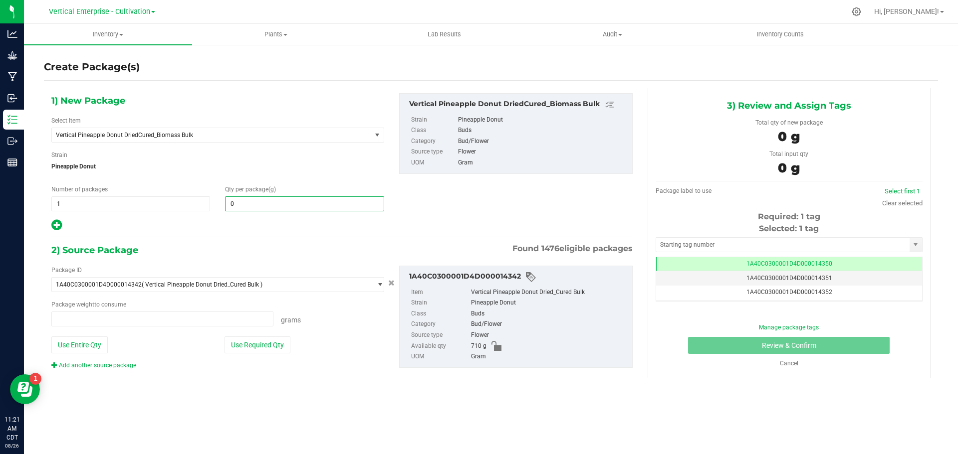
type input "0.0000 g"
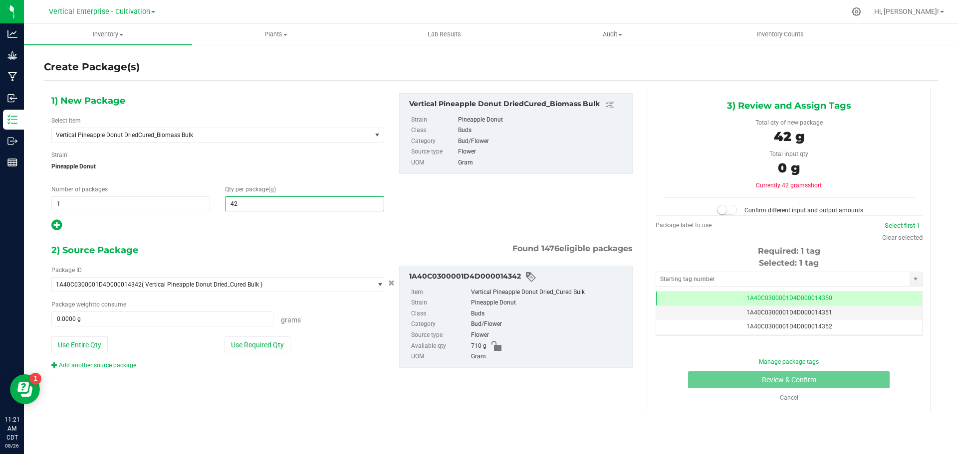
type input "425"
type input "425.0000"
click at [273, 339] on button "Use Required Qty" at bounding box center [257, 345] width 66 height 17
type input "425.0000 g"
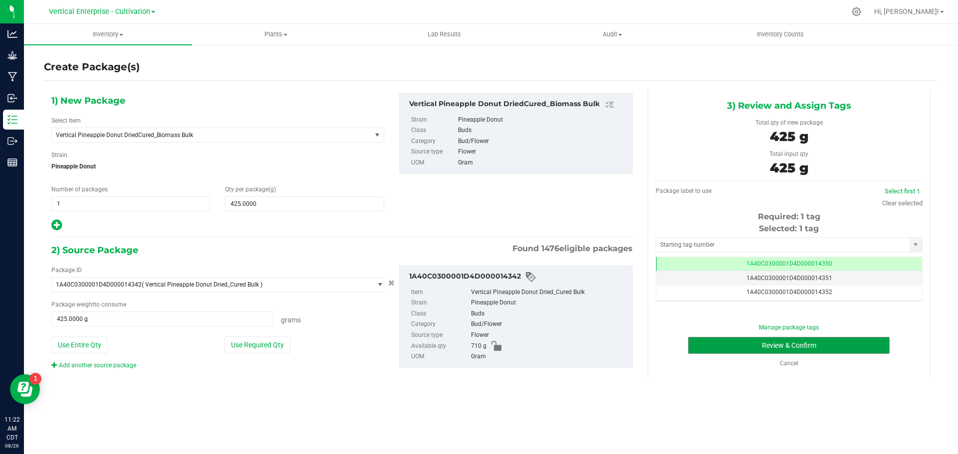
click at [764, 349] on button "Review & Confirm" at bounding box center [789, 345] width 202 height 17
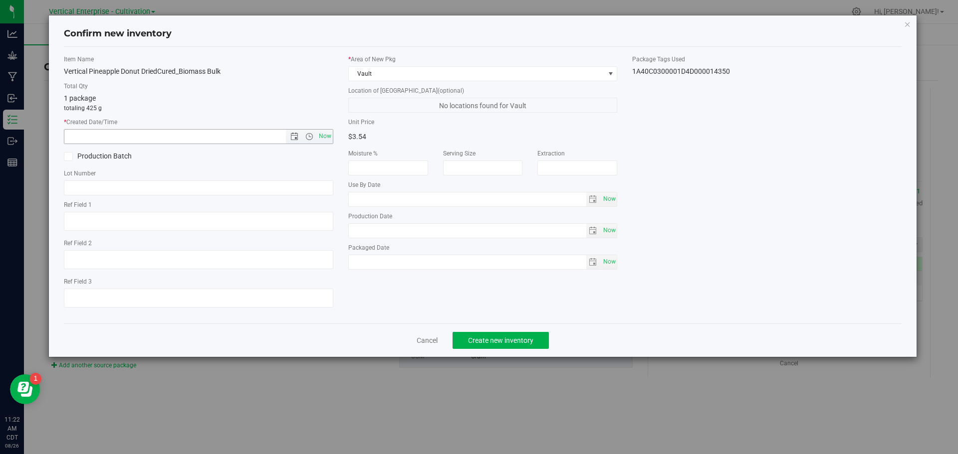
click at [330, 133] on span "Now" at bounding box center [324, 136] width 17 height 14
type input "8/26/2025 11:22 AM"
click at [74, 152] on label "Production Batch" at bounding box center [127, 156] width 127 height 10
click at [0, 0] on input "Production Batch" at bounding box center [0, 0] width 0 height 0
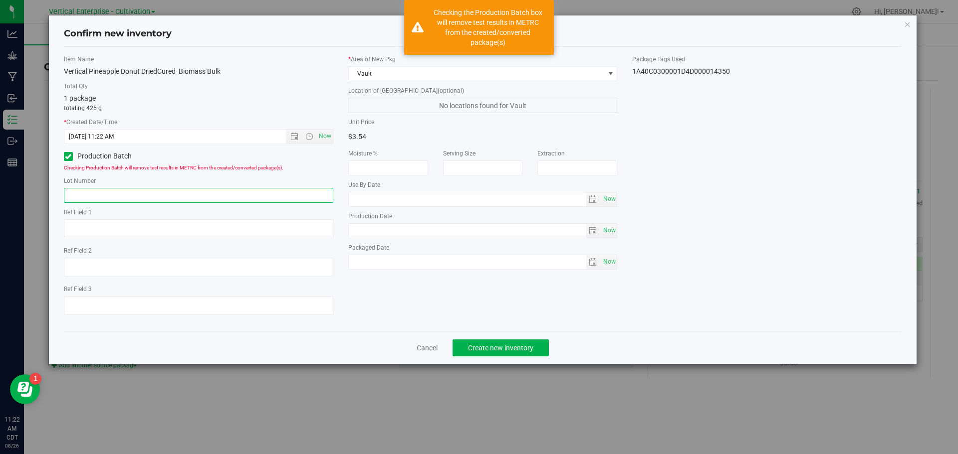
click at [99, 193] on input "text" at bounding box center [198, 195] width 269 height 15
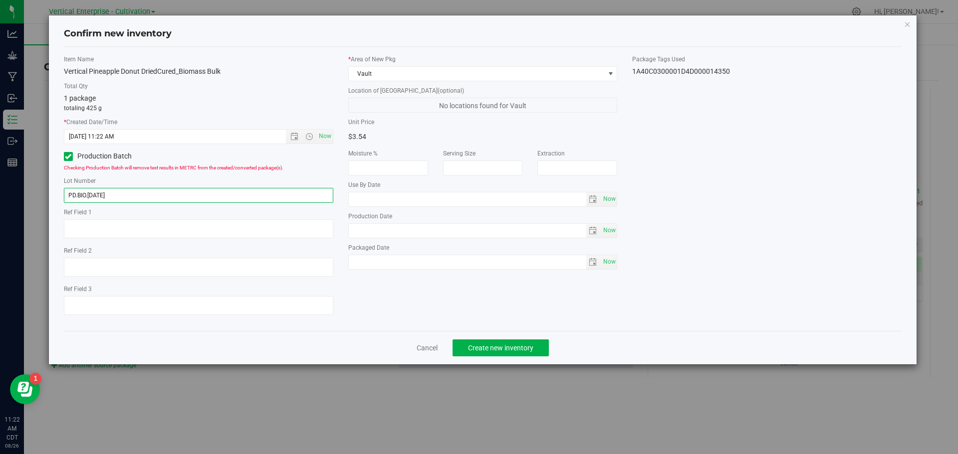
type input "PD.BIO.8.26.25"
click at [513, 342] on button "Create new inventory" at bounding box center [500, 348] width 96 height 17
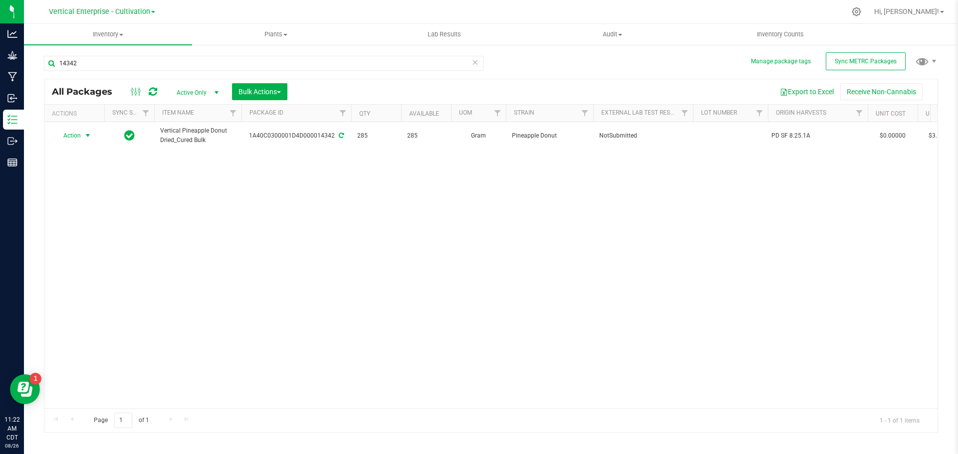
click at [71, 132] on span "Action" at bounding box center [67, 136] width 27 height 14
click at [72, 169] on li "Create package" at bounding box center [86, 167] width 63 height 15
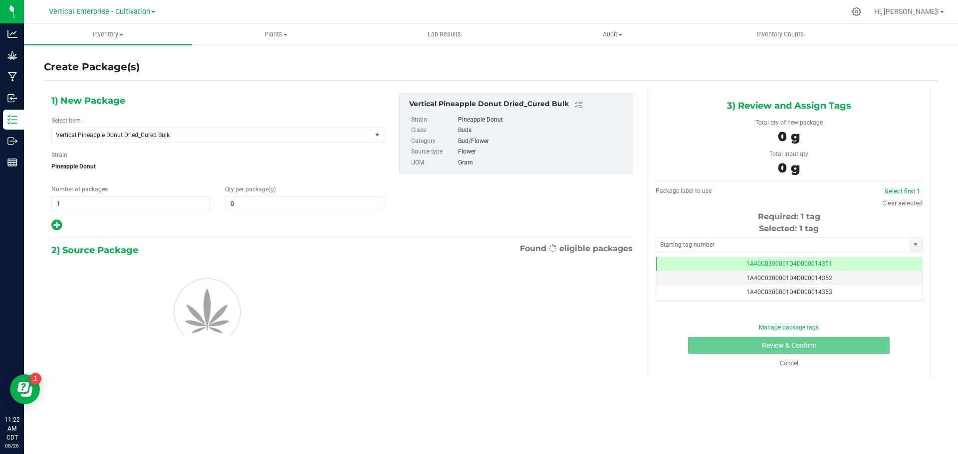
type input "0.0000"
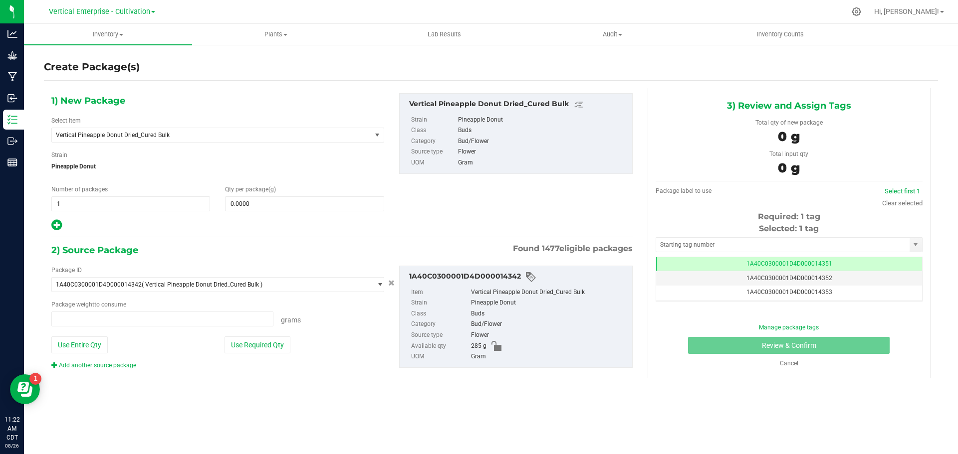
type input "0.0000 g"
click at [135, 135] on span "Vertical Pineapple Donut Dried_Cured Bulk" at bounding box center [205, 135] width 299 height 7
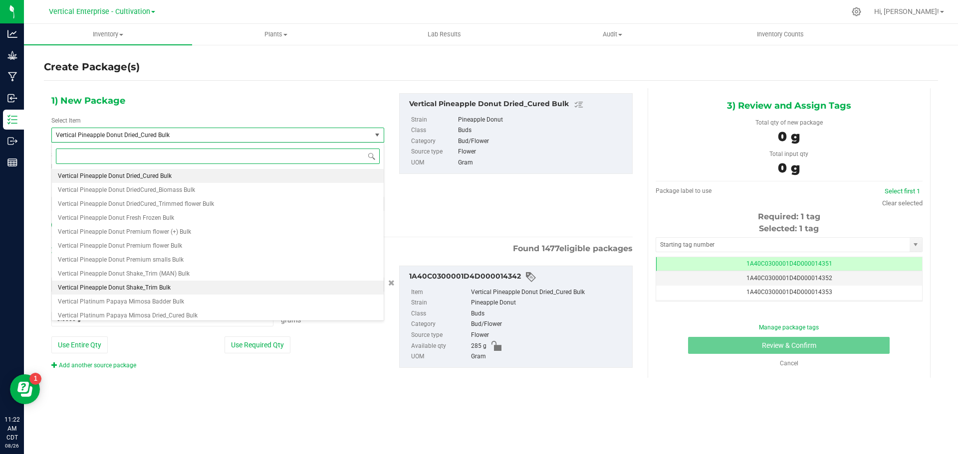
click at [154, 282] on li "Vertical Pineapple Donut Shake_Trim Bulk" at bounding box center [218, 288] width 332 height 14
type input "0.0000"
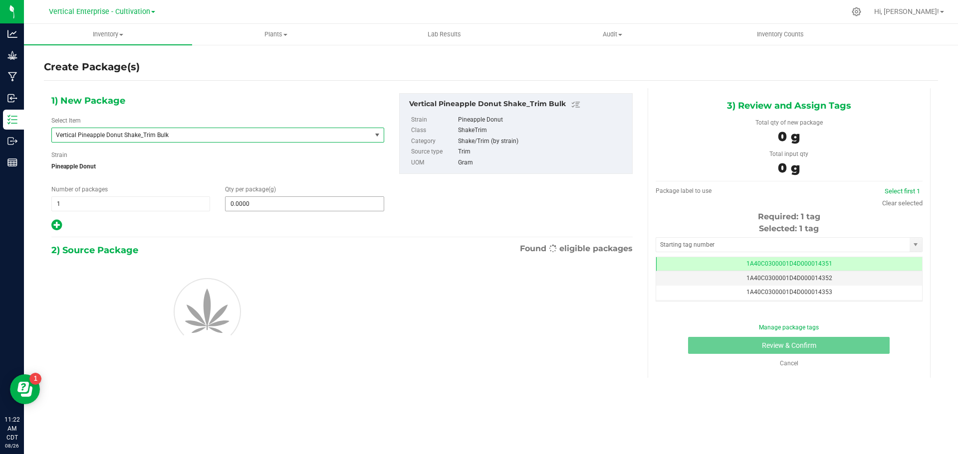
click at [271, 207] on span "0.0000 0" at bounding box center [304, 204] width 159 height 15
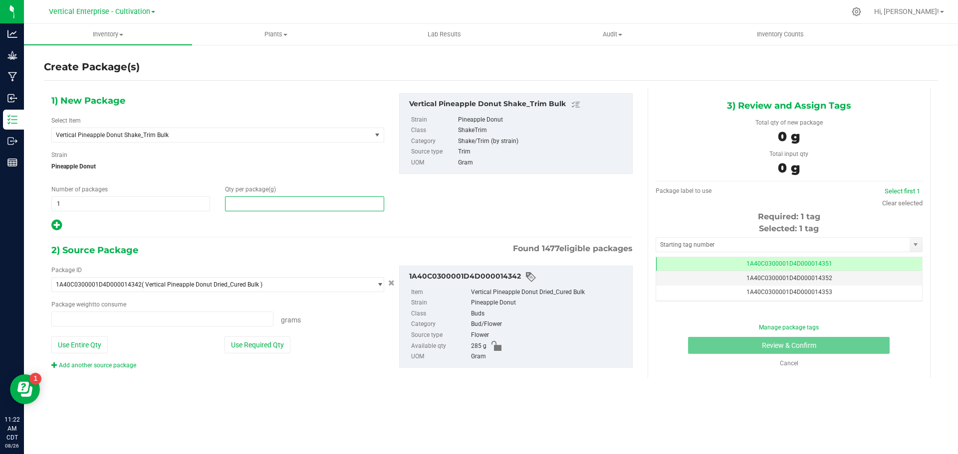
type input "0.0000 g"
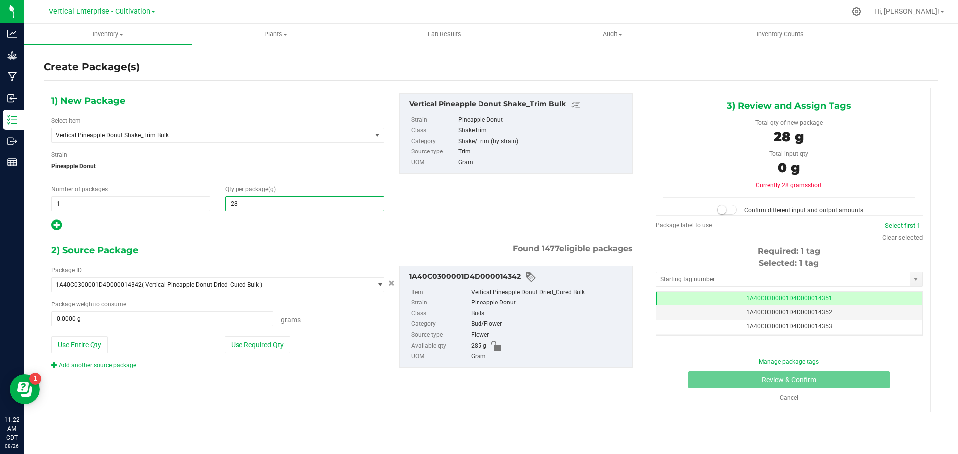
type input "285"
type input "285.0000"
click at [71, 344] on button "Use Entire Qty" at bounding box center [79, 345] width 56 height 17
type input "285.0000 g"
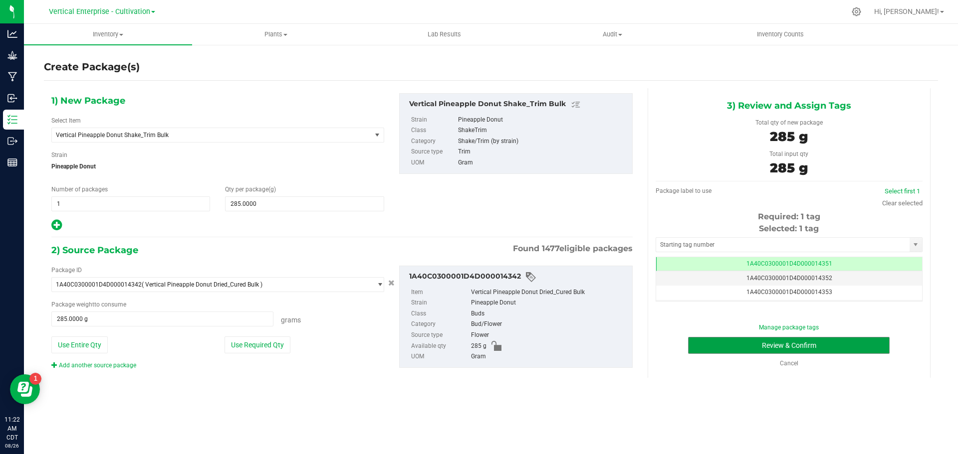
click at [871, 349] on button "Review & Confirm" at bounding box center [789, 345] width 202 height 17
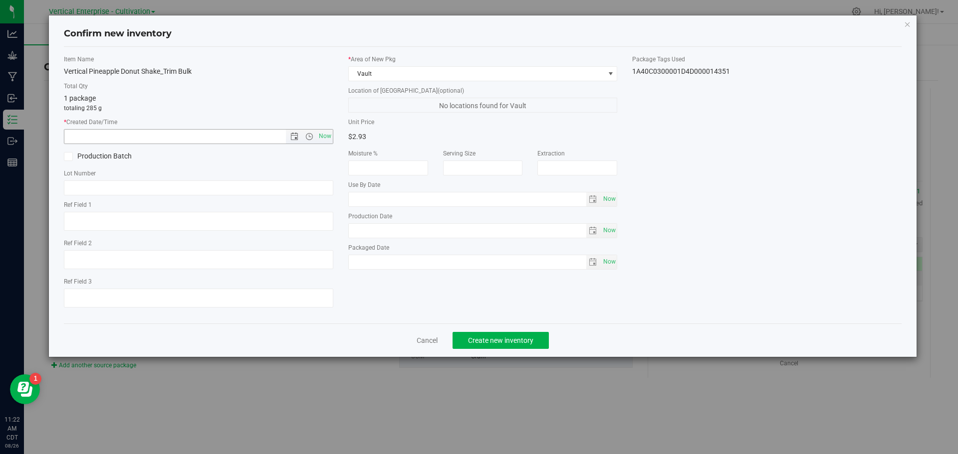
click at [324, 136] on span "Now" at bounding box center [324, 136] width 17 height 14
type input "8/26/2025 11:22 AM"
click at [71, 157] on span at bounding box center [68, 156] width 9 height 9
click at [0, 0] on input "Production Batch" at bounding box center [0, 0] width 0 height 0
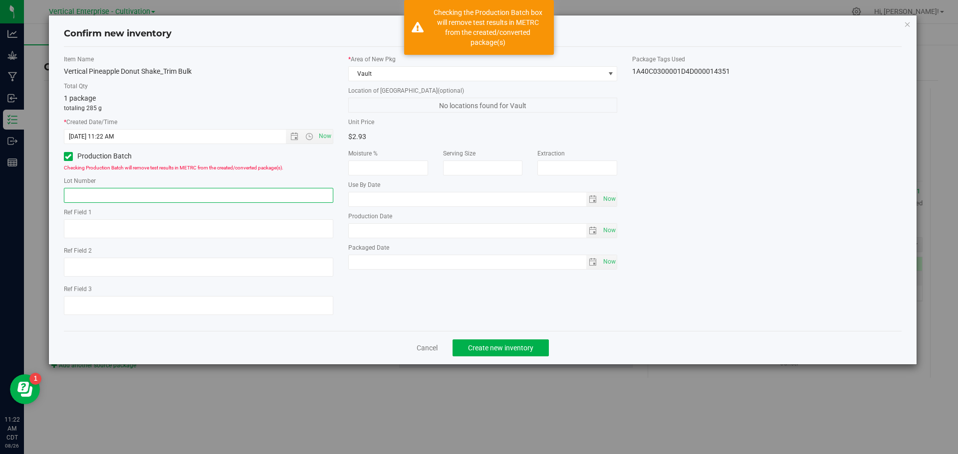
click at [100, 189] on input "text" at bounding box center [198, 195] width 269 height 15
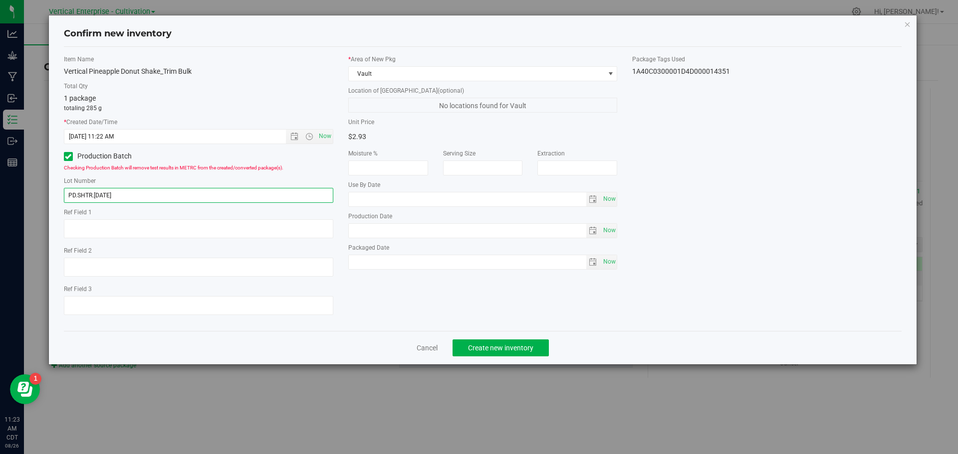
type input "PD.SHTR.8.26.25"
click at [519, 342] on button "Create new inventory" at bounding box center [500, 348] width 96 height 17
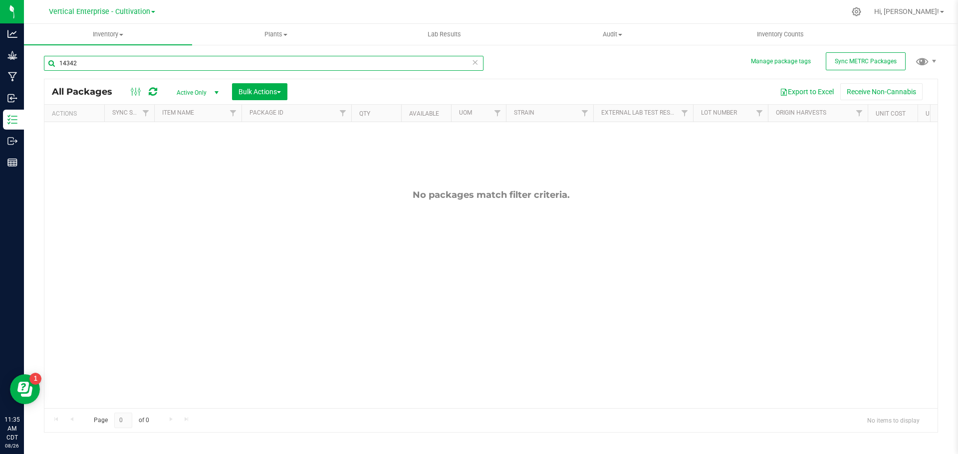
drag, startPoint x: 79, startPoint y: 61, endPoint x: 37, endPoint y: 71, distance: 43.7
click at [37, 71] on div "Manage package tags Sync METRC Packages 14342 All Packages Active Only Active O…" at bounding box center [491, 196] width 934 height 304
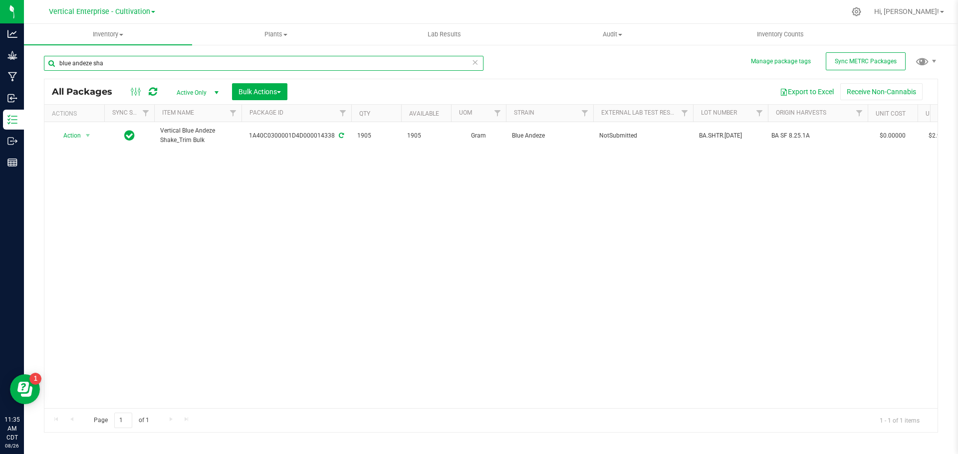
type input "blue andeze sha"
